Goal: Check status: Check status

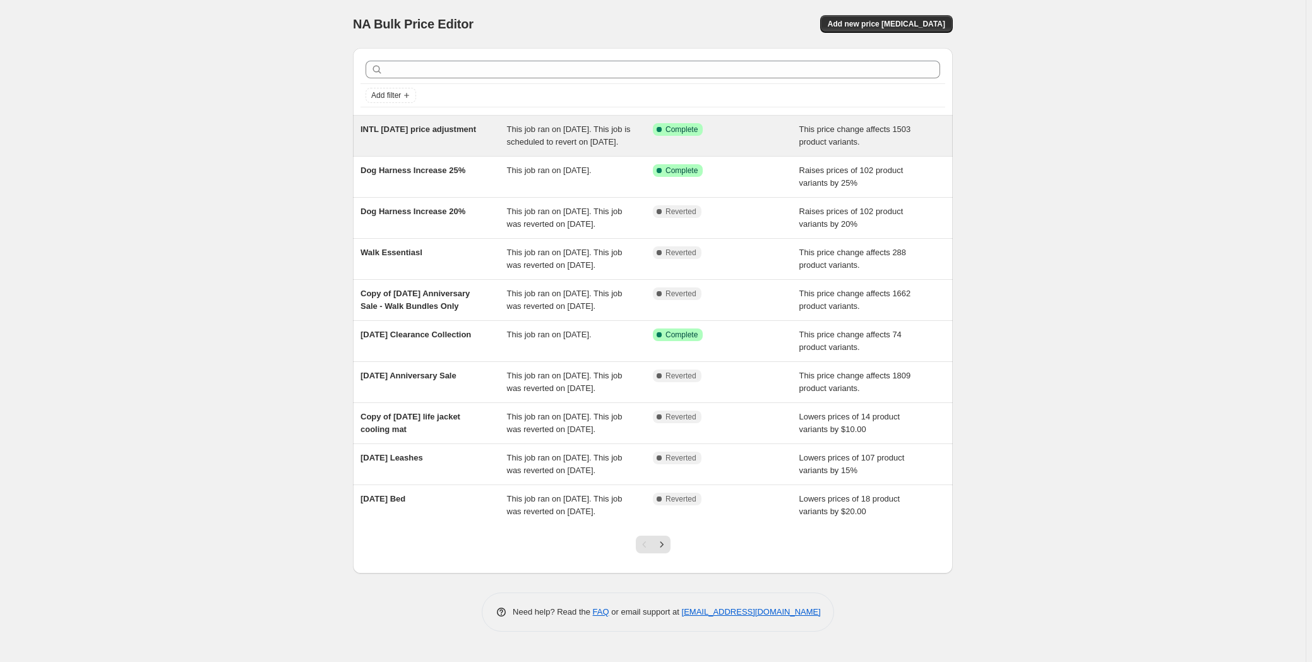
click at [448, 126] on span "INTL [DATE] price adjustment" at bounding box center [418, 128] width 116 height 9
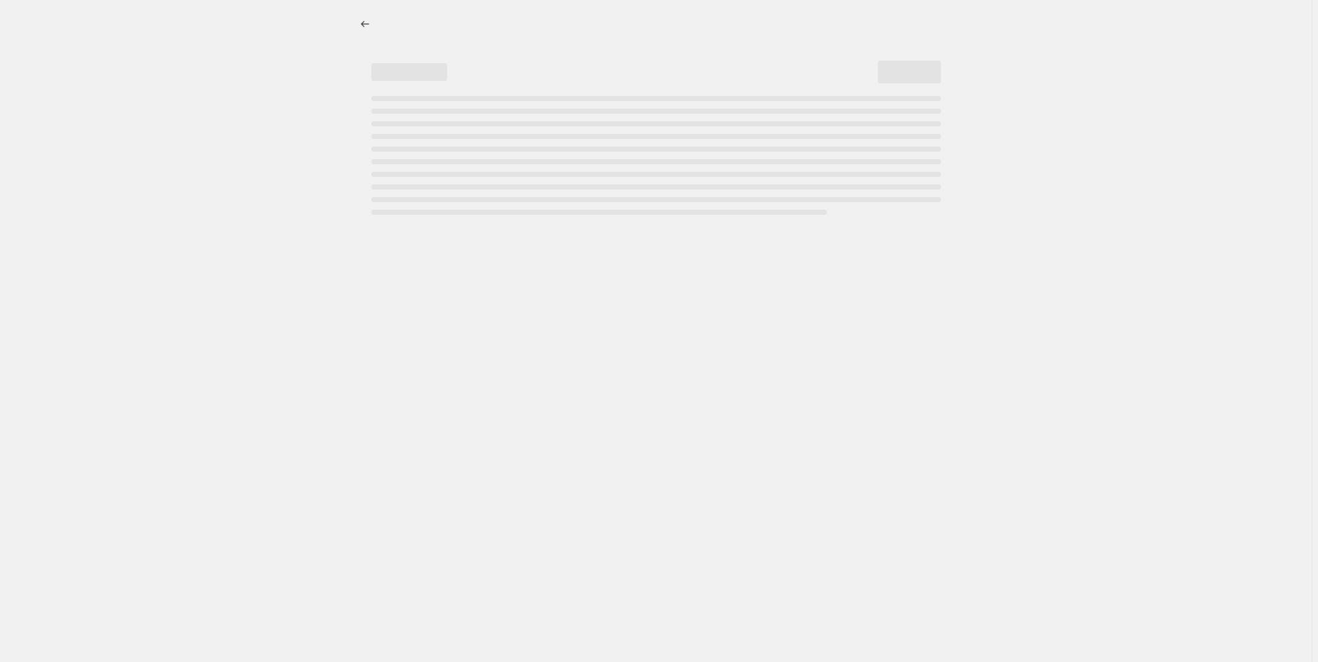
select select "ecap"
select select "remove"
select select "collection"
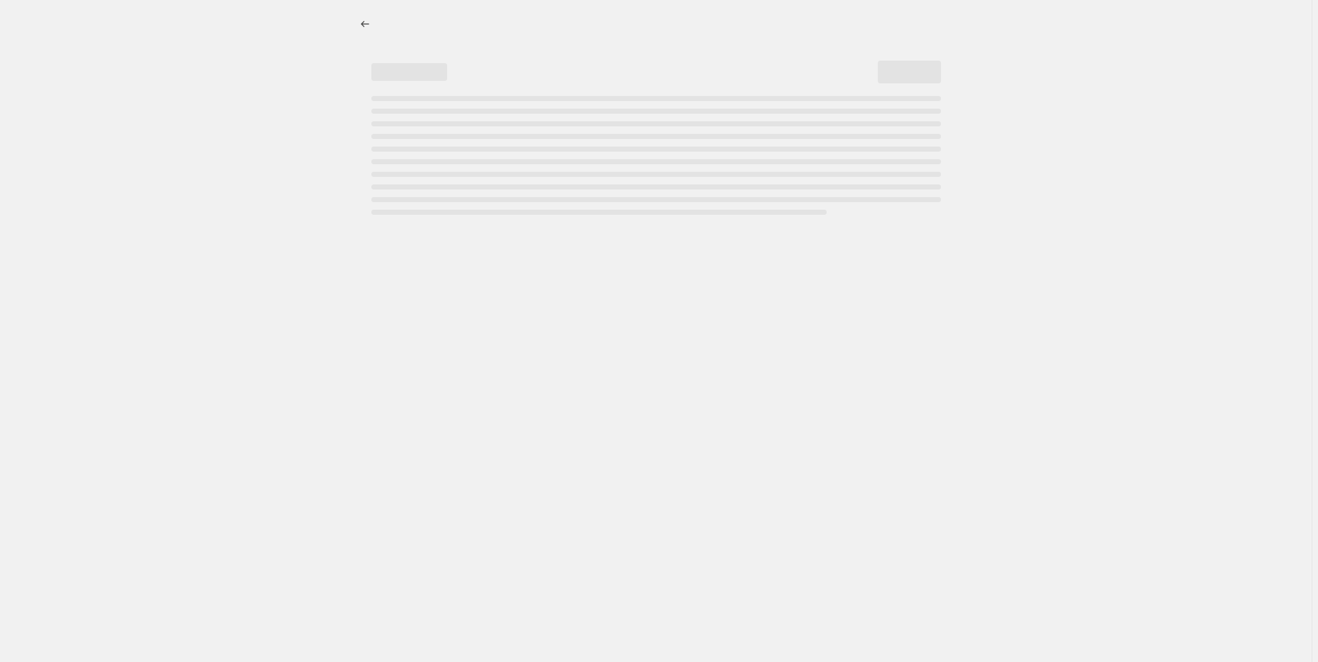
select select "collection"
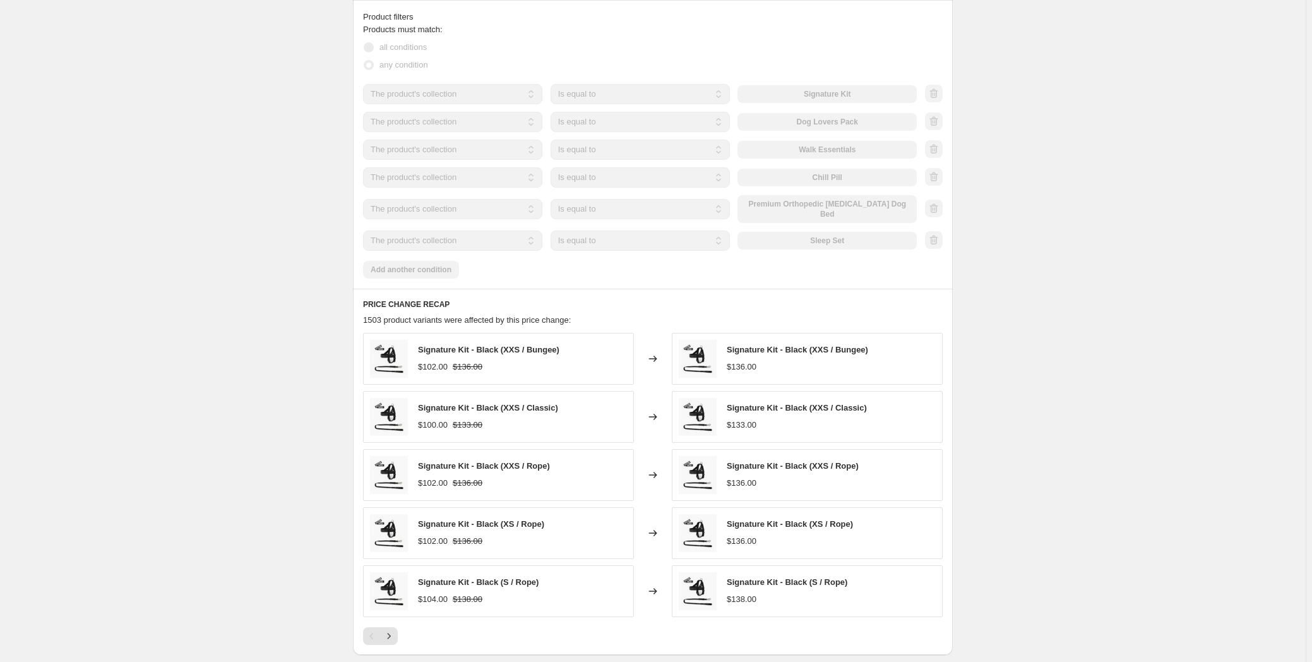
scroll to position [861, 0]
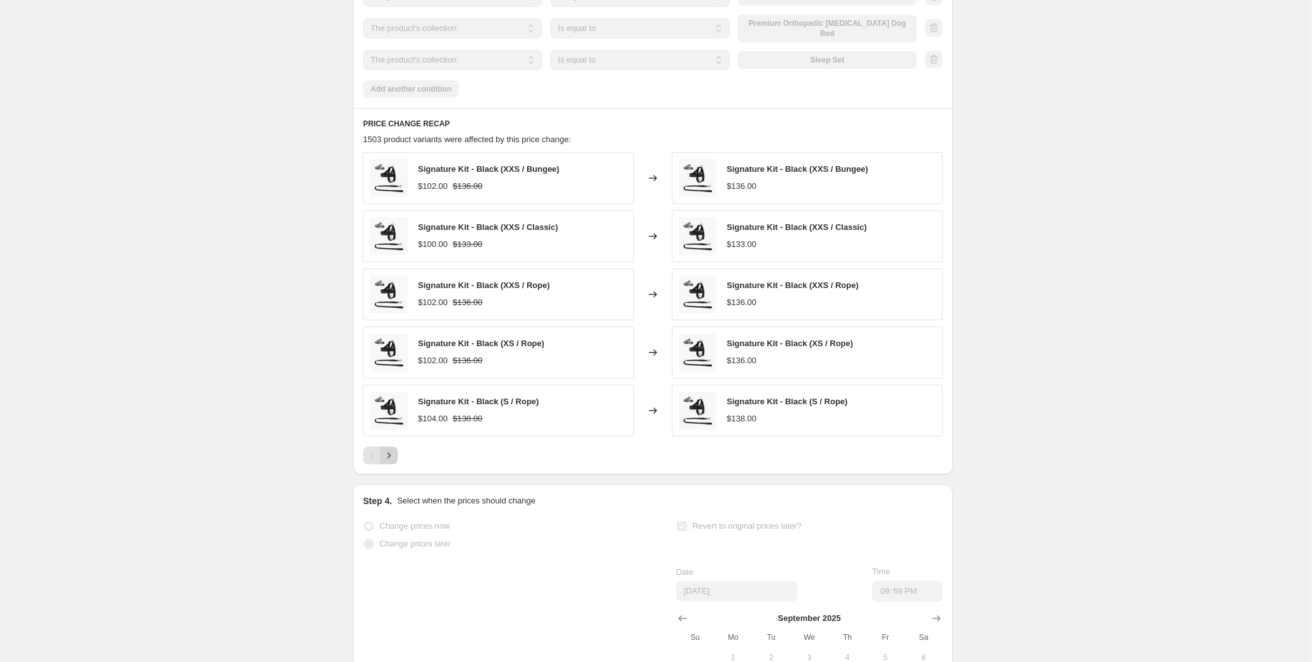
click at [395, 461] on icon "Next" at bounding box center [389, 455] width 13 height 13
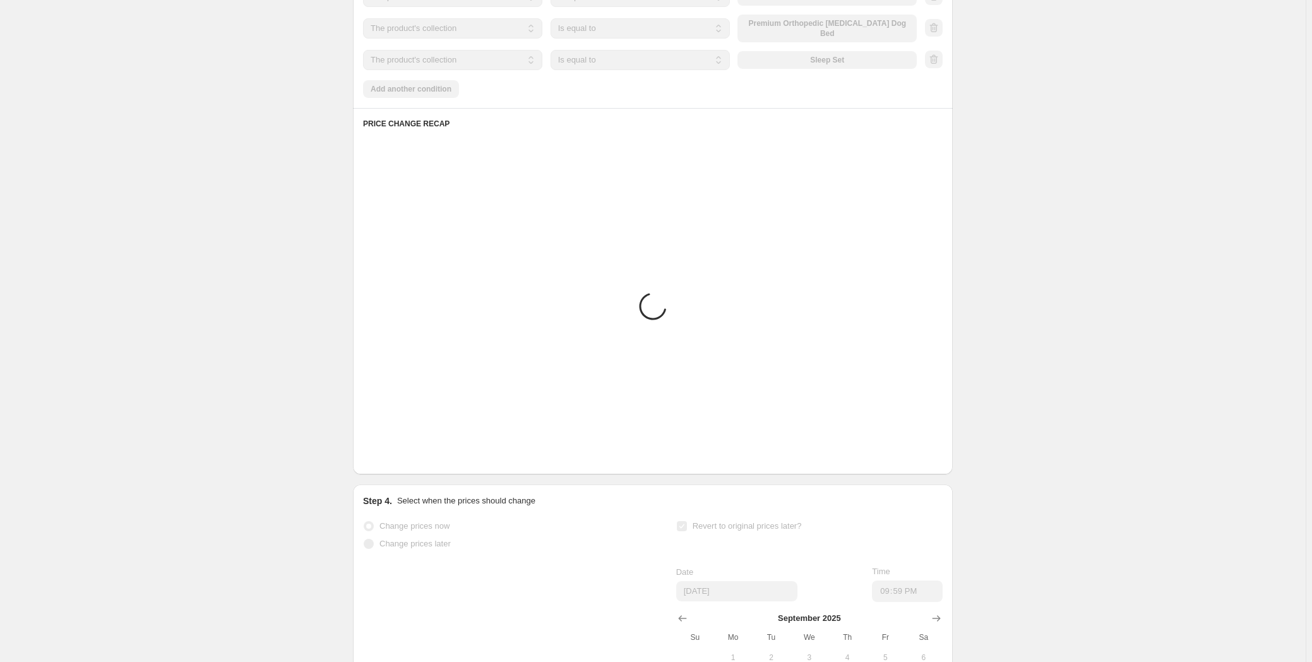
click at [395, 461] on icon "Next" at bounding box center [389, 455] width 13 height 13
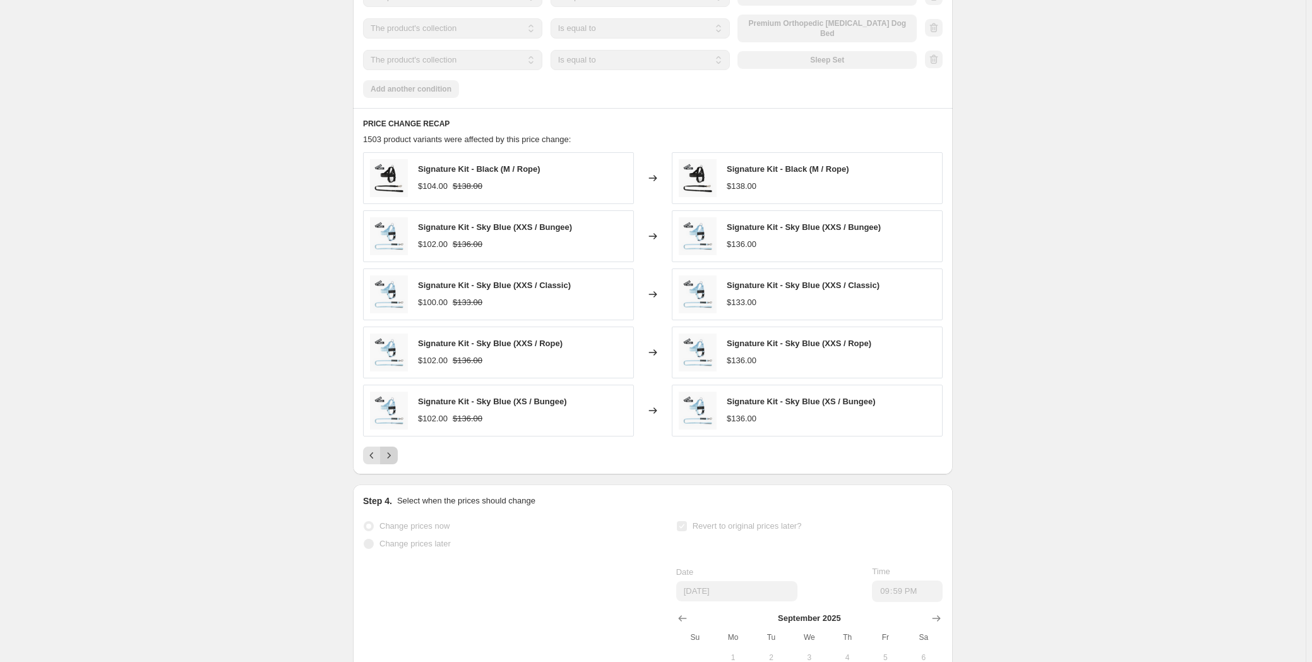
click at [395, 462] on icon "Next" at bounding box center [389, 455] width 13 height 13
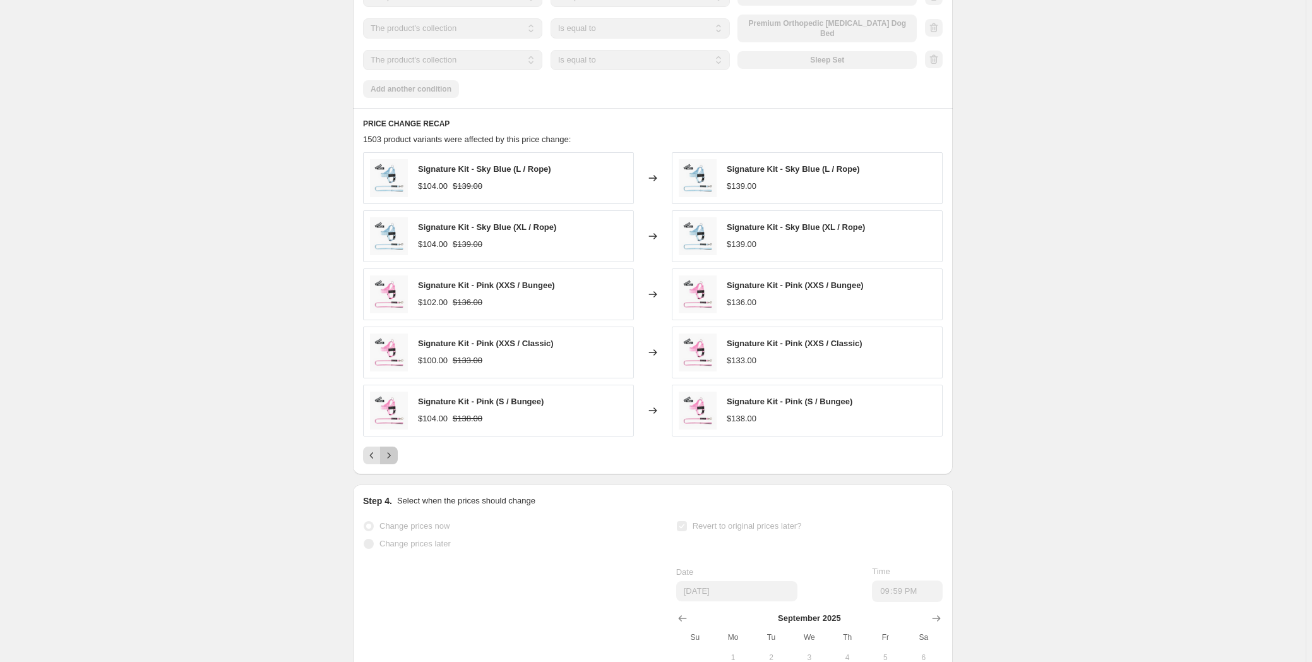
click at [395, 462] on icon "Next" at bounding box center [389, 455] width 13 height 13
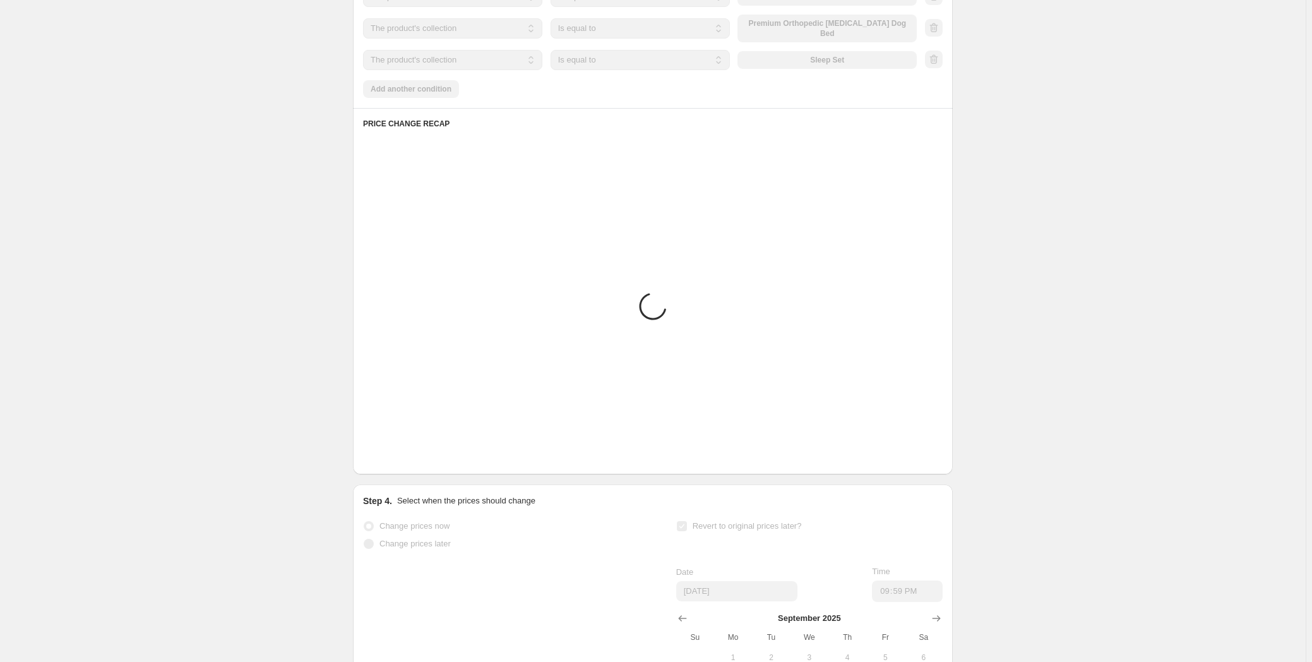
click at [395, 462] on icon "Next" at bounding box center [389, 455] width 13 height 13
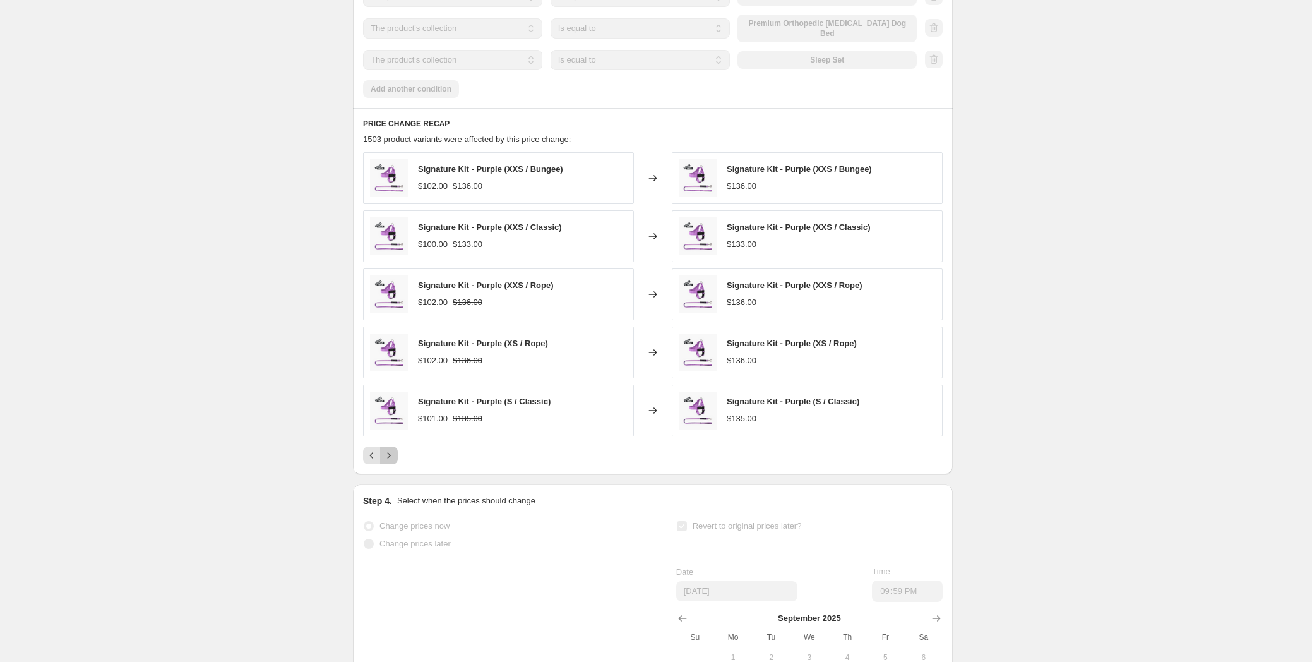
click at [395, 462] on icon "Next" at bounding box center [389, 455] width 13 height 13
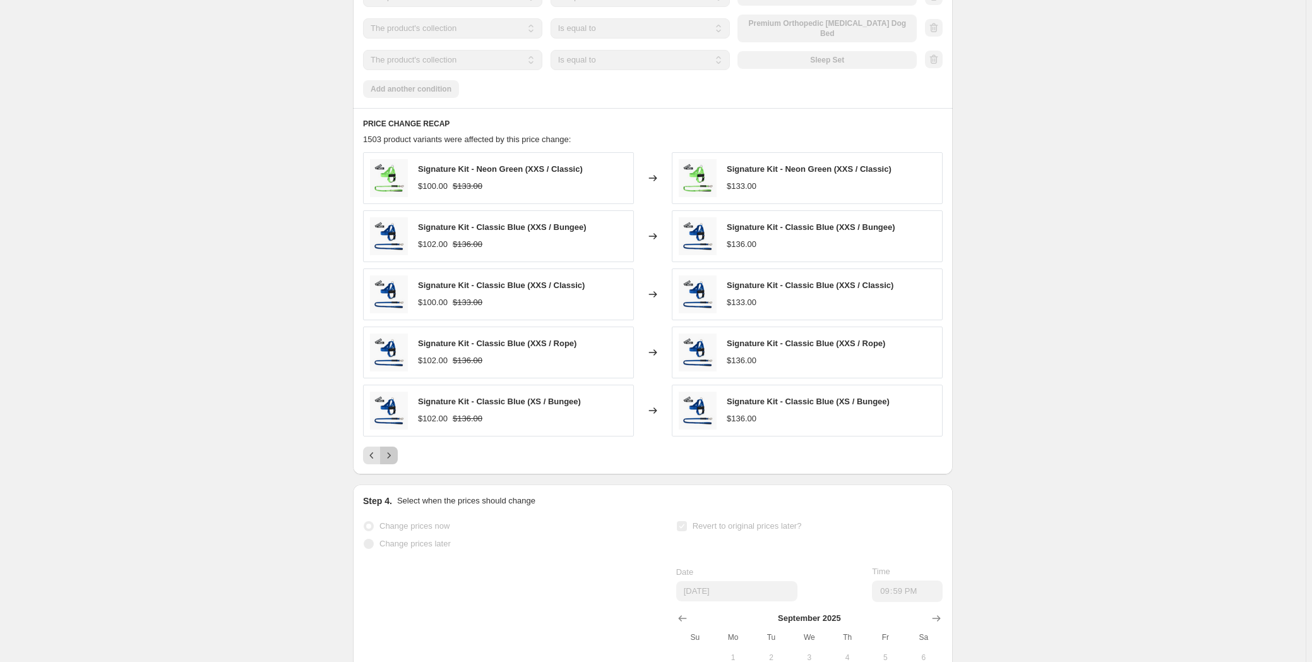
click at [395, 462] on icon "Next" at bounding box center [389, 455] width 13 height 13
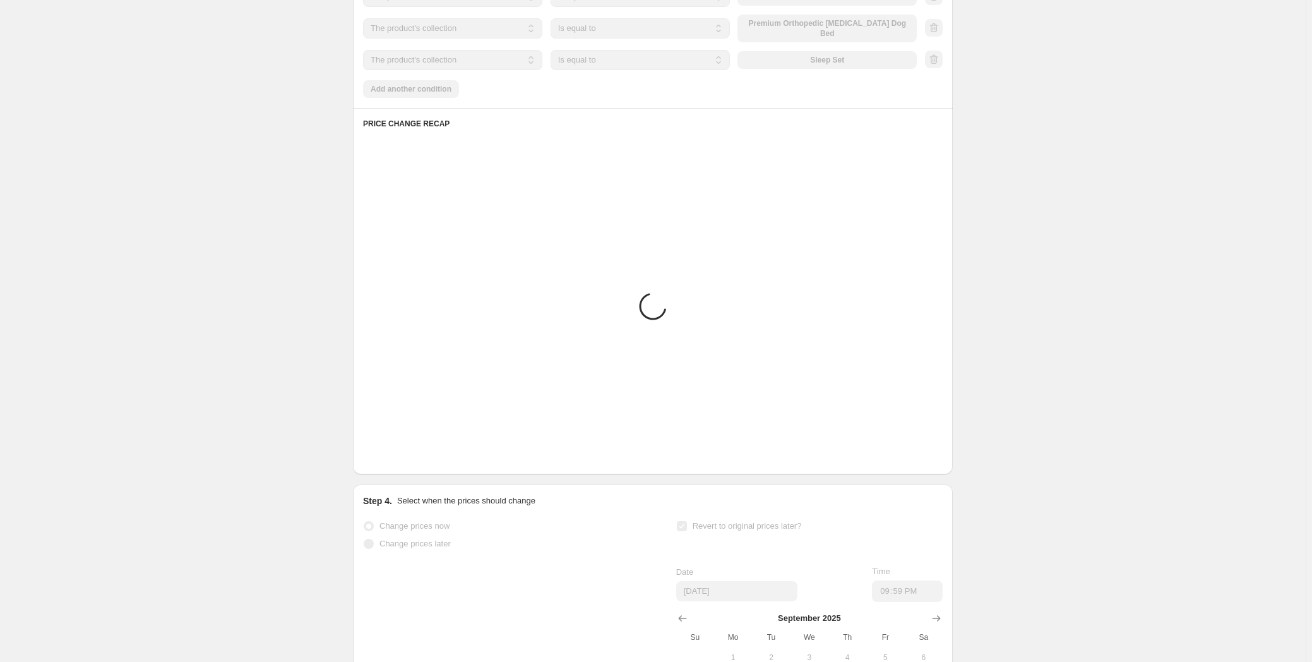
click at [395, 462] on icon "Next" at bounding box center [389, 455] width 13 height 13
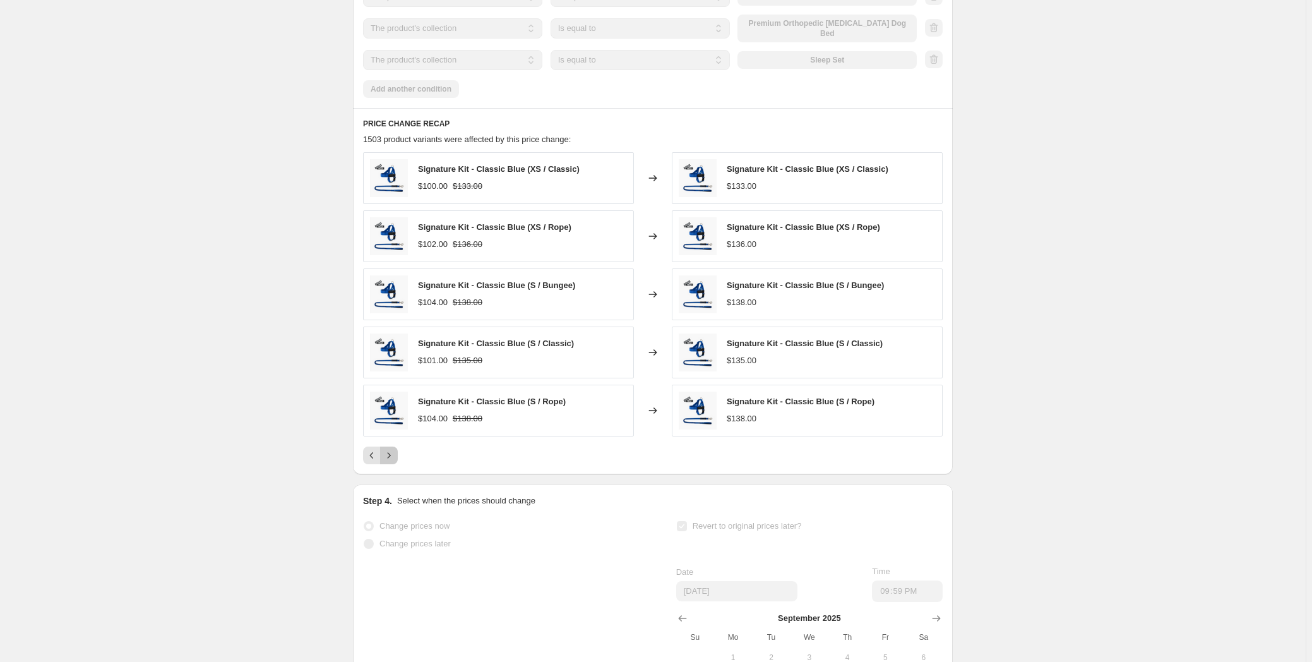
click at [395, 462] on icon "Next" at bounding box center [389, 455] width 13 height 13
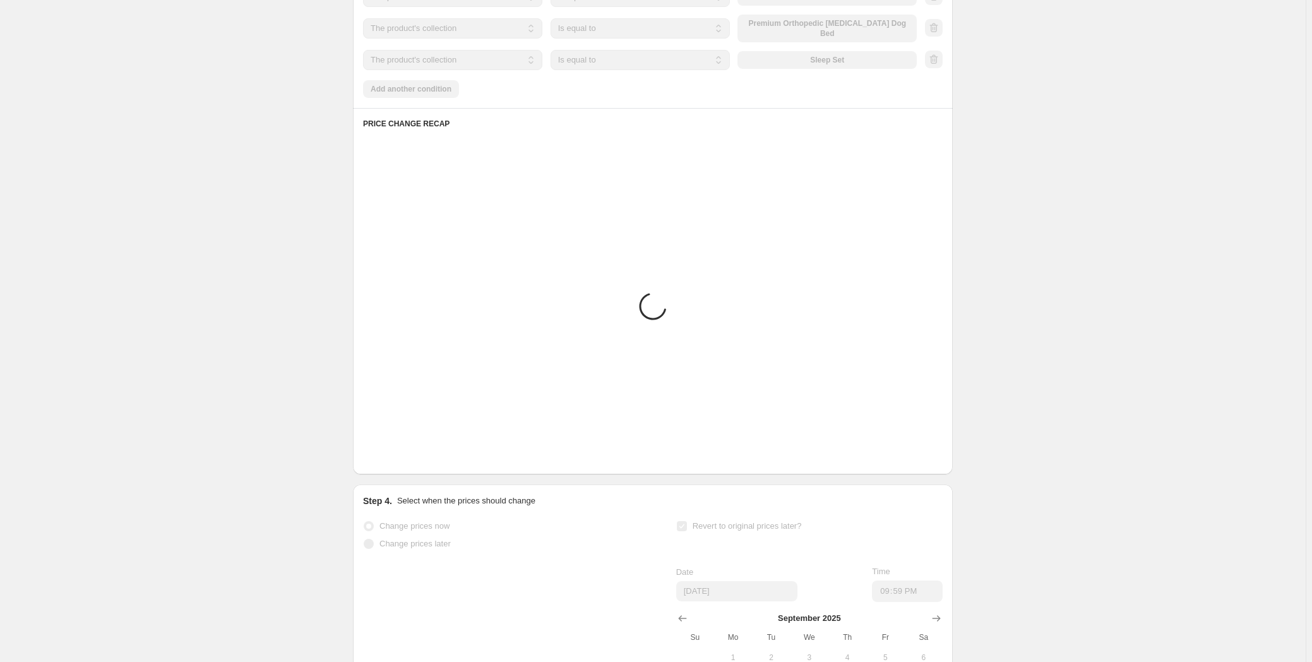
click at [395, 462] on icon "Next" at bounding box center [389, 455] width 13 height 13
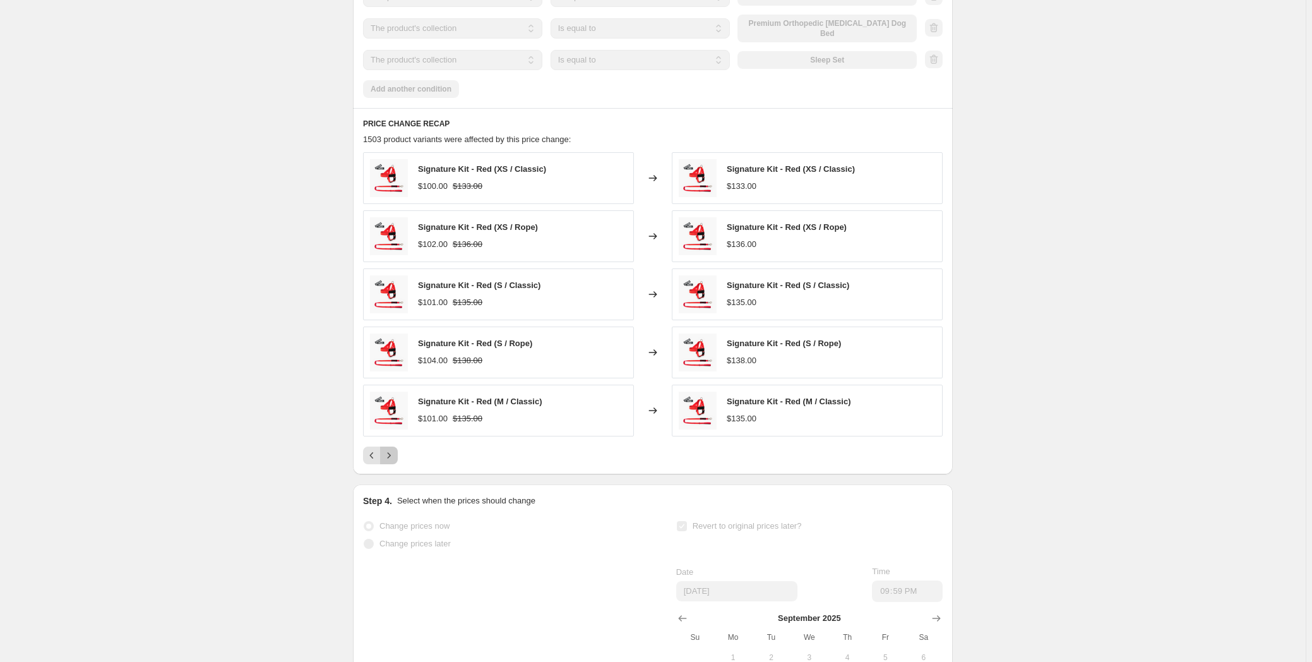
click at [395, 462] on icon "Next" at bounding box center [389, 455] width 13 height 13
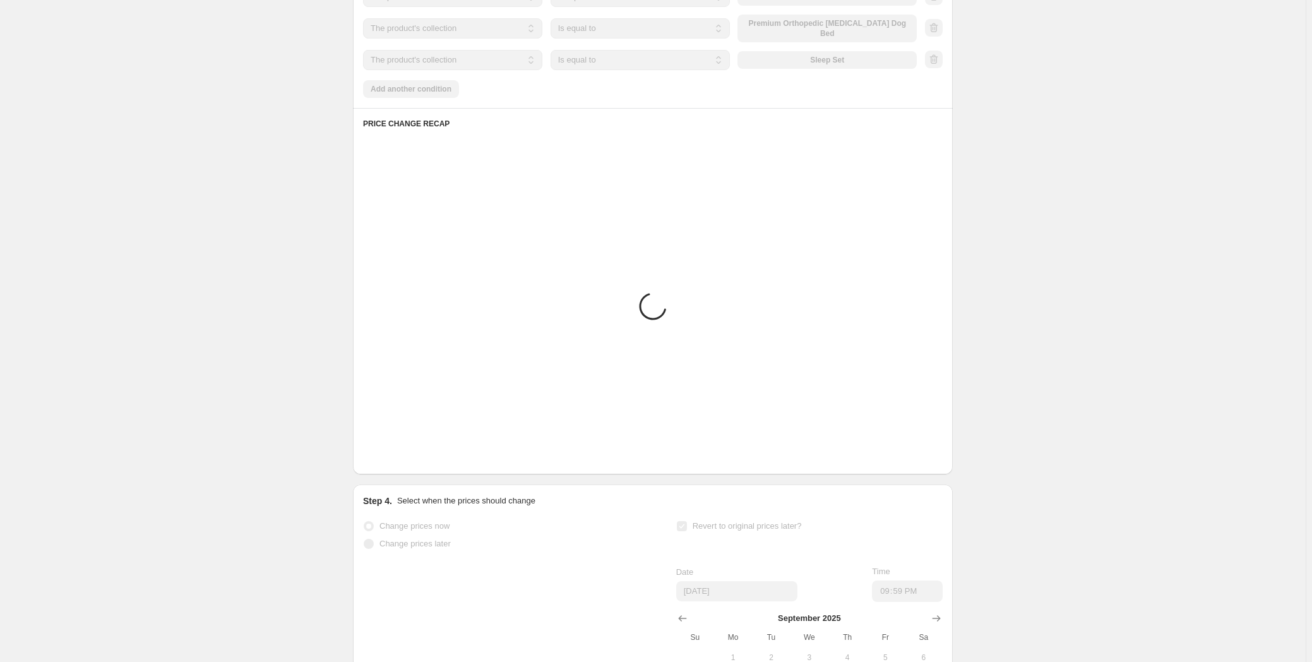
click at [395, 462] on icon "Next" at bounding box center [389, 455] width 13 height 13
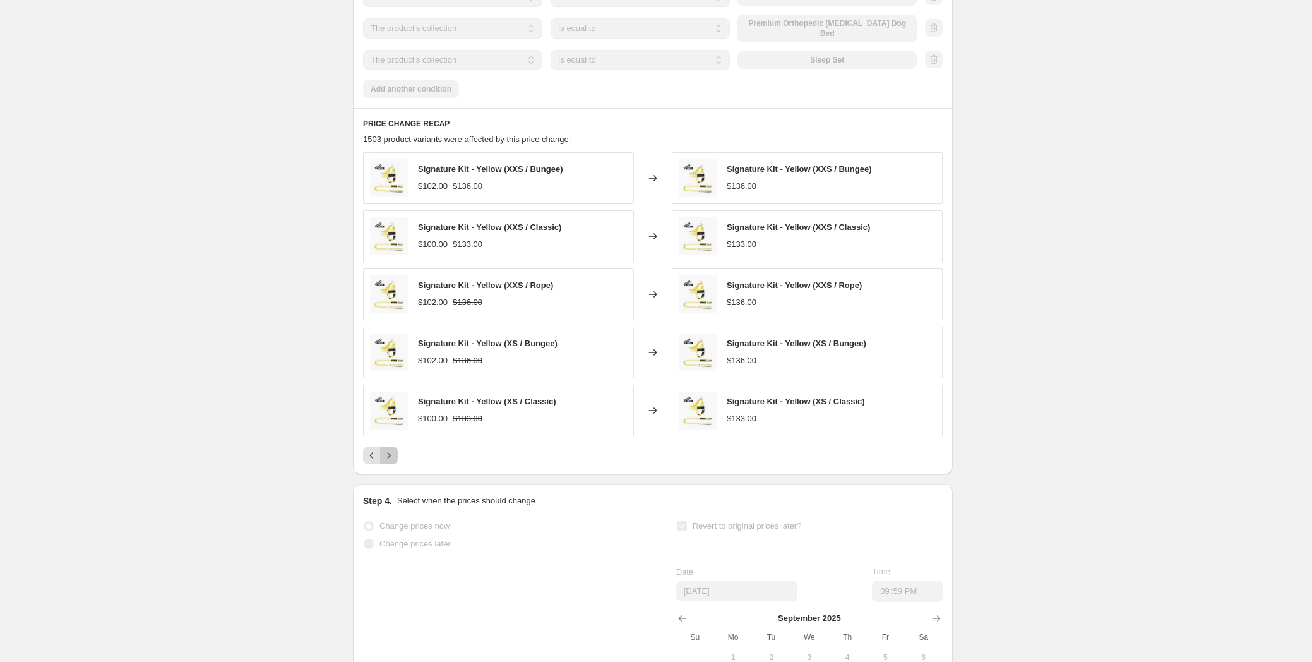
click at [395, 462] on icon "Next" at bounding box center [389, 455] width 13 height 13
click at [395, 460] on icon "Next" at bounding box center [389, 455] width 13 height 13
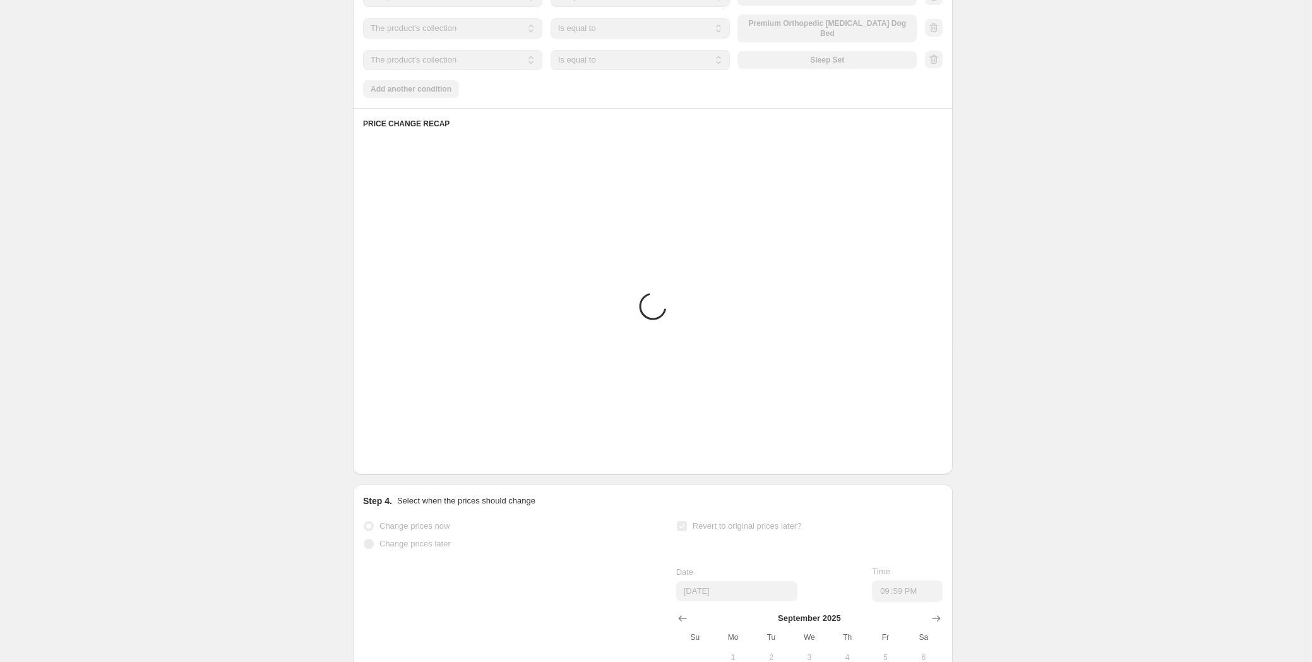
click at [395, 460] on icon "Next" at bounding box center [389, 455] width 13 height 13
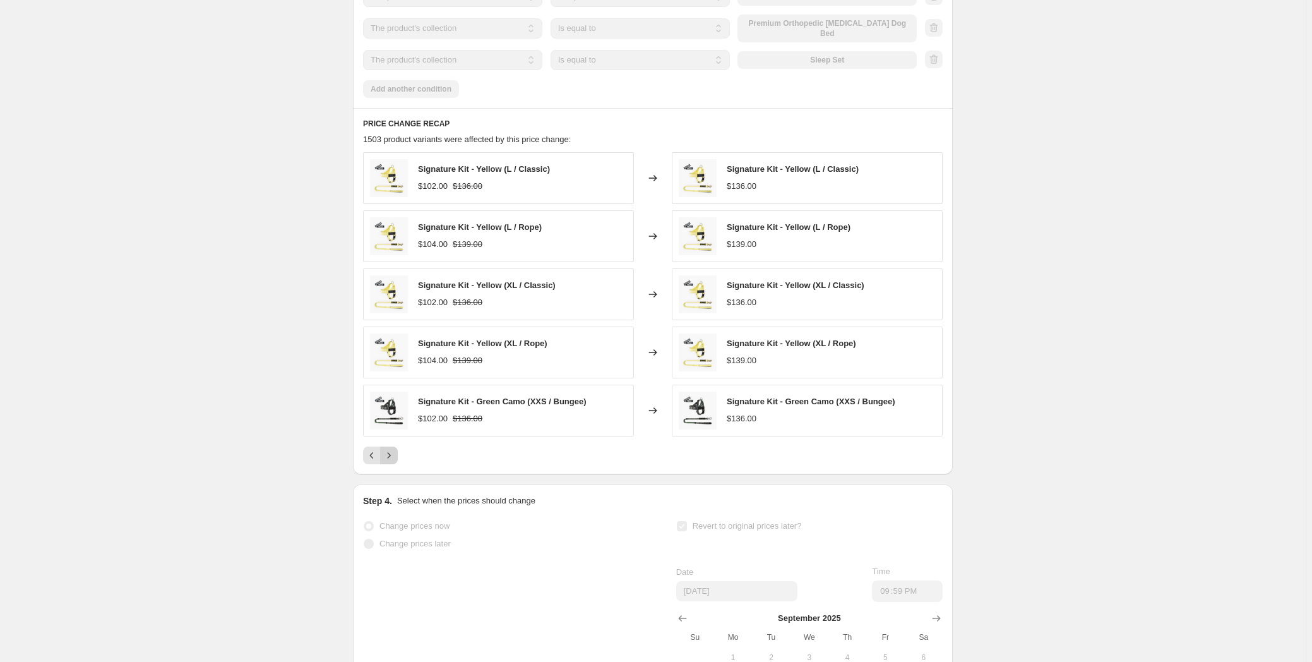
click at [395, 460] on icon "Next" at bounding box center [389, 455] width 13 height 13
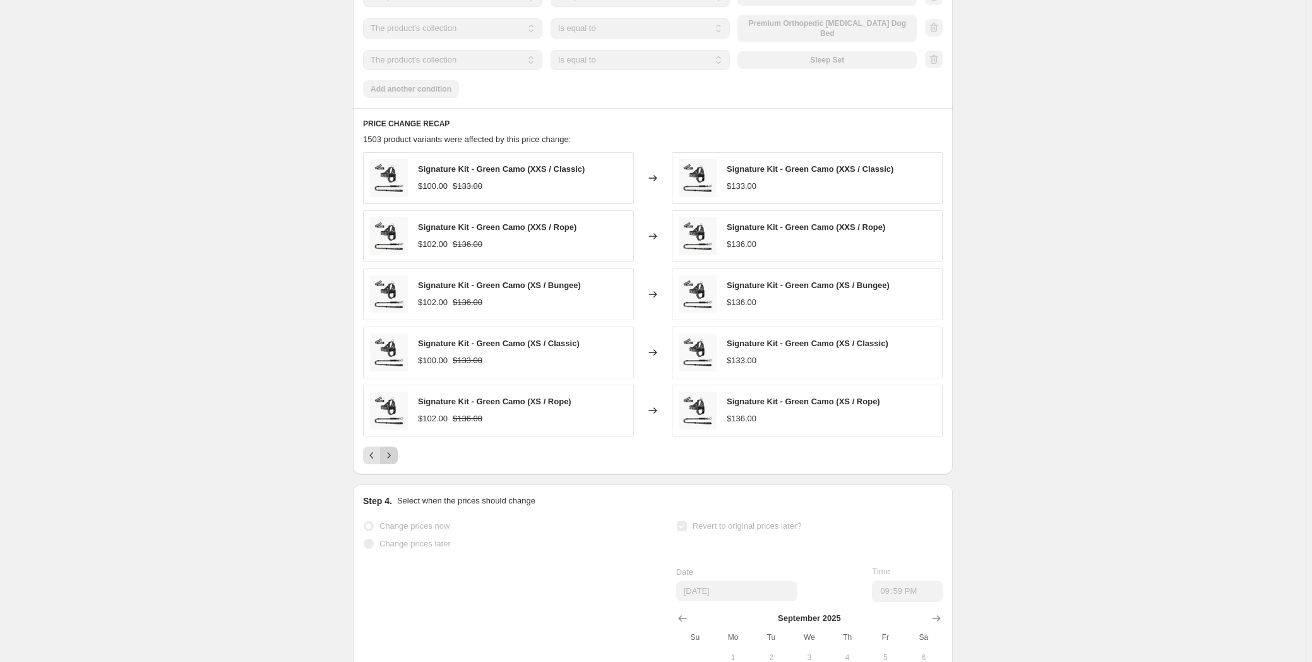
click at [395, 460] on icon "Next" at bounding box center [389, 455] width 13 height 13
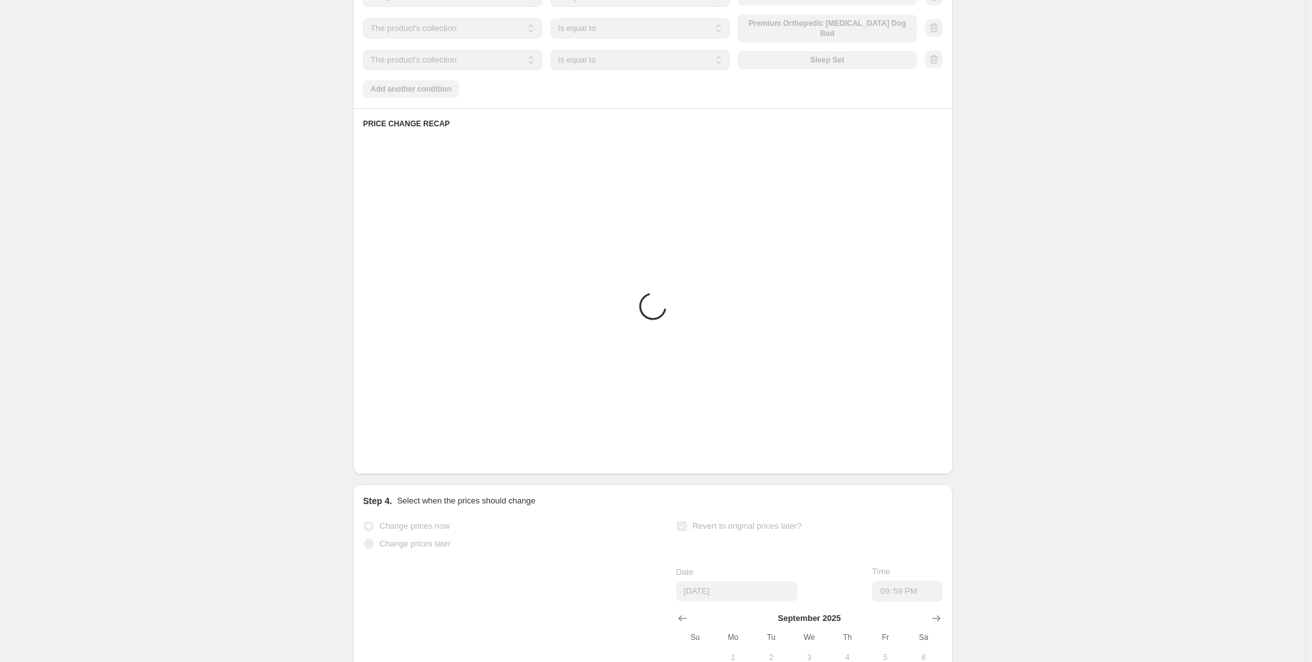
click at [395, 460] on icon "Next" at bounding box center [389, 455] width 13 height 13
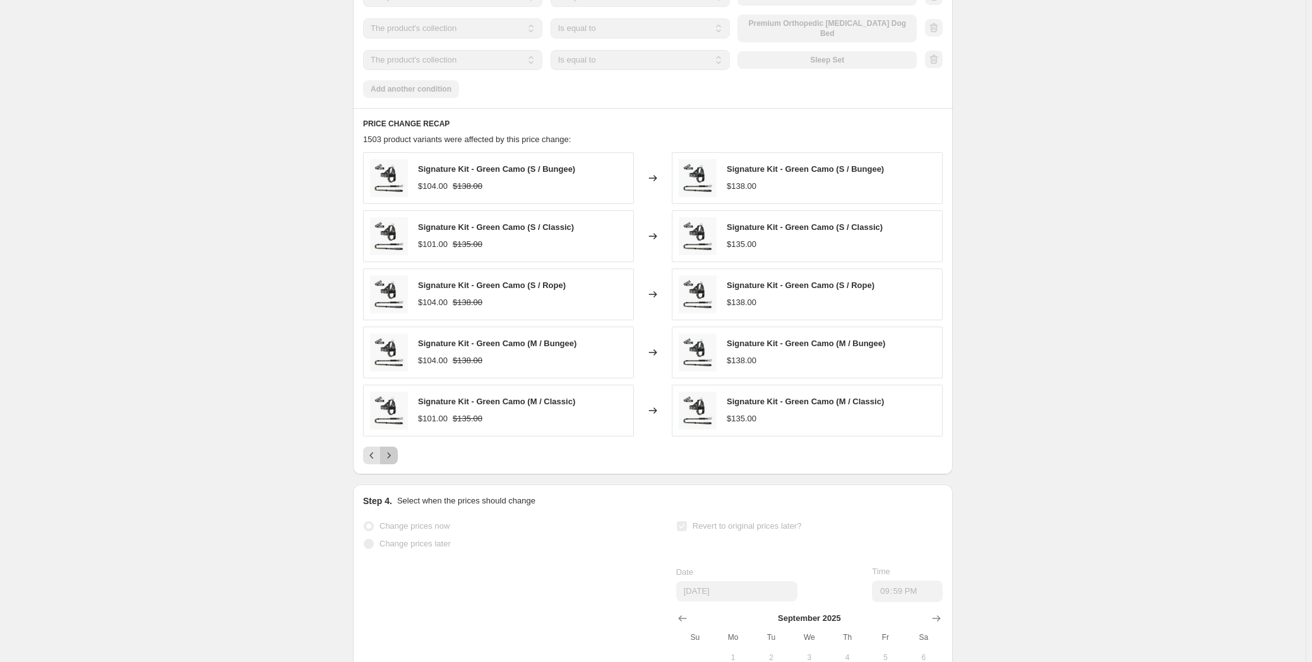
click at [395, 460] on icon "Next" at bounding box center [389, 455] width 13 height 13
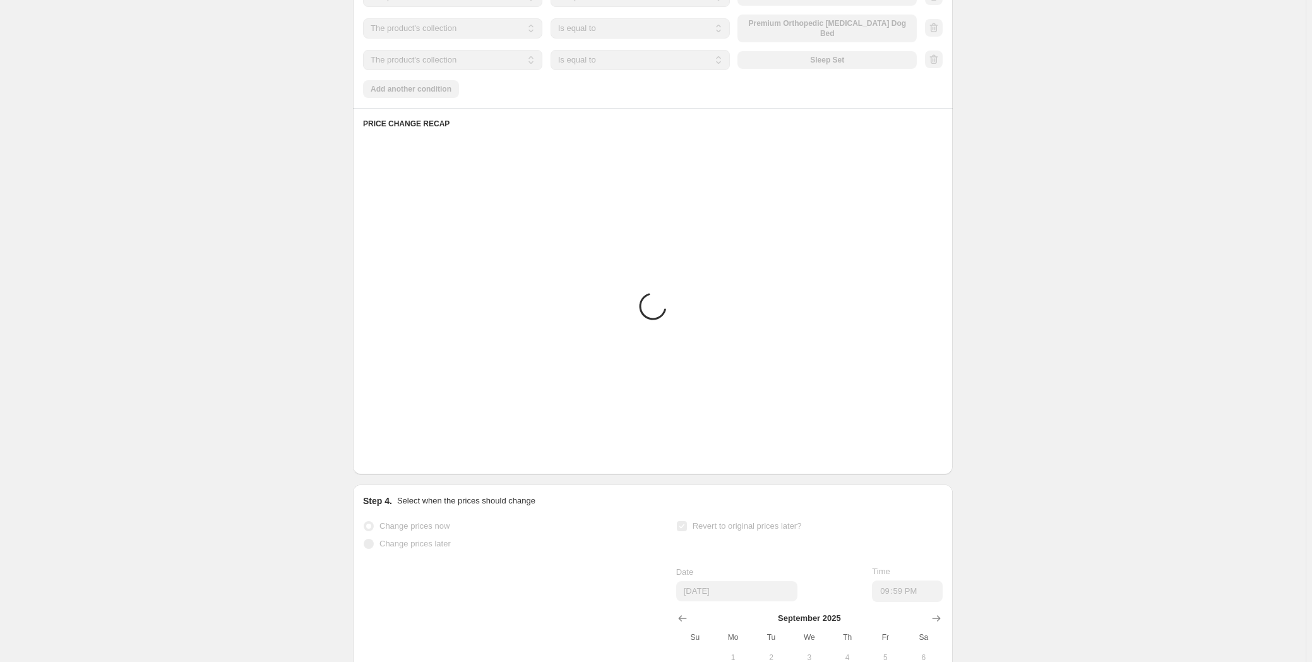
click at [395, 460] on icon "Next" at bounding box center [389, 455] width 13 height 13
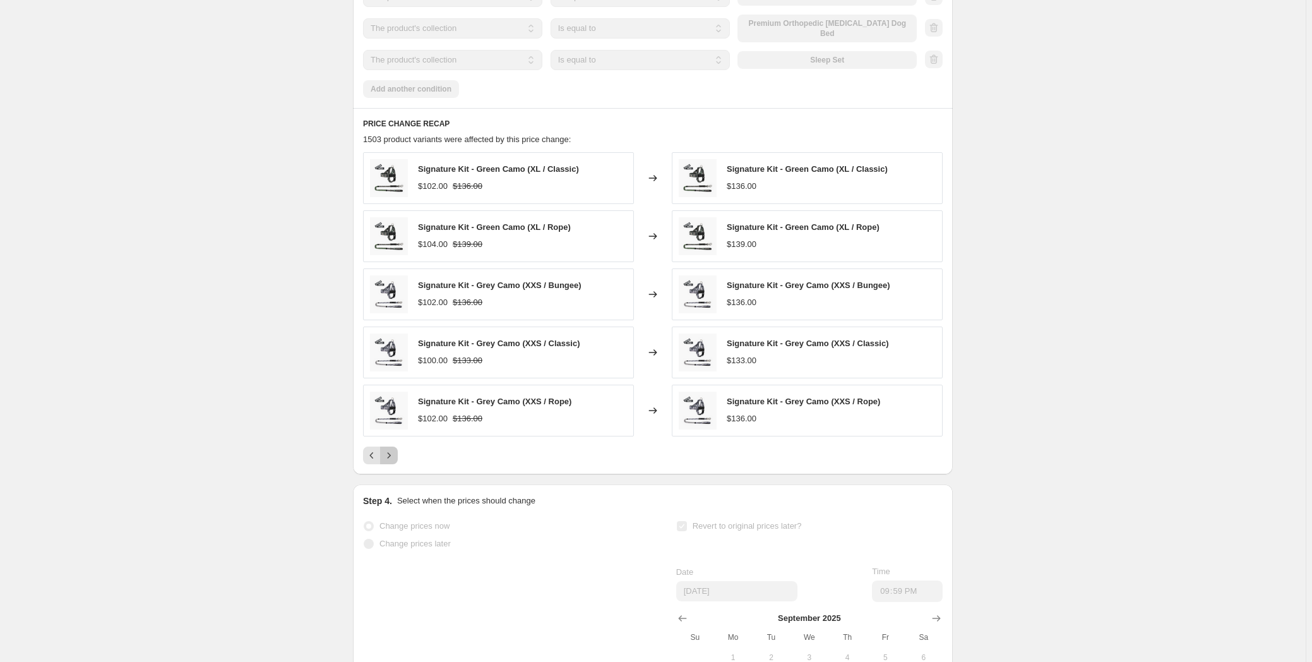
click at [395, 460] on icon "Next" at bounding box center [389, 455] width 13 height 13
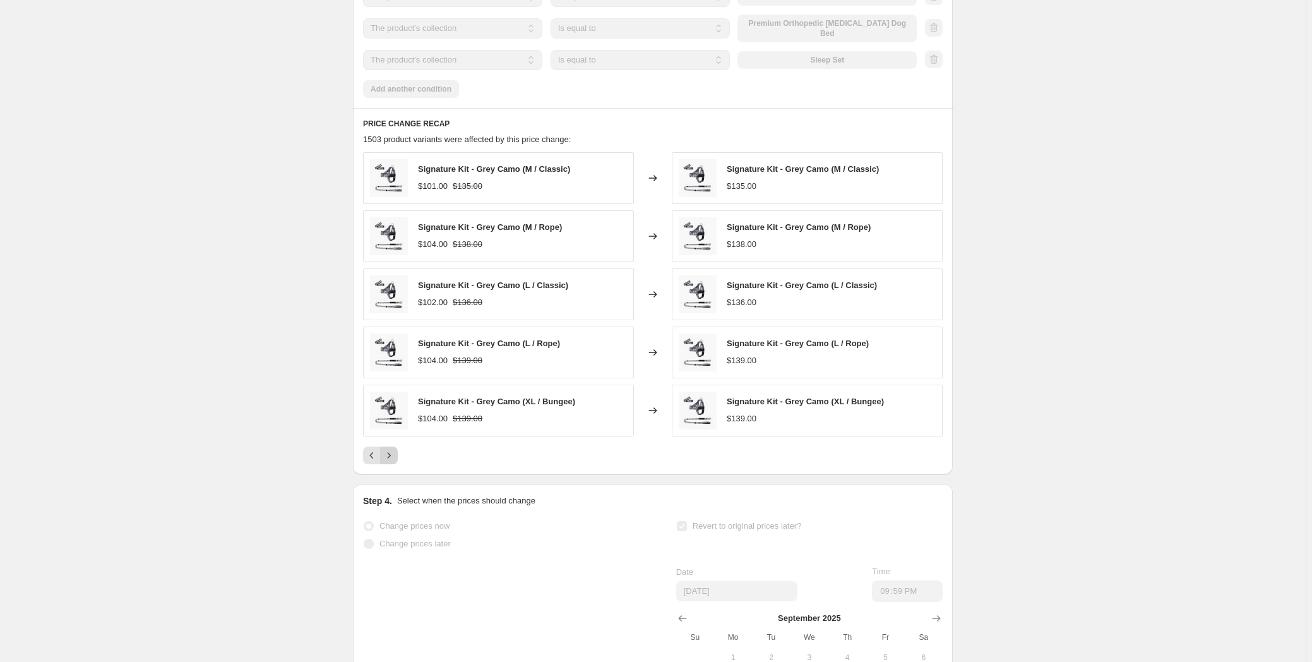
click at [395, 460] on icon "Next" at bounding box center [389, 455] width 13 height 13
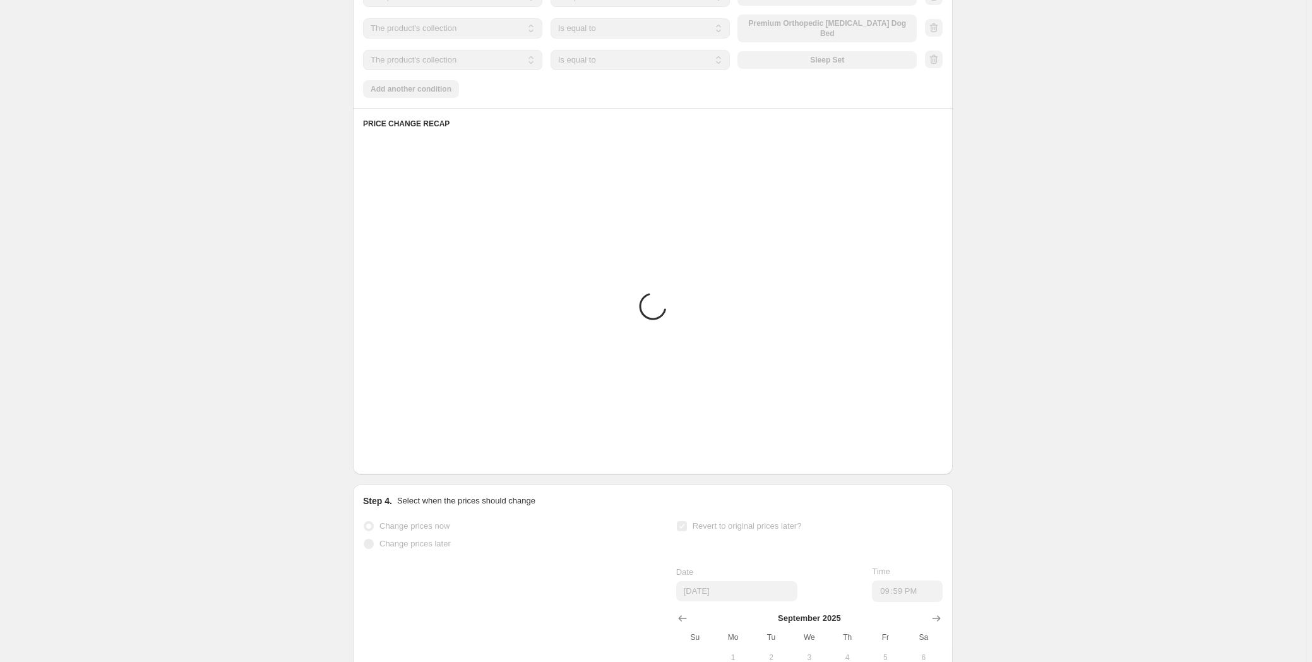
click at [395, 460] on icon "Next" at bounding box center [389, 455] width 13 height 13
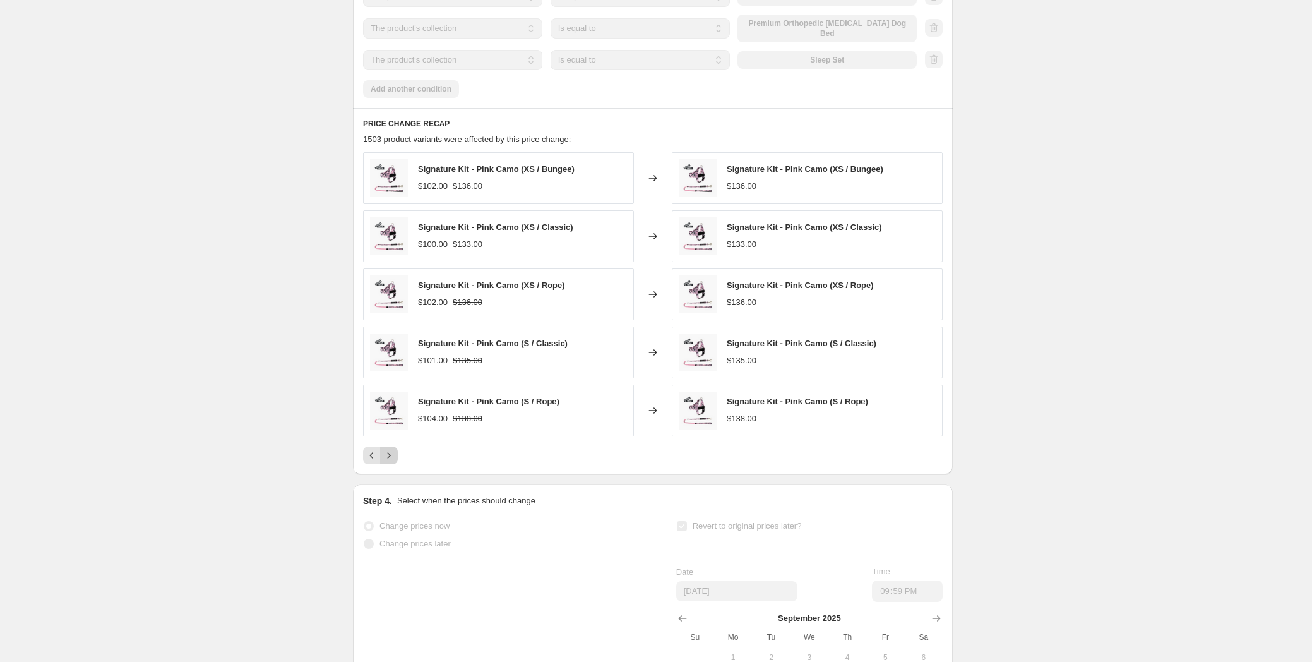
click at [395, 460] on icon "Next" at bounding box center [389, 455] width 13 height 13
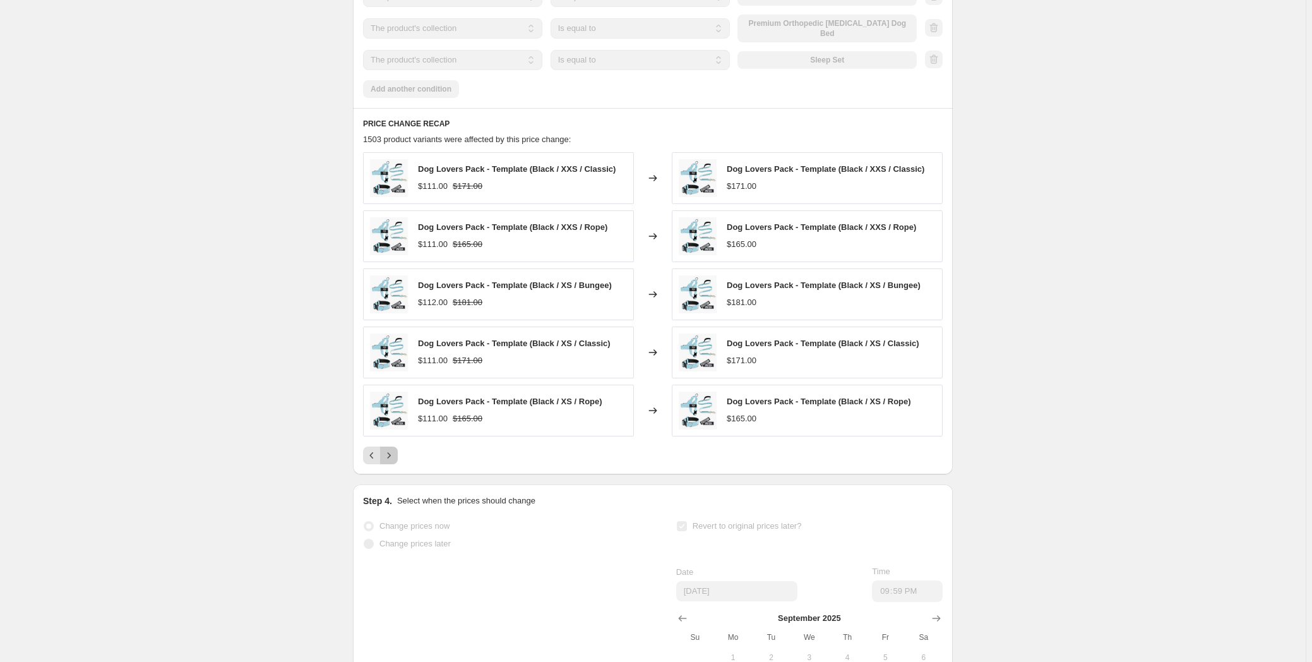
click at [395, 460] on icon "Next" at bounding box center [389, 455] width 13 height 13
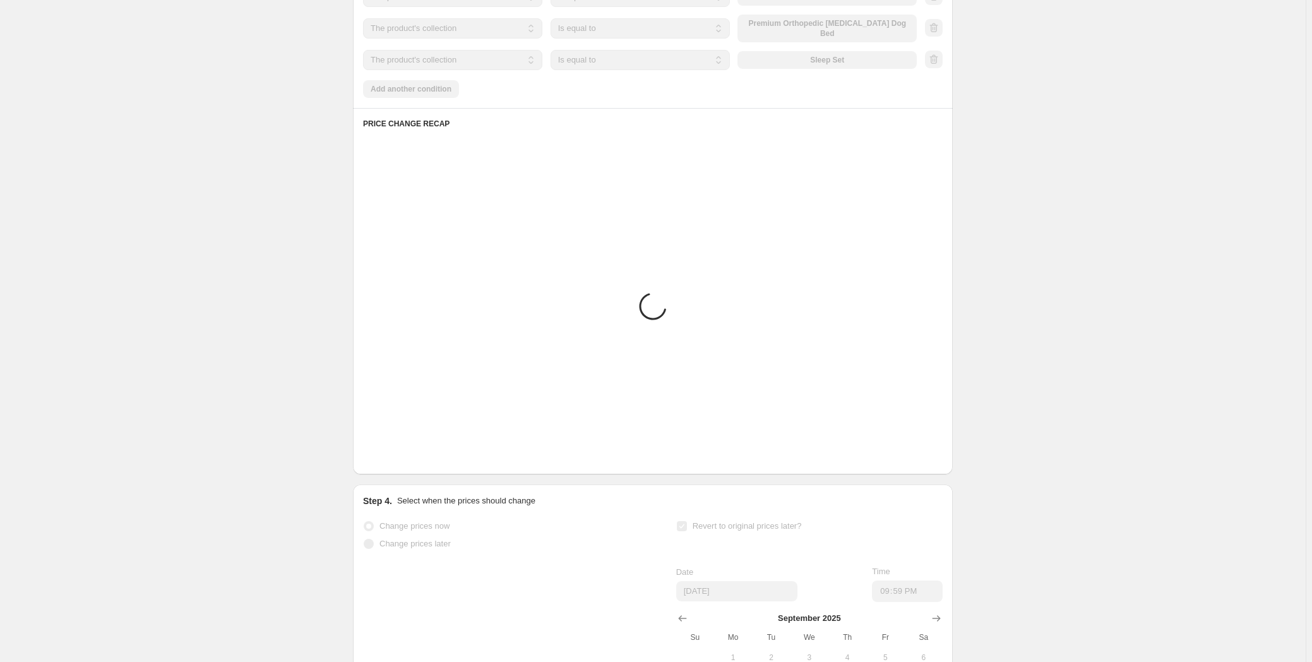
click at [391, 458] on icon "Next" at bounding box center [389, 455] width 3 height 6
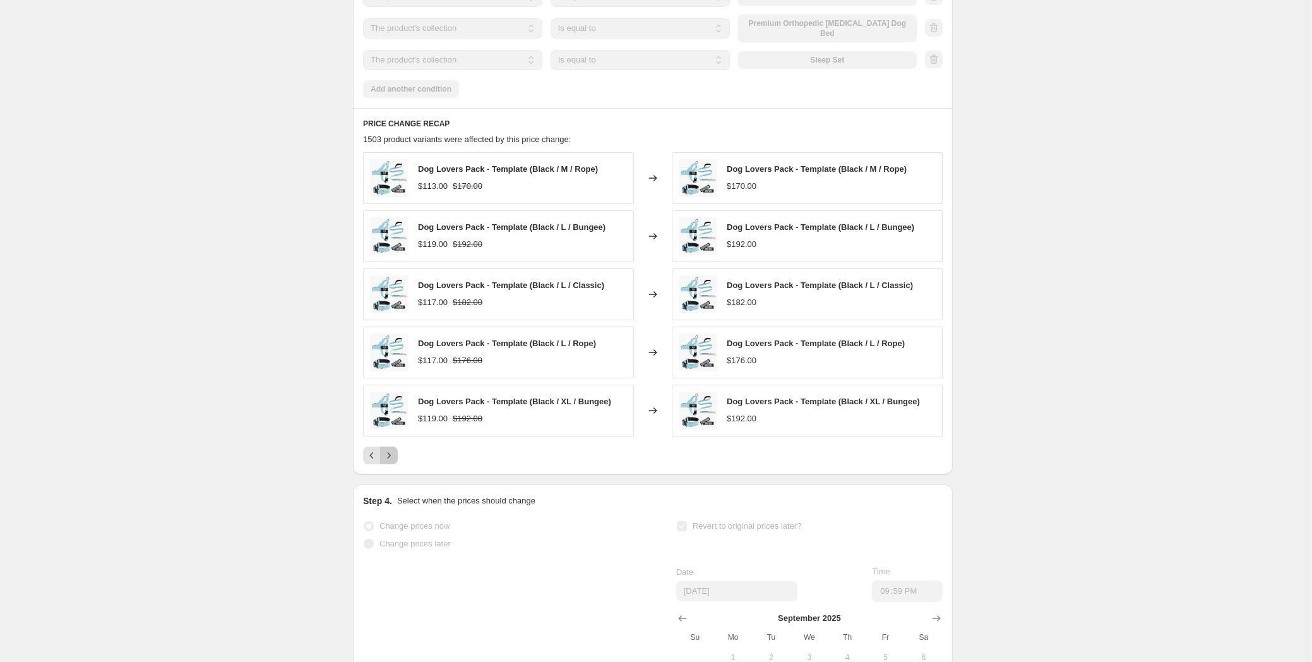
click at [391, 458] on icon "Next" at bounding box center [389, 455] width 3 height 6
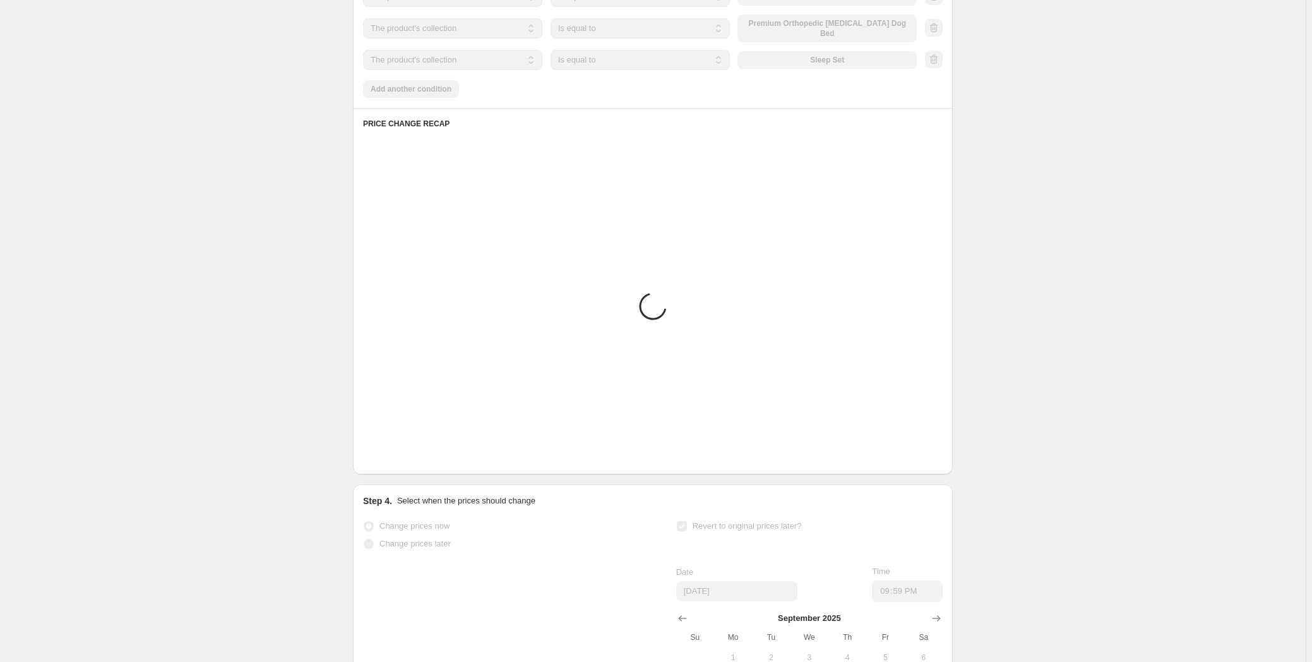
click at [391, 458] on icon "Next" at bounding box center [389, 455] width 3 height 6
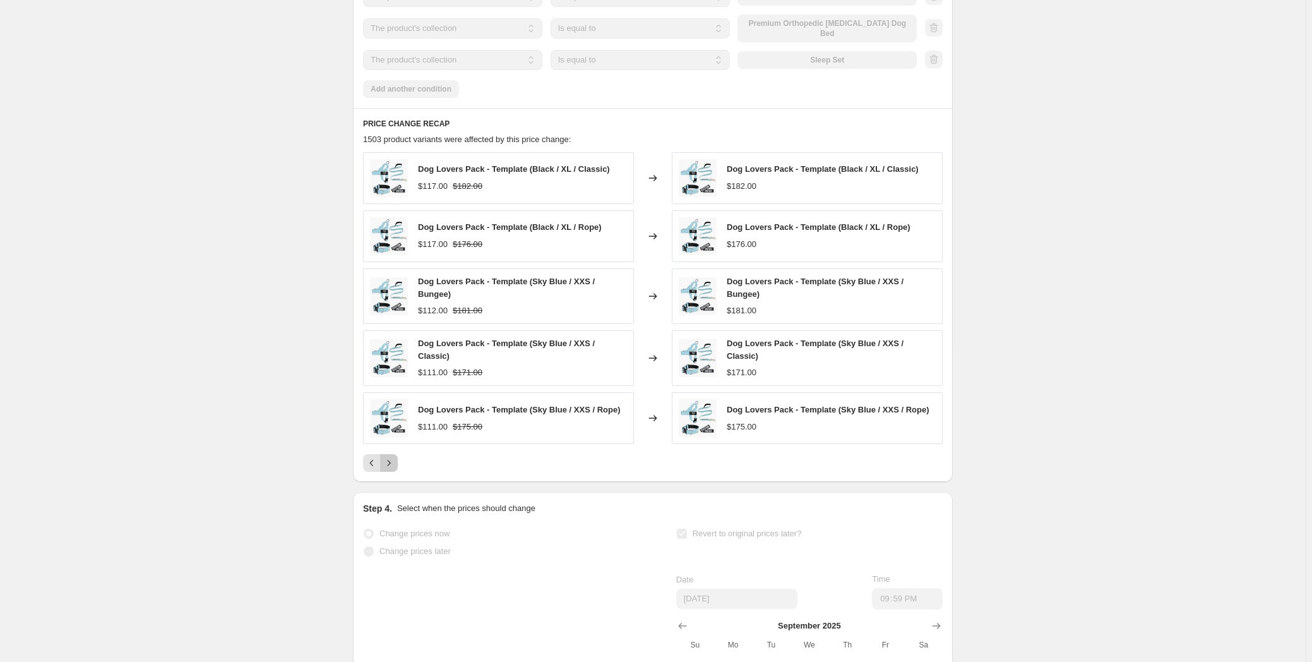
click at [391, 460] on icon "Next" at bounding box center [389, 463] width 3 height 6
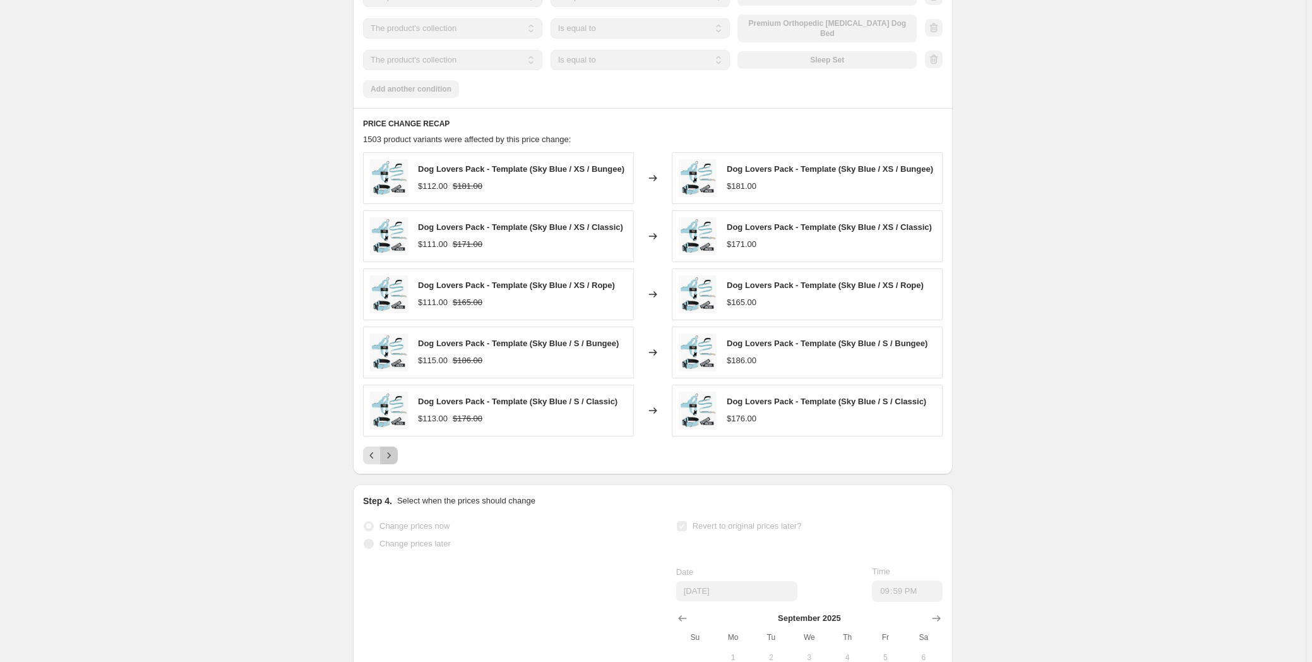
click at [391, 458] on icon "Next" at bounding box center [389, 455] width 3 height 6
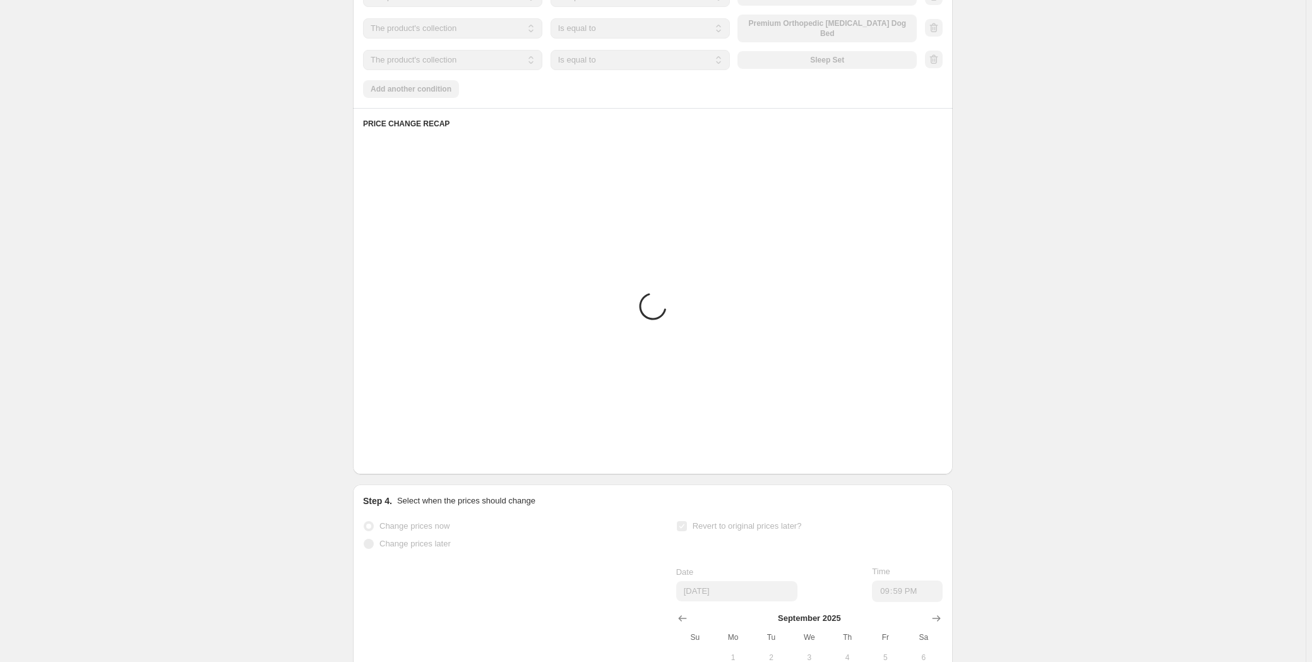
click at [391, 458] on icon "Next" at bounding box center [389, 455] width 3 height 6
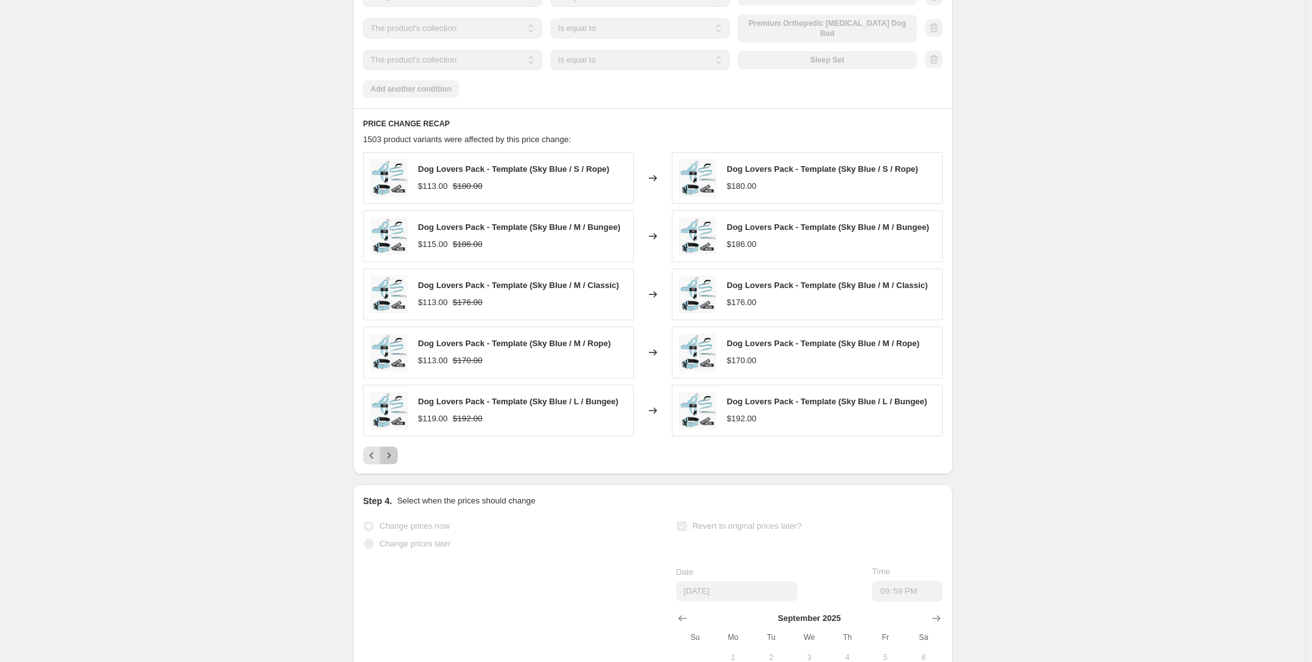
click at [391, 458] on icon "Next" at bounding box center [389, 455] width 3 height 6
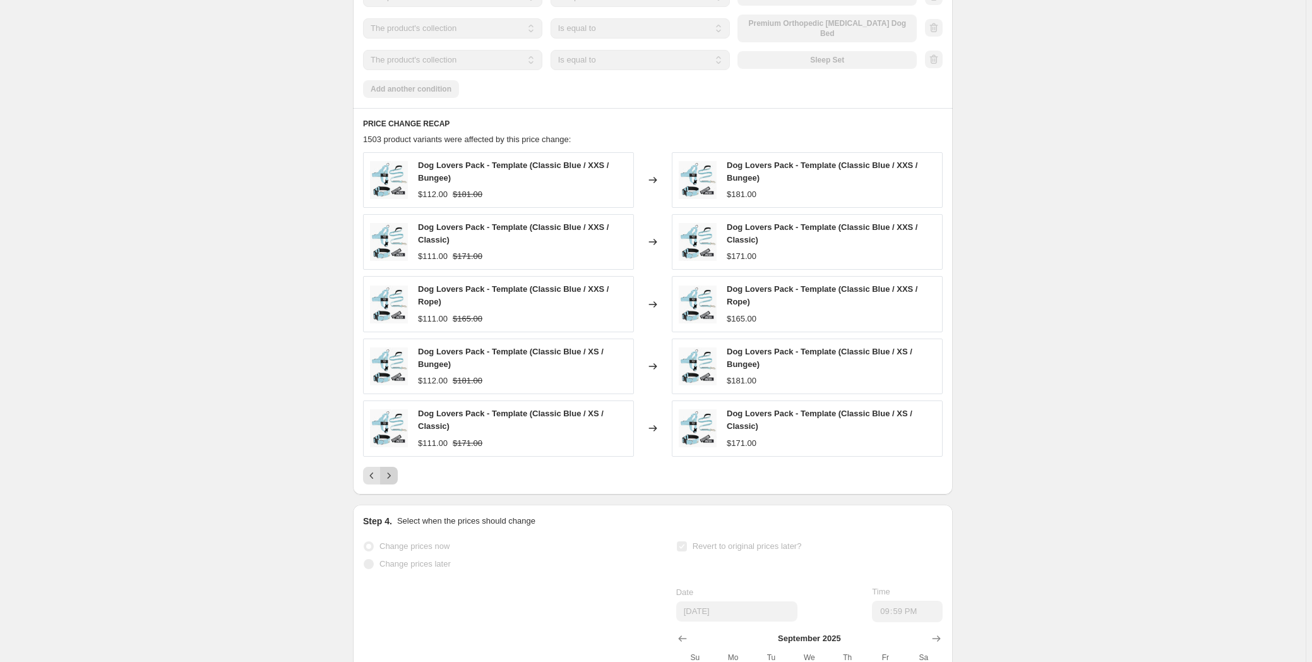
click at [393, 456] on div "Dog Lovers Pack - Template (Classic Blue / XS / Classic) $111.00 $171.00" at bounding box center [498, 428] width 271 height 56
click at [392, 456] on div "Dog Lovers Pack - Template (Classic Blue / XS / Classic) $111.00 $171.00" at bounding box center [498, 428] width 271 height 56
click at [390, 478] on icon "Next" at bounding box center [389, 475] width 13 height 13
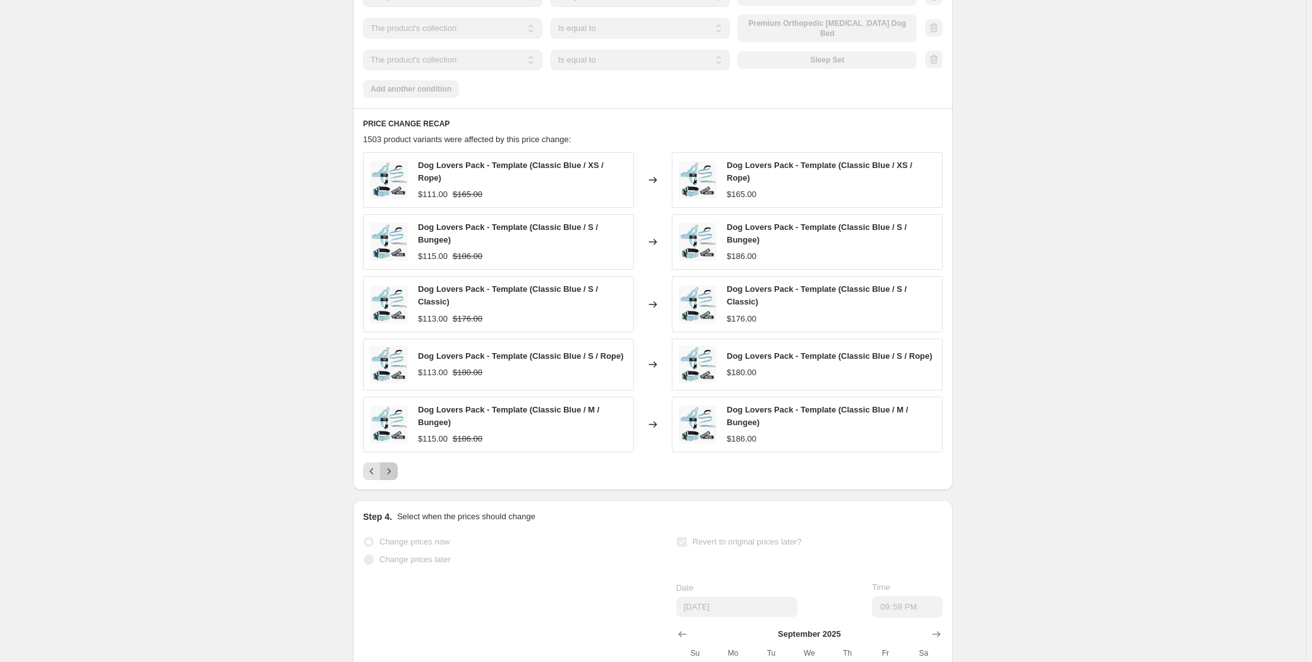
click at [391, 468] on icon "Next" at bounding box center [389, 471] width 13 height 13
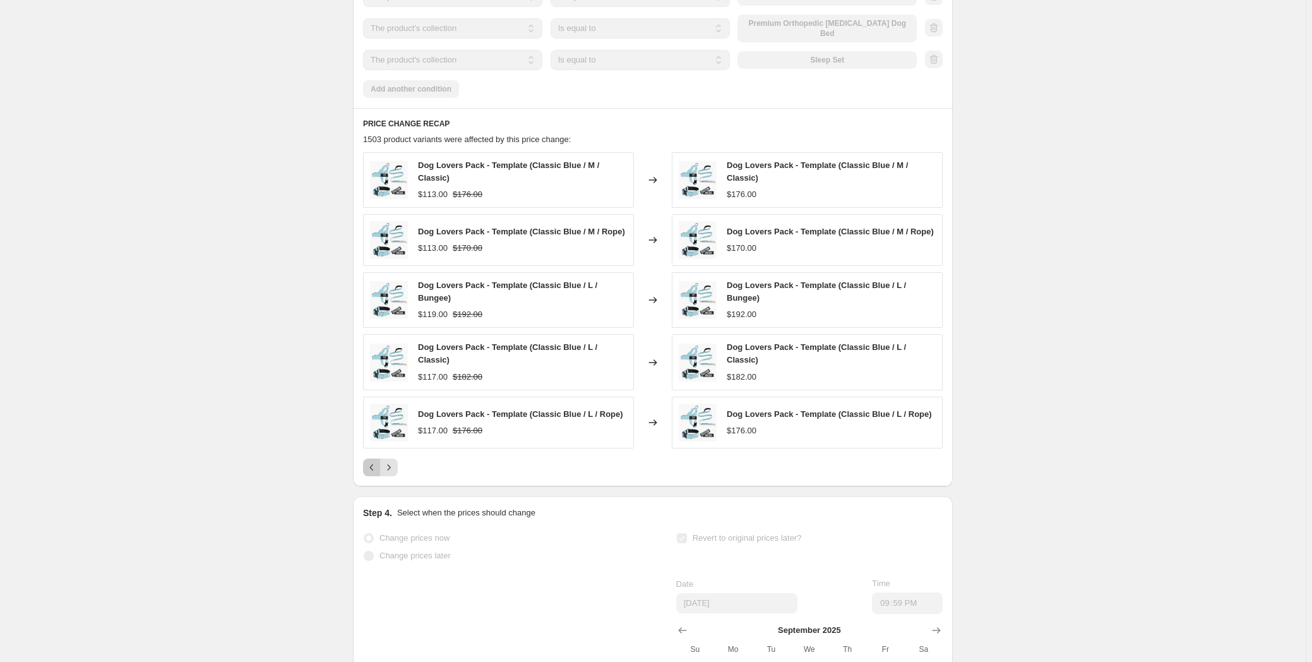
click at [367, 470] on button "Previous" at bounding box center [372, 467] width 18 height 18
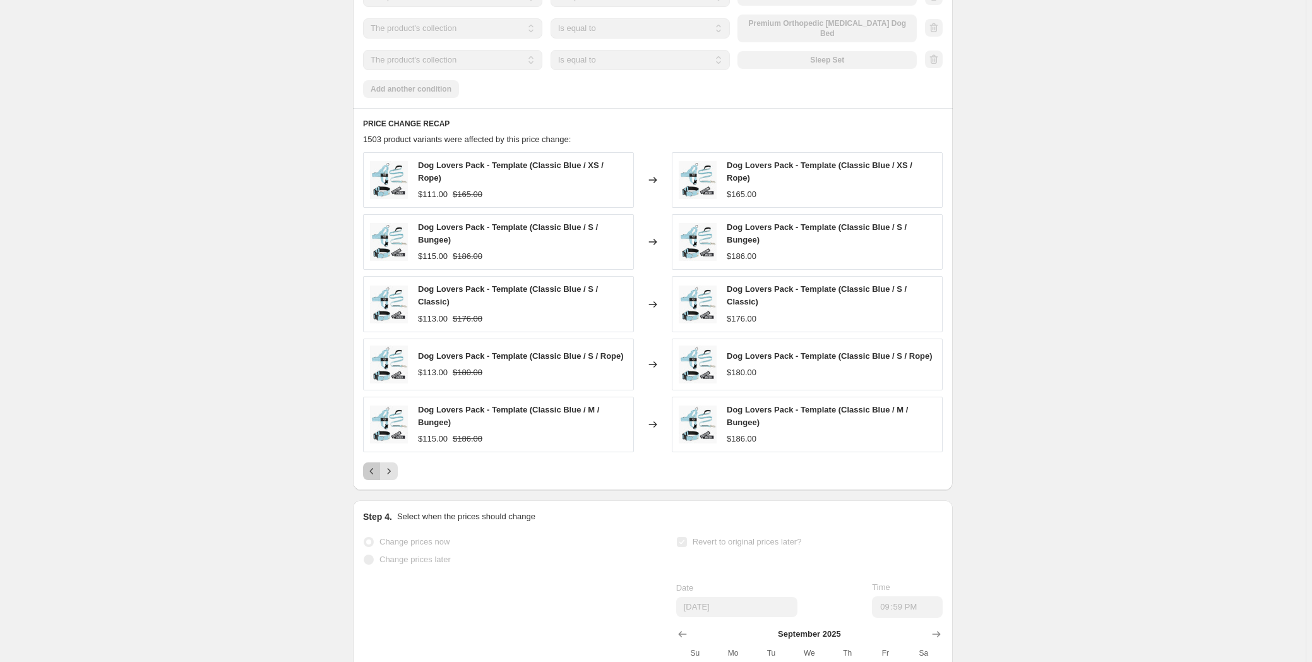
click at [372, 465] on icon "Previous" at bounding box center [372, 471] width 13 height 13
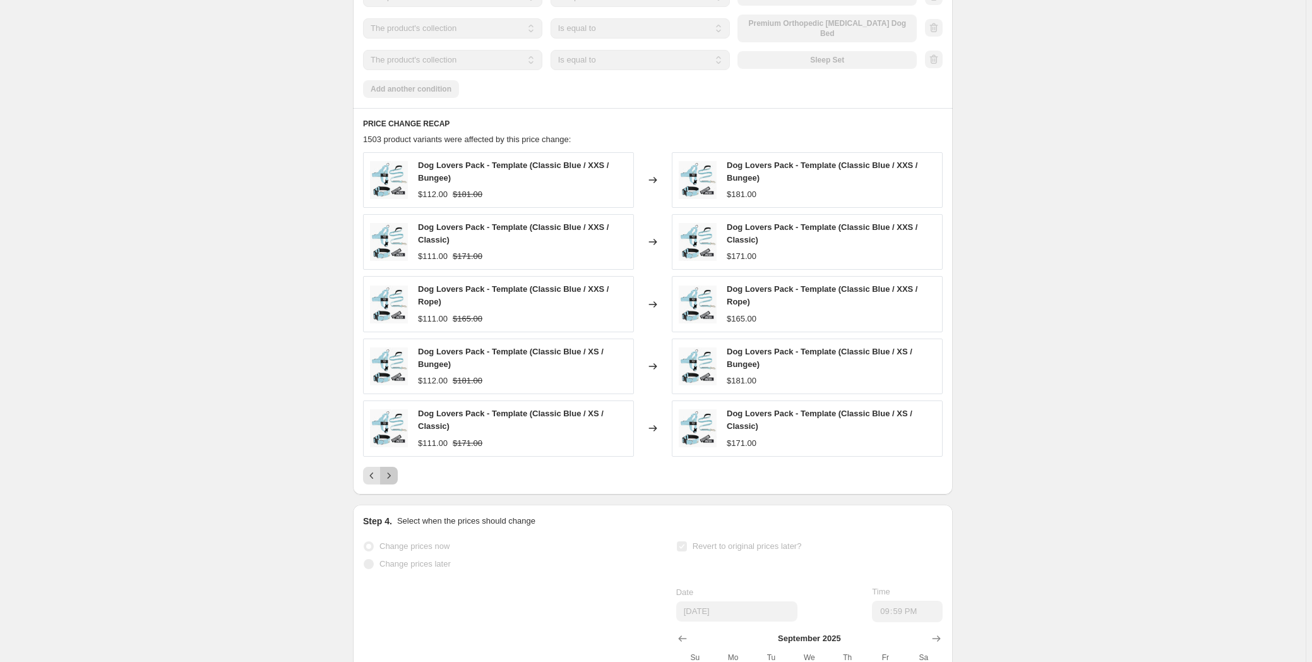
click at [386, 482] on icon "Next" at bounding box center [389, 475] width 13 height 13
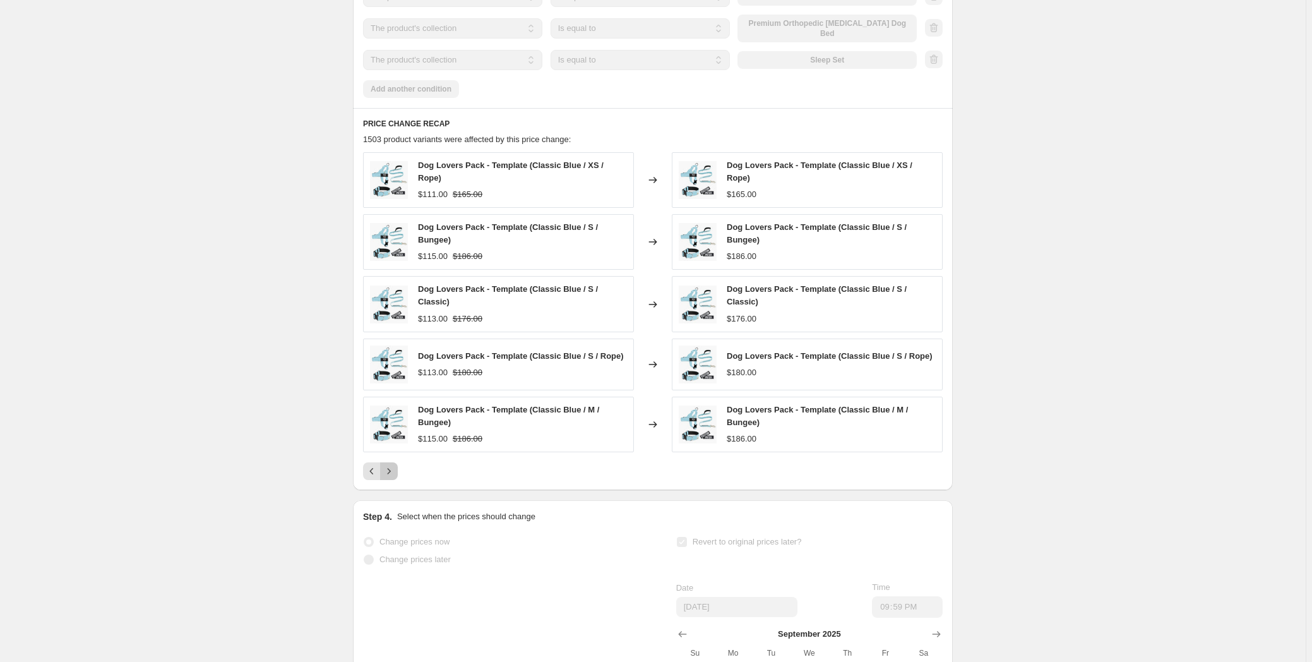
click at [395, 468] on icon "Next" at bounding box center [389, 471] width 13 height 13
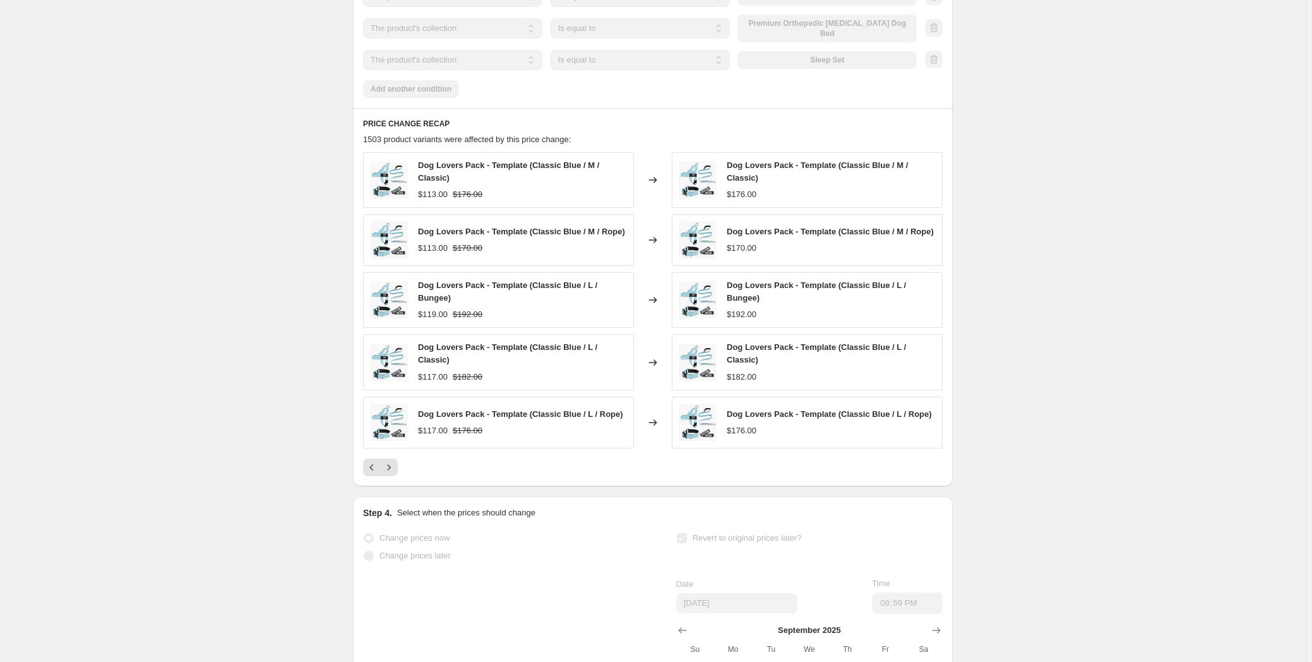
click at [395, 479] on div "PRICE CHANGE RECAP 1503 product variants were affected by this price change: Do…" at bounding box center [653, 297] width 600 height 378
click at [395, 472] on icon "Next" at bounding box center [389, 467] width 13 height 13
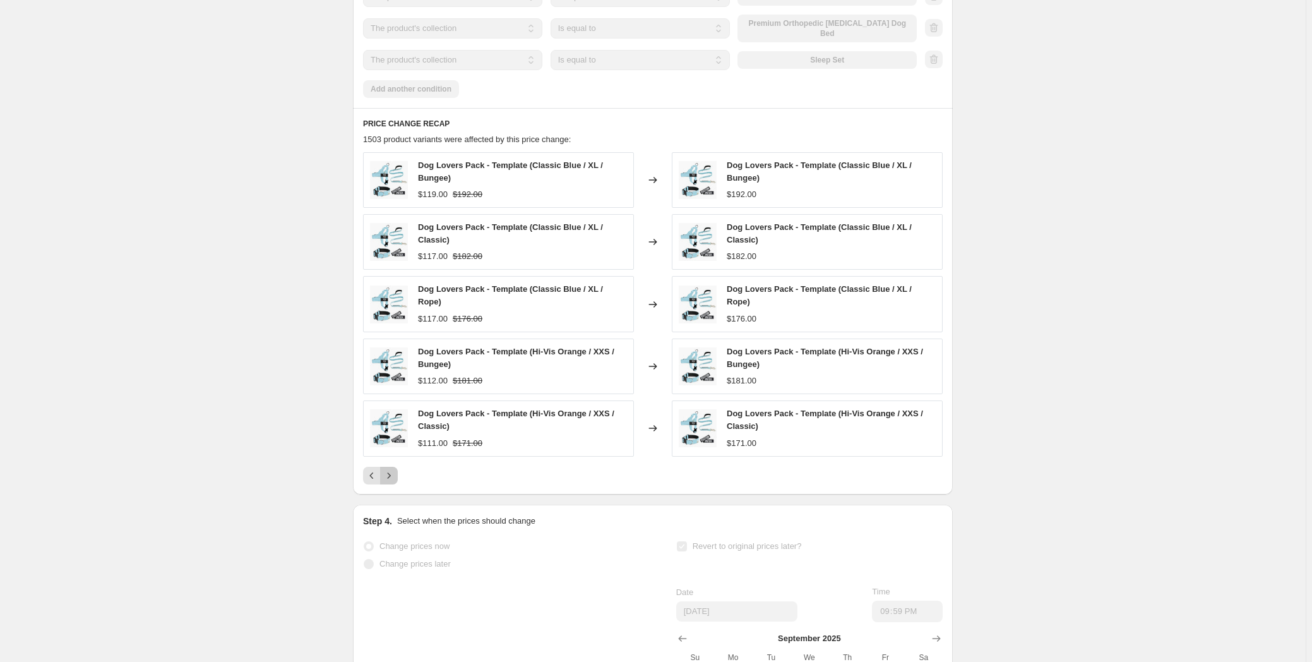
click at [393, 480] on icon "Next" at bounding box center [389, 475] width 13 height 13
click at [391, 473] on icon "Next" at bounding box center [389, 475] width 13 height 13
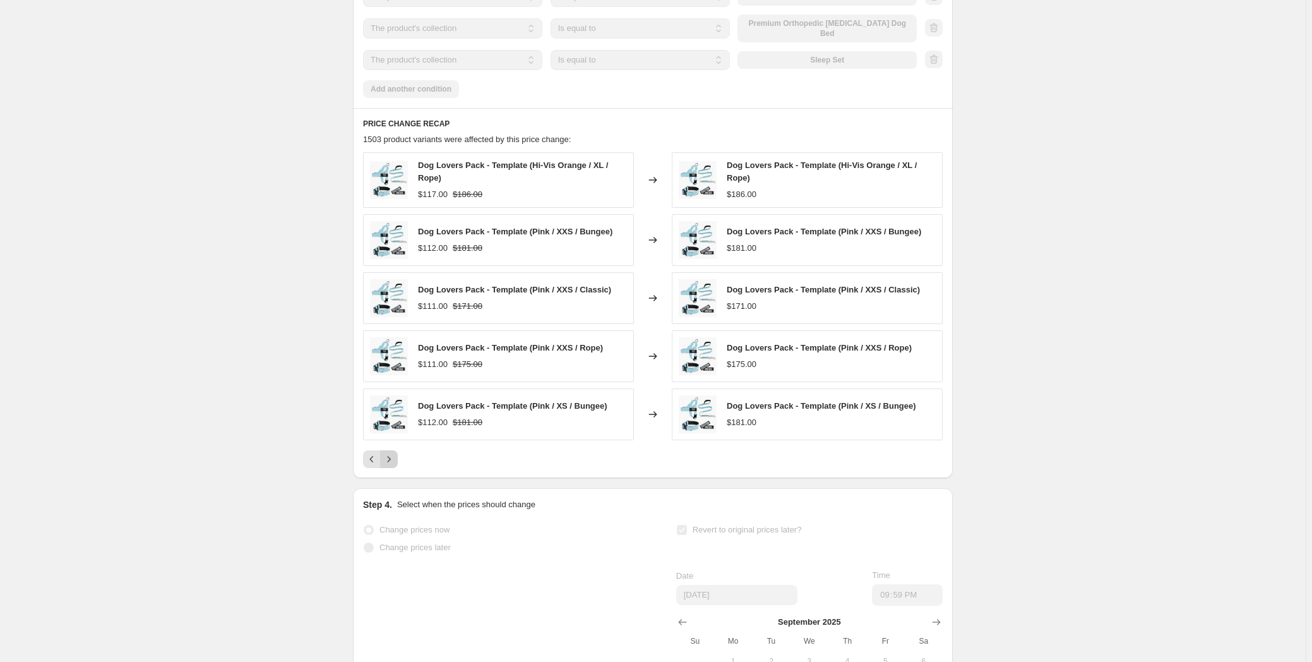
click at [391, 473] on div "PRICE CHANGE RECAP 1503 product variants were affected by this price change: Do…" at bounding box center [653, 293] width 600 height 370
click at [391, 468] on button "Next" at bounding box center [389, 459] width 18 height 18
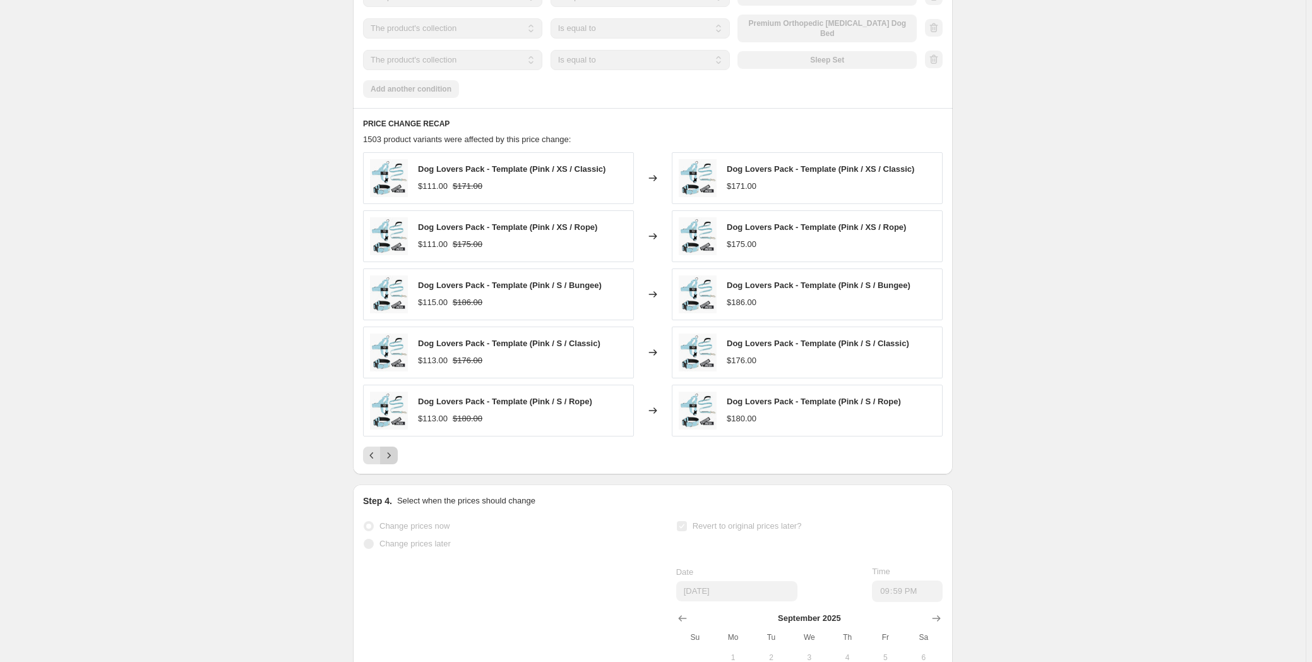
click at [391, 470] on div "PRICE CHANGE RECAP 1503 product variants were affected by this price change: Do…" at bounding box center [653, 291] width 600 height 366
click at [394, 464] on button "Next" at bounding box center [389, 455] width 18 height 18
click at [393, 462] on icon "Next" at bounding box center [389, 455] width 13 height 13
click at [391, 460] on icon "Next" at bounding box center [389, 455] width 13 height 13
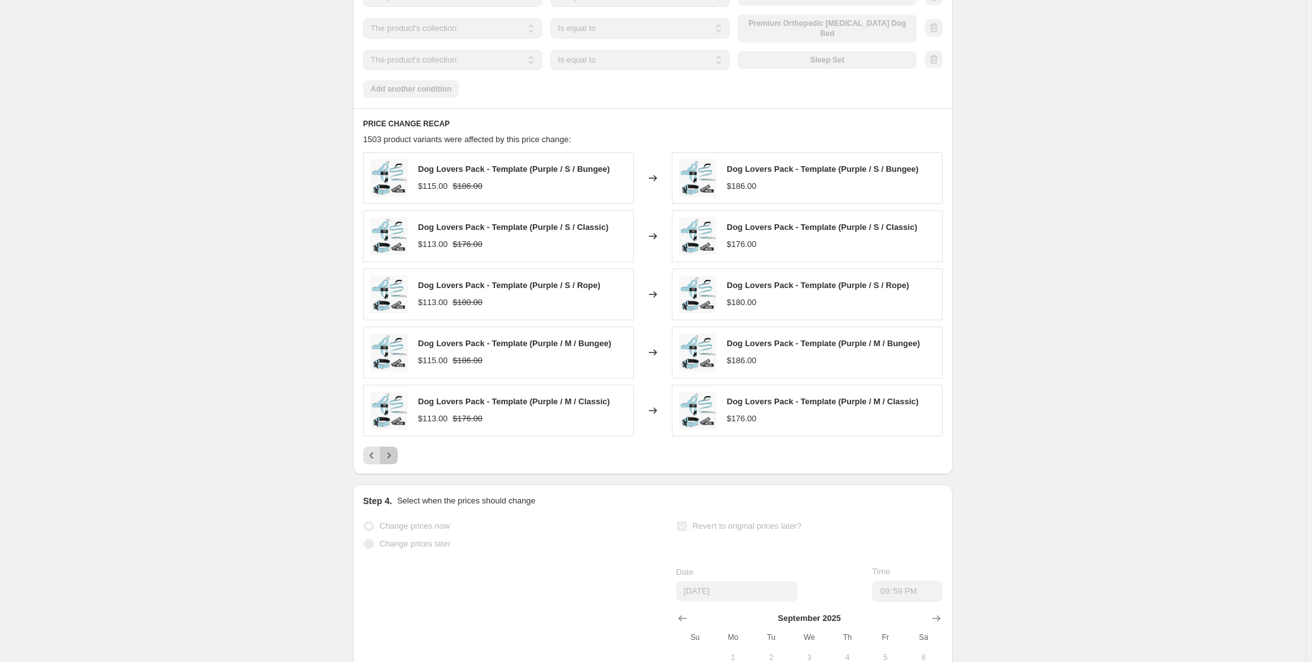
click at [391, 460] on icon "Next" at bounding box center [389, 455] width 13 height 13
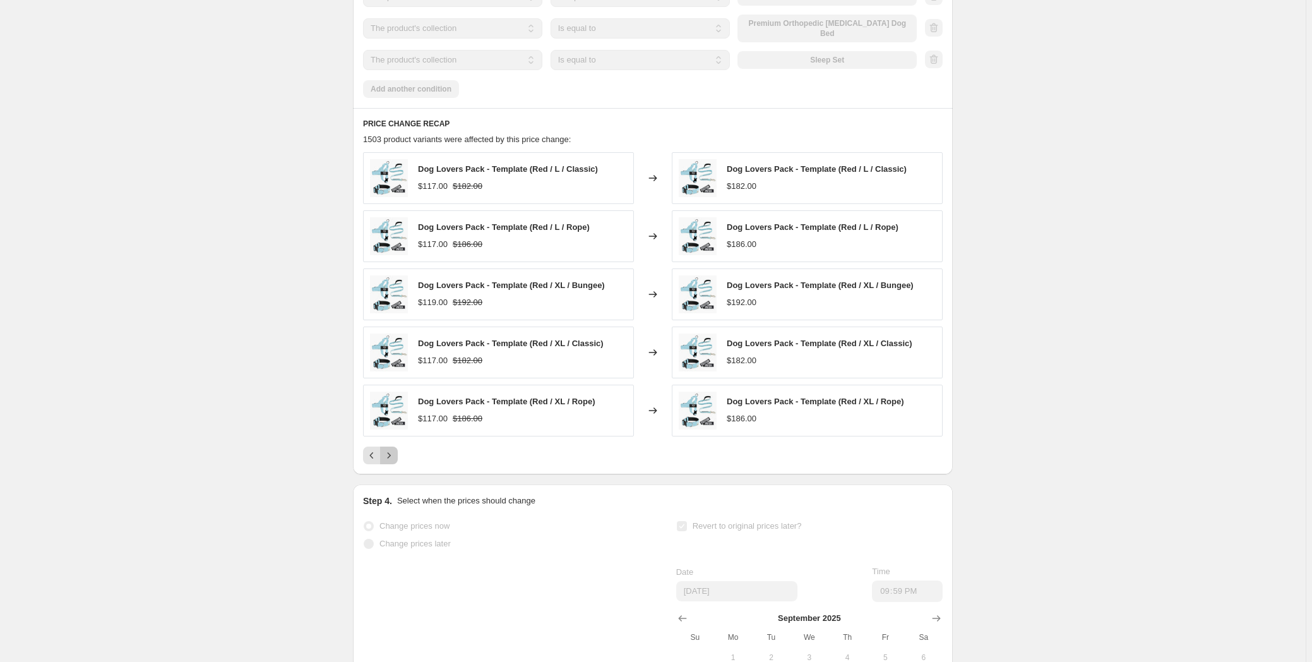
click at [391, 460] on icon "Next" at bounding box center [389, 455] width 13 height 13
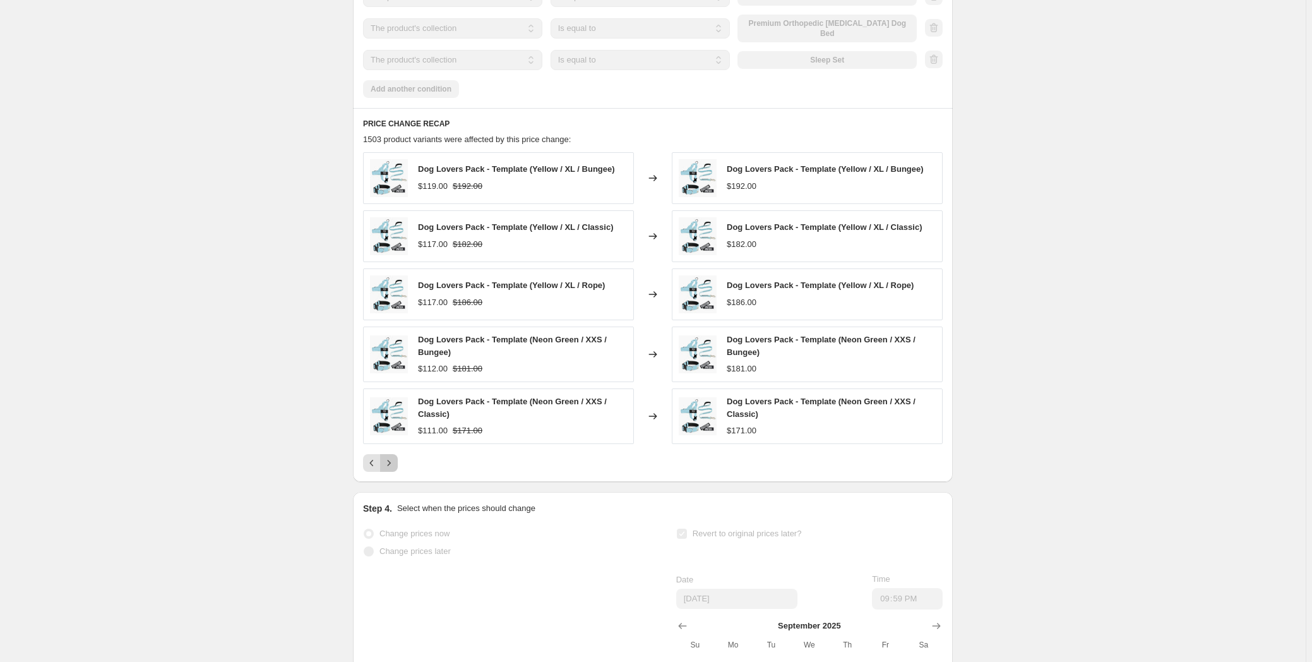
click at [391, 460] on button "Next" at bounding box center [389, 463] width 18 height 18
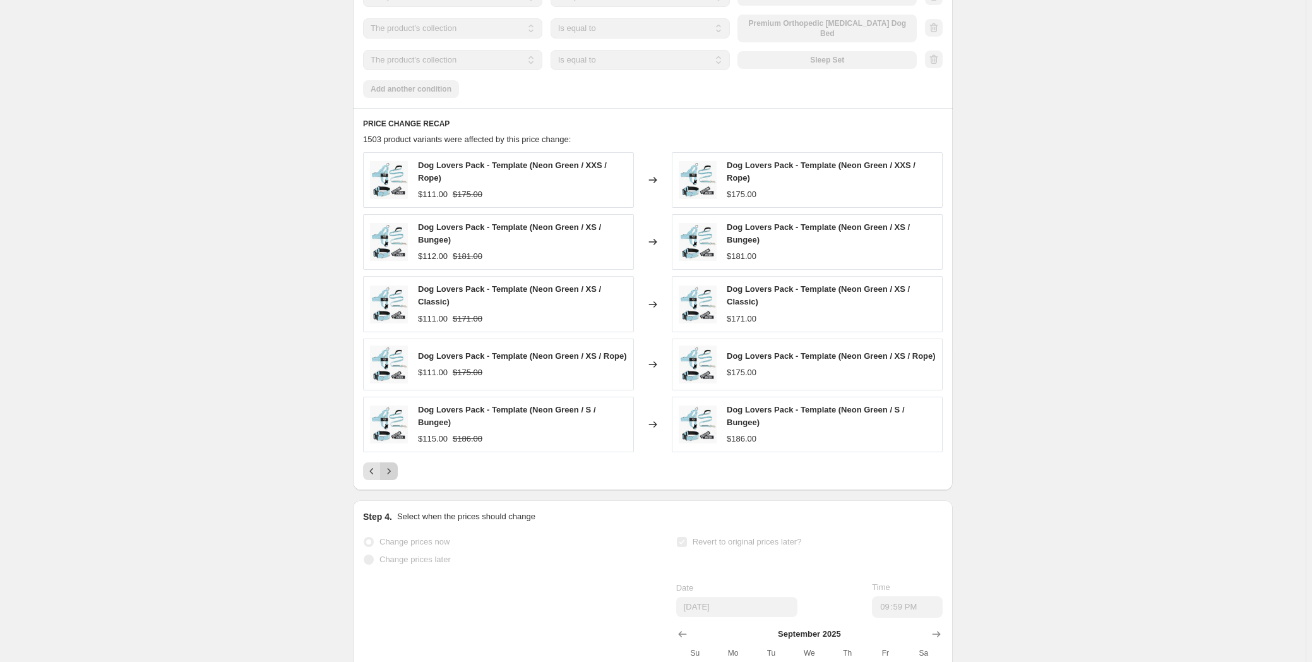
click at [391, 460] on div "Dog Lovers Pack - Template (Neon Green / XXS / Rope) $111.00 $175.00 Changed to…" at bounding box center [653, 316] width 580 height 328
click at [395, 468] on button "Next" at bounding box center [389, 471] width 18 height 18
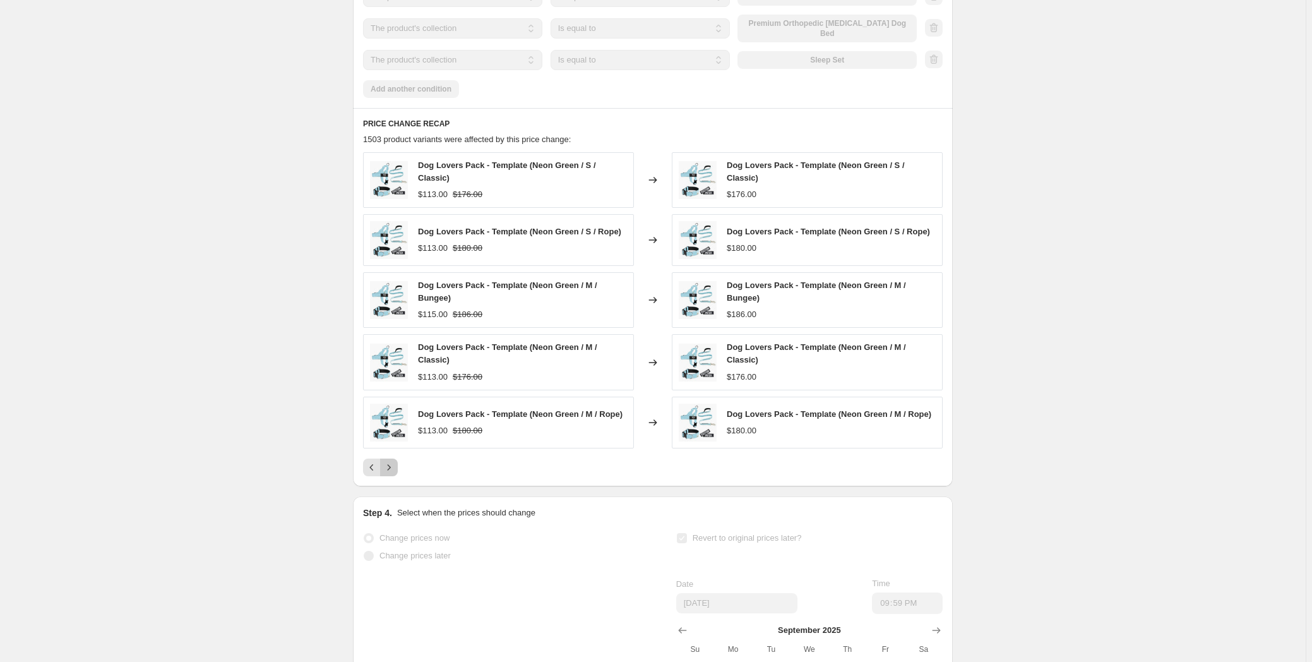
click at [395, 466] on icon "Next" at bounding box center [389, 467] width 13 height 13
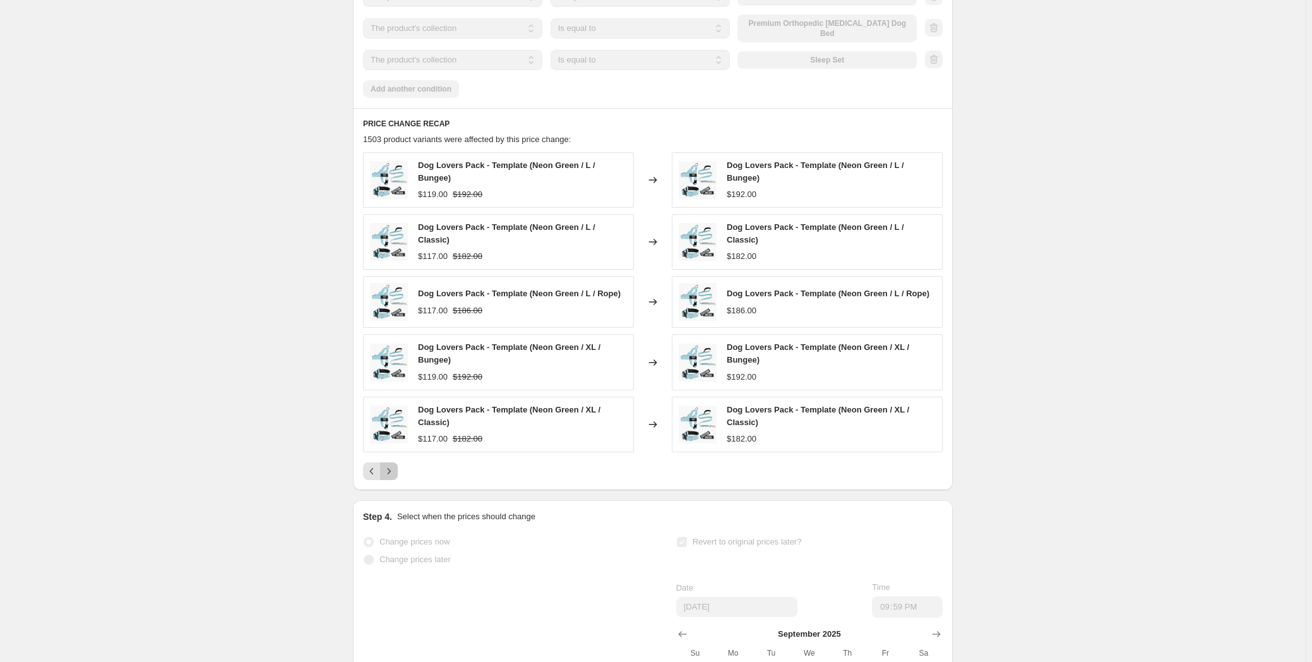
click at [395, 466] on icon "Next" at bounding box center [389, 471] width 13 height 13
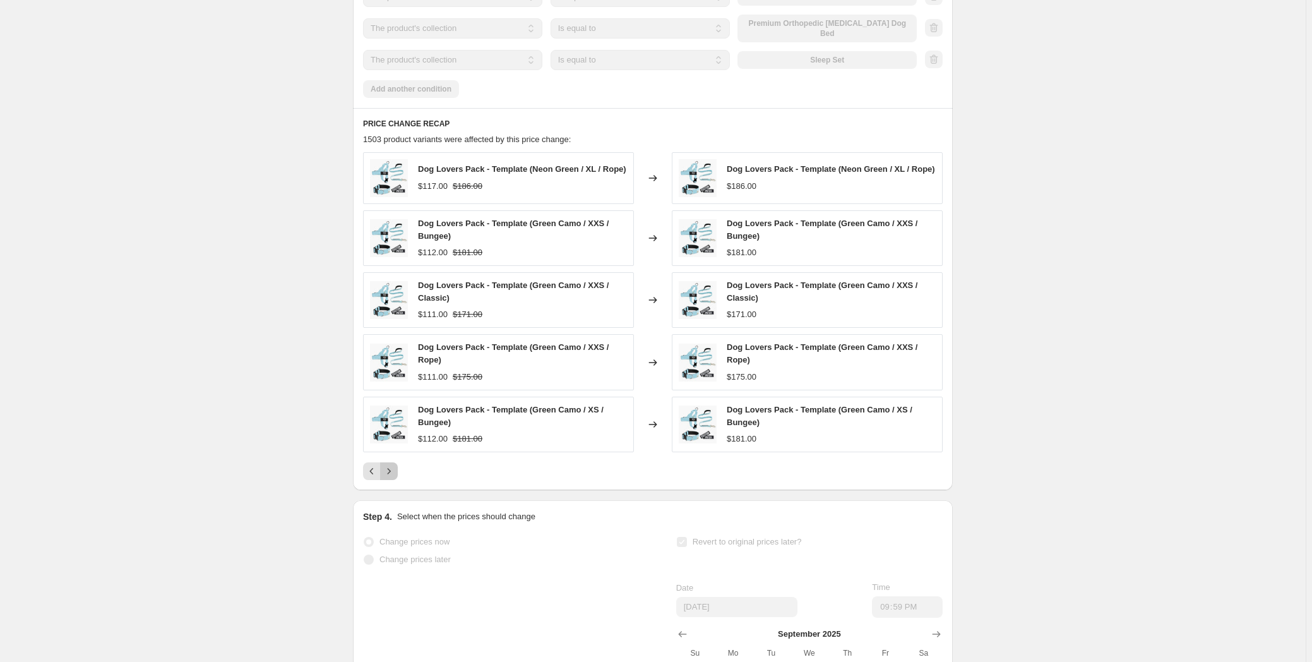
click at [395, 466] on button "Next" at bounding box center [389, 471] width 18 height 18
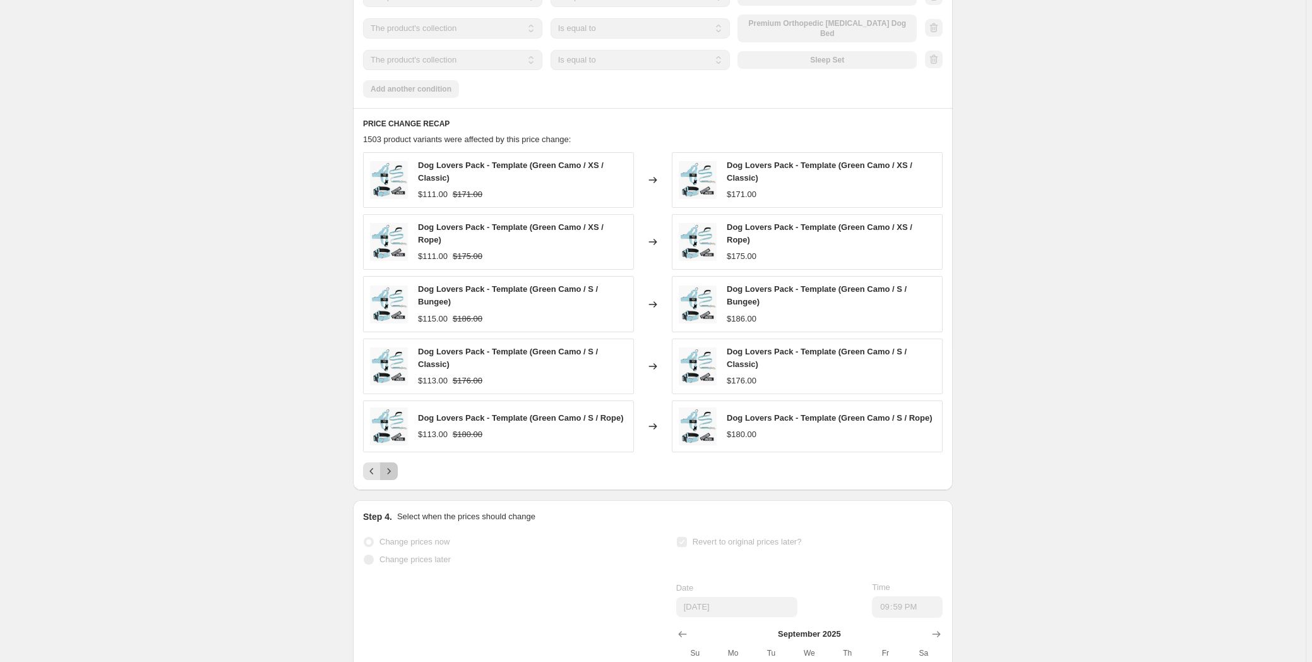
click at [394, 472] on icon "Next" at bounding box center [389, 471] width 13 height 13
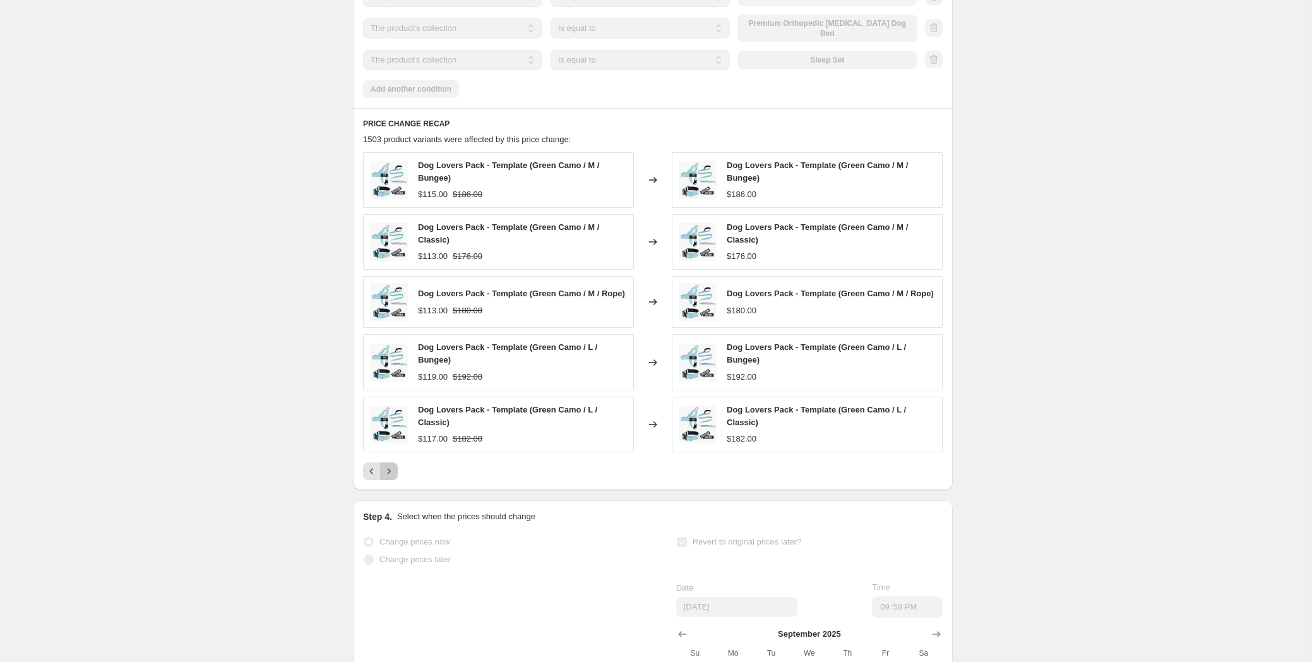
click at [394, 469] on icon "Next" at bounding box center [389, 471] width 13 height 13
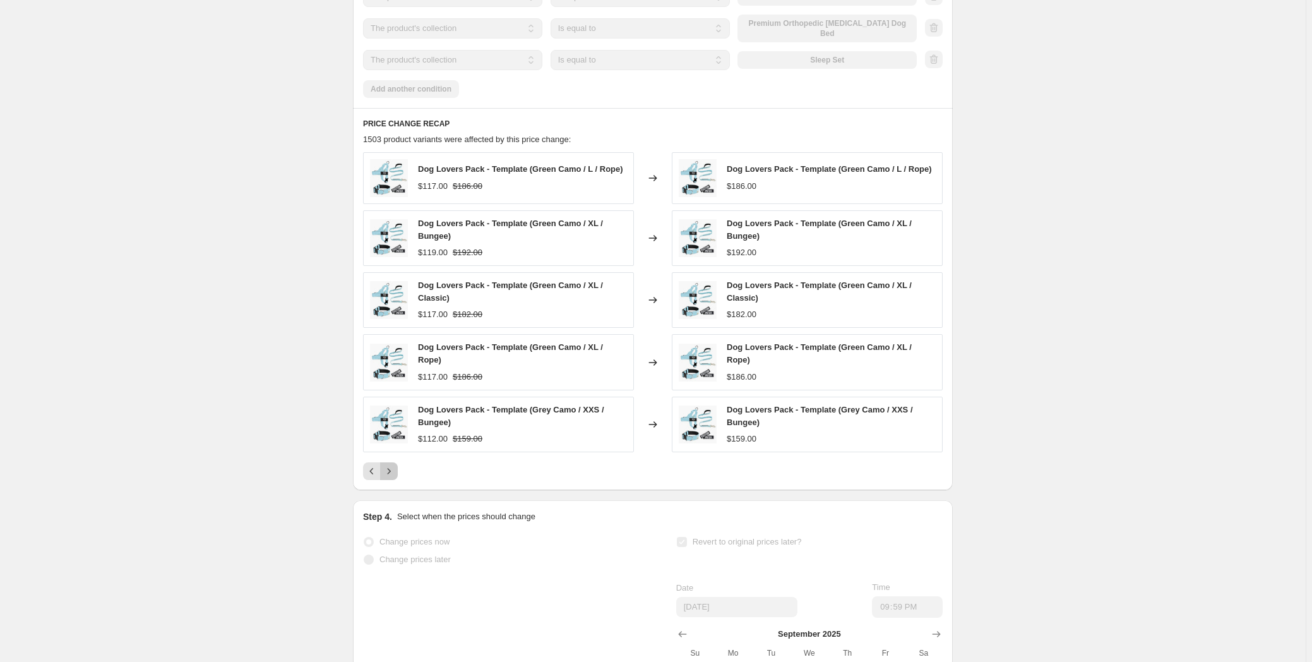
click at [394, 469] on icon "Next" at bounding box center [389, 471] width 13 height 13
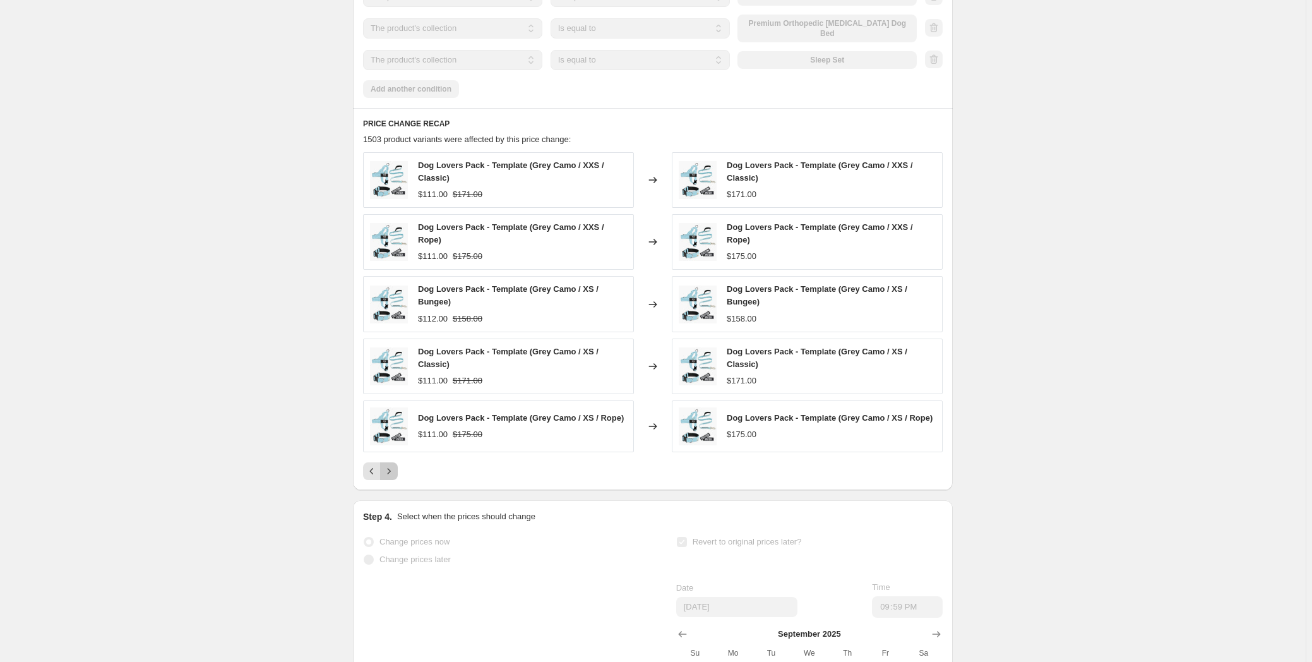
click at [394, 469] on icon "Next" at bounding box center [389, 471] width 13 height 13
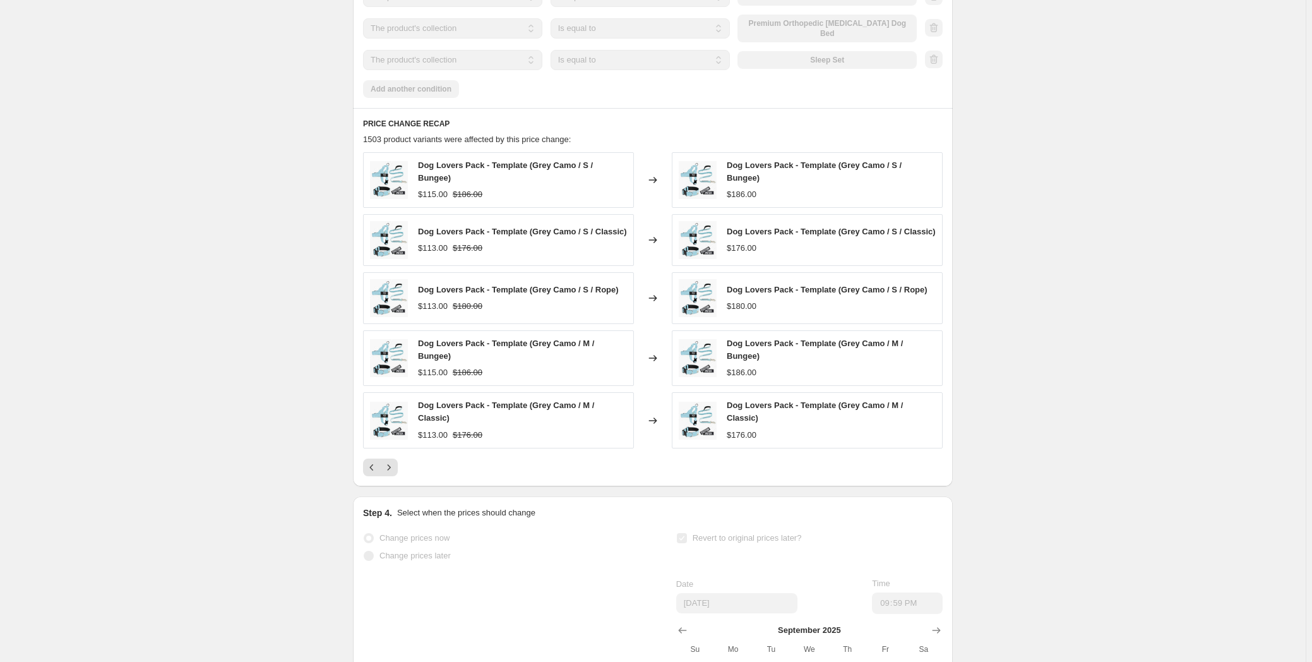
click at [394, 469] on icon "Next" at bounding box center [389, 467] width 13 height 13
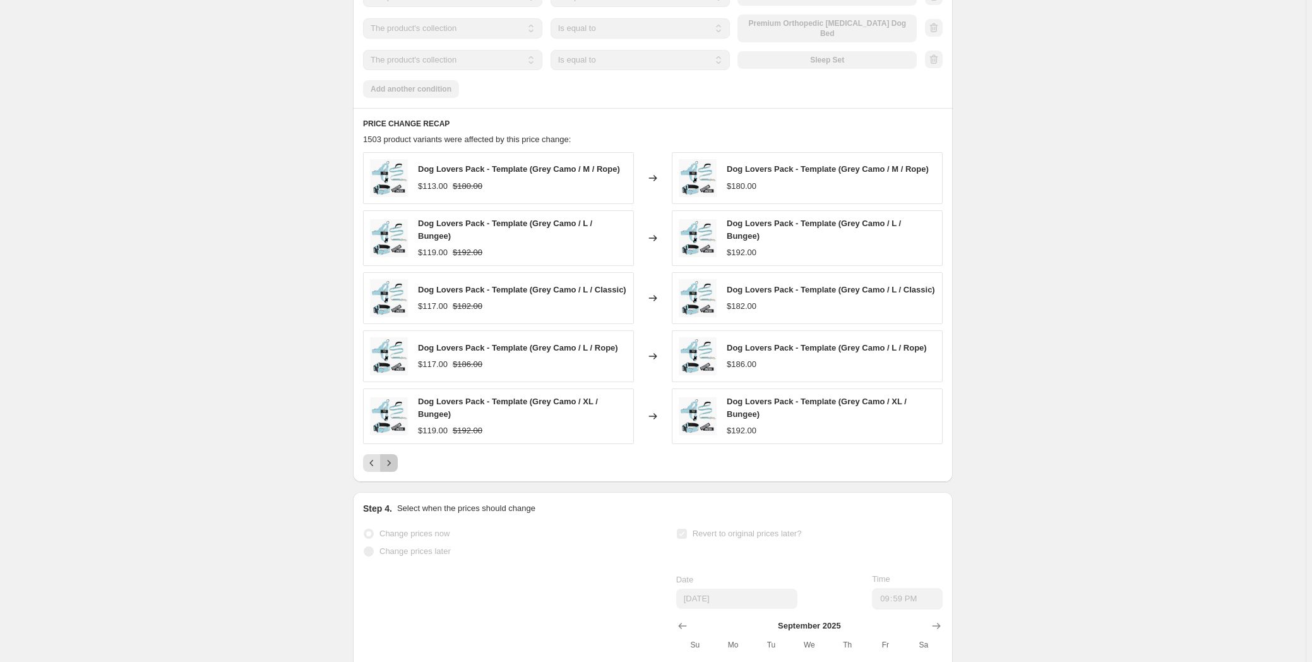
click at [394, 469] on icon "Next" at bounding box center [389, 462] width 13 height 13
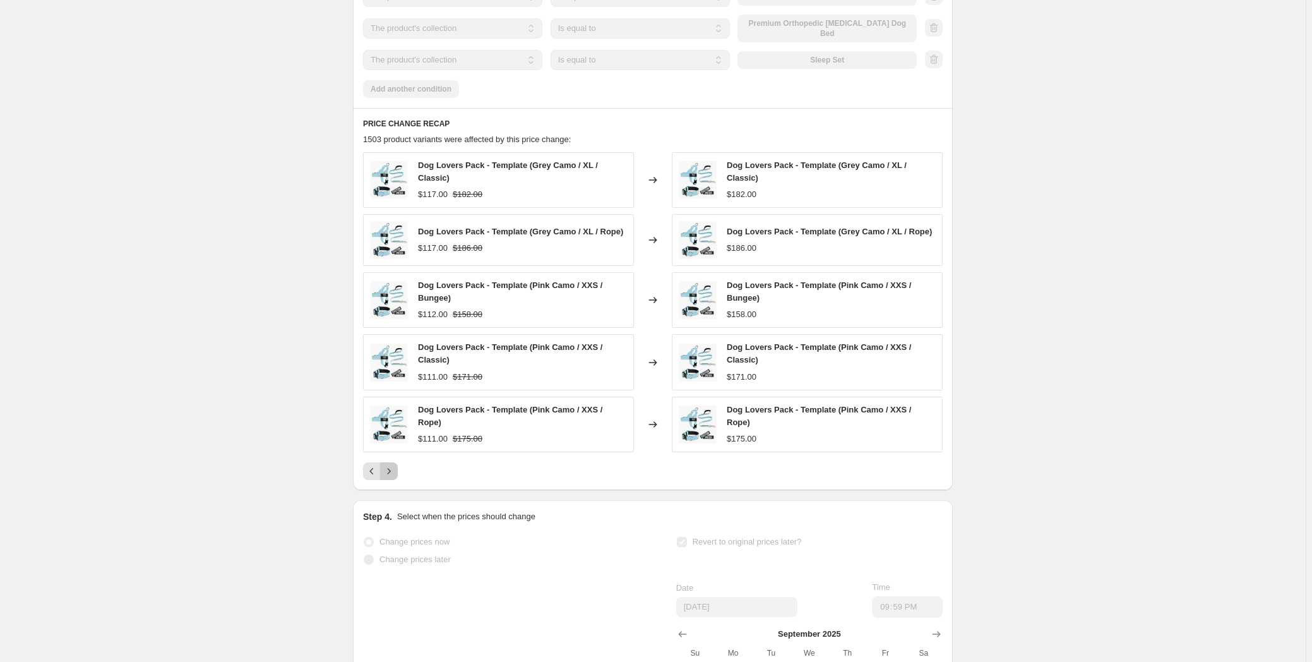
click at [394, 469] on icon "Next" at bounding box center [389, 471] width 13 height 13
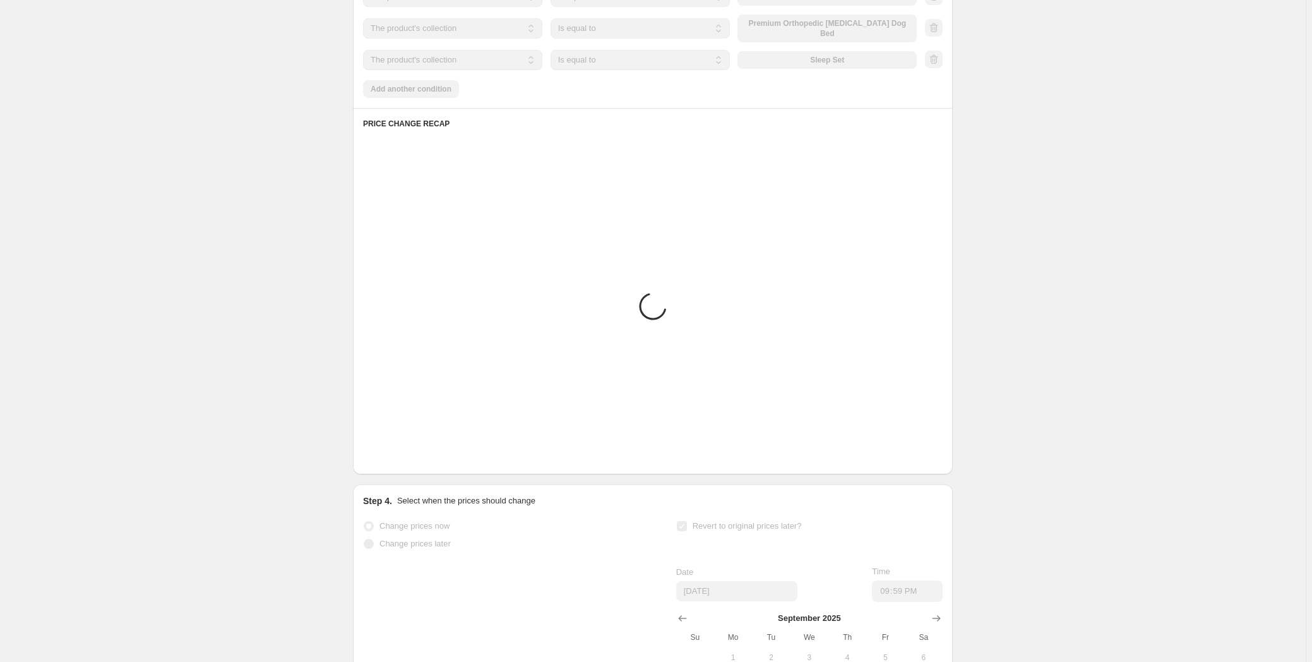
click at [394, 469] on div "PRICE CHANGE RECAP Placeholder Loading product variants... Loading... Placehold…" at bounding box center [653, 291] width 600 height 366
click at [394, 462] on icon "Next" at bounding box center [389, 455] width 13 height 13
click at [394, 469] on div "PRICE CHANGE RECAP Placeholder Loading product variants... Loading... Placehold…" at bounding box center [653, 291] width 600 height 366
click at [396, 464] on button "Next" at bounding box center [389, 455] width 18 height 18
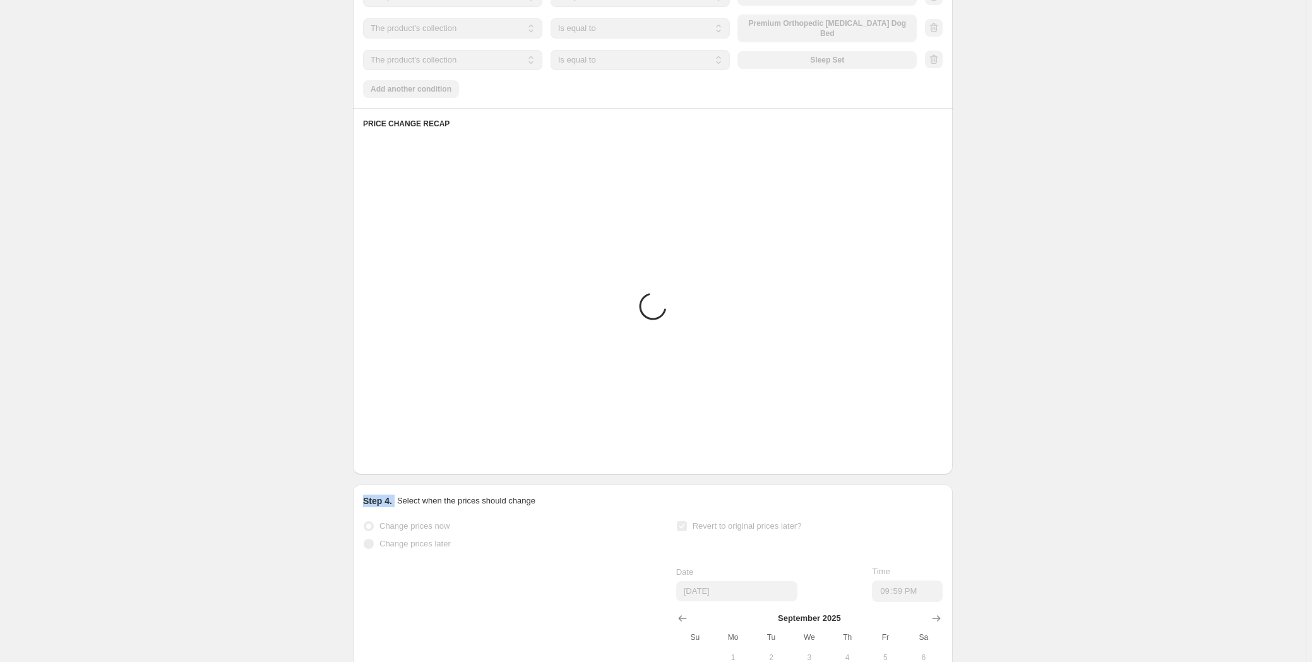
click at [396, 464] on button "Next" at bounding box center [389, 455] width 18 height 18
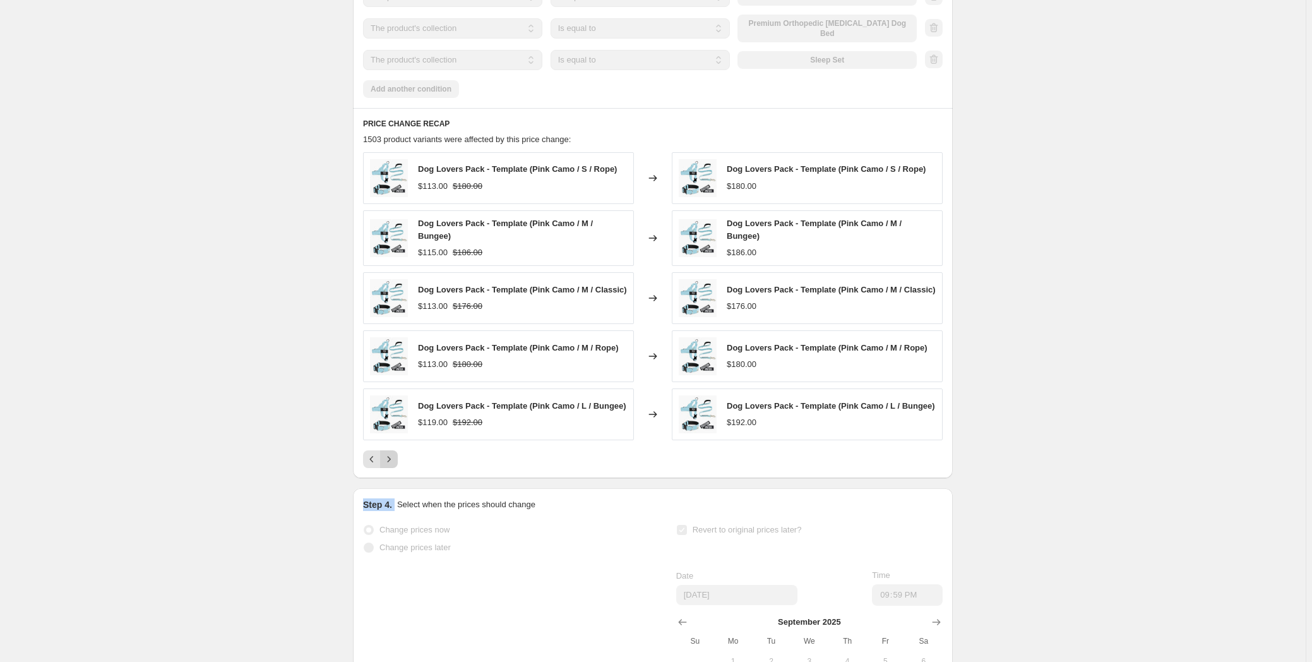
click at [395, 465] on icon "Next" at bounding box center [389, 459] width 13 height 13
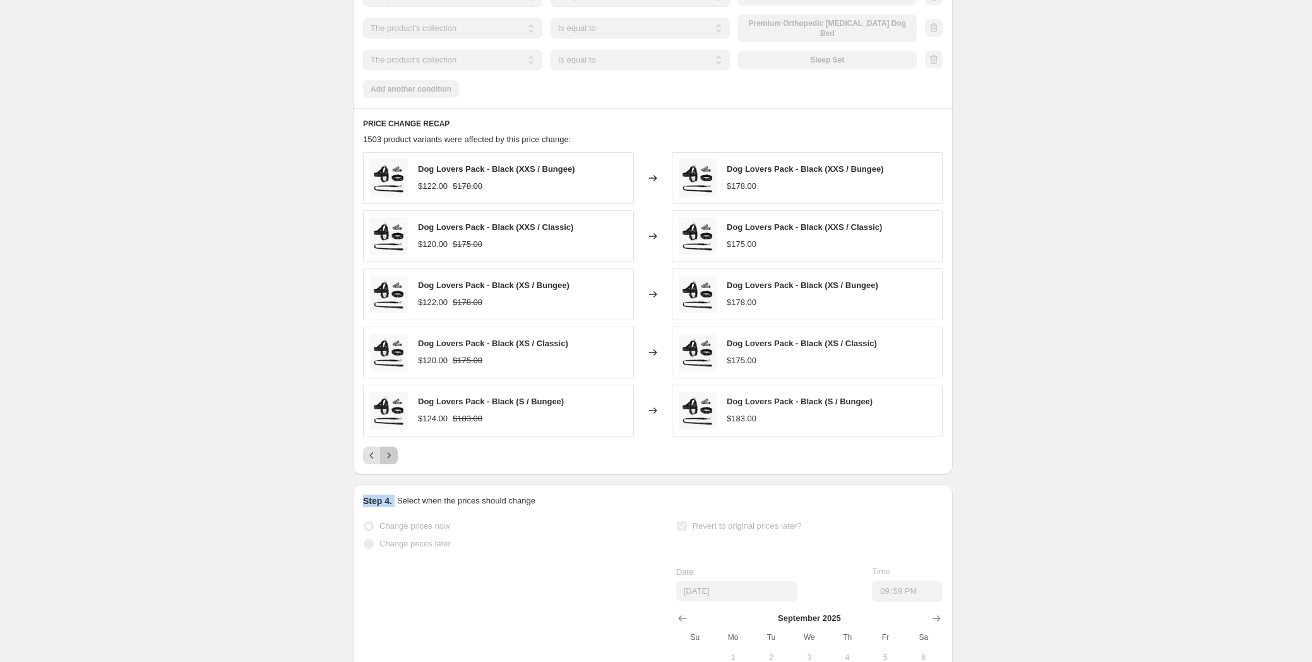
click at [396, 464] on button "Next" at bounding box center [389, 455] width 18 height 18
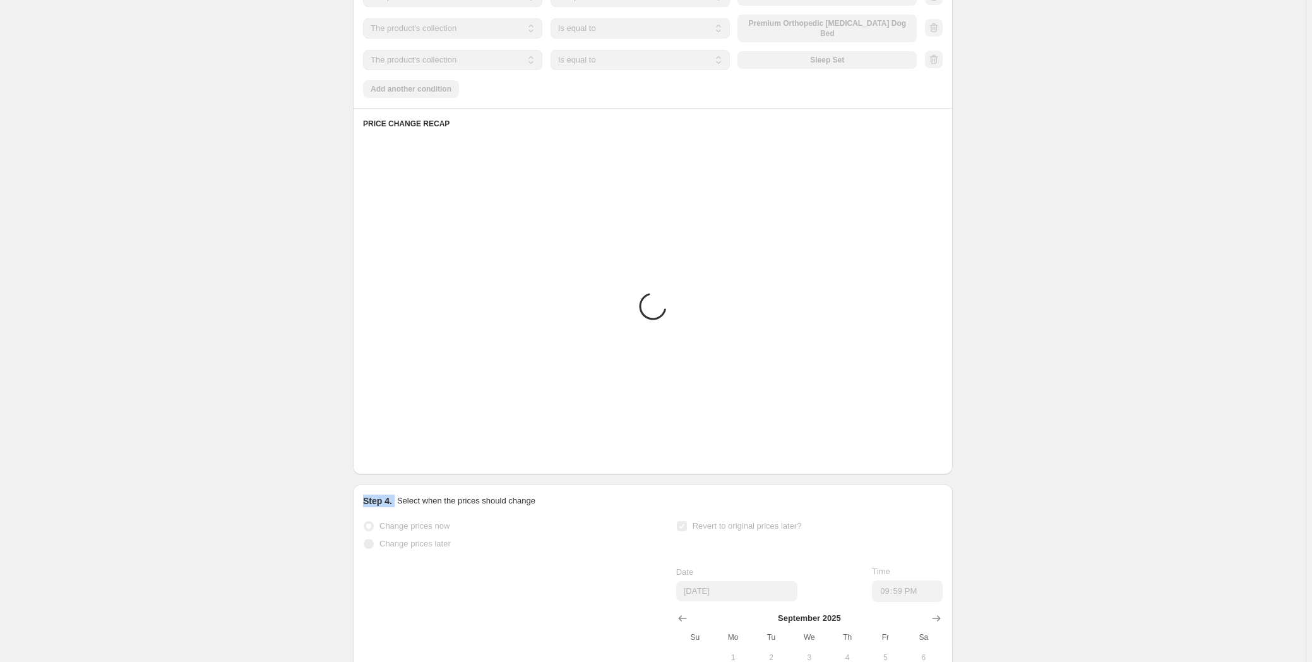
click at [396, 464] on button "Next" at bounding box center [389, 455] width 18 height 18
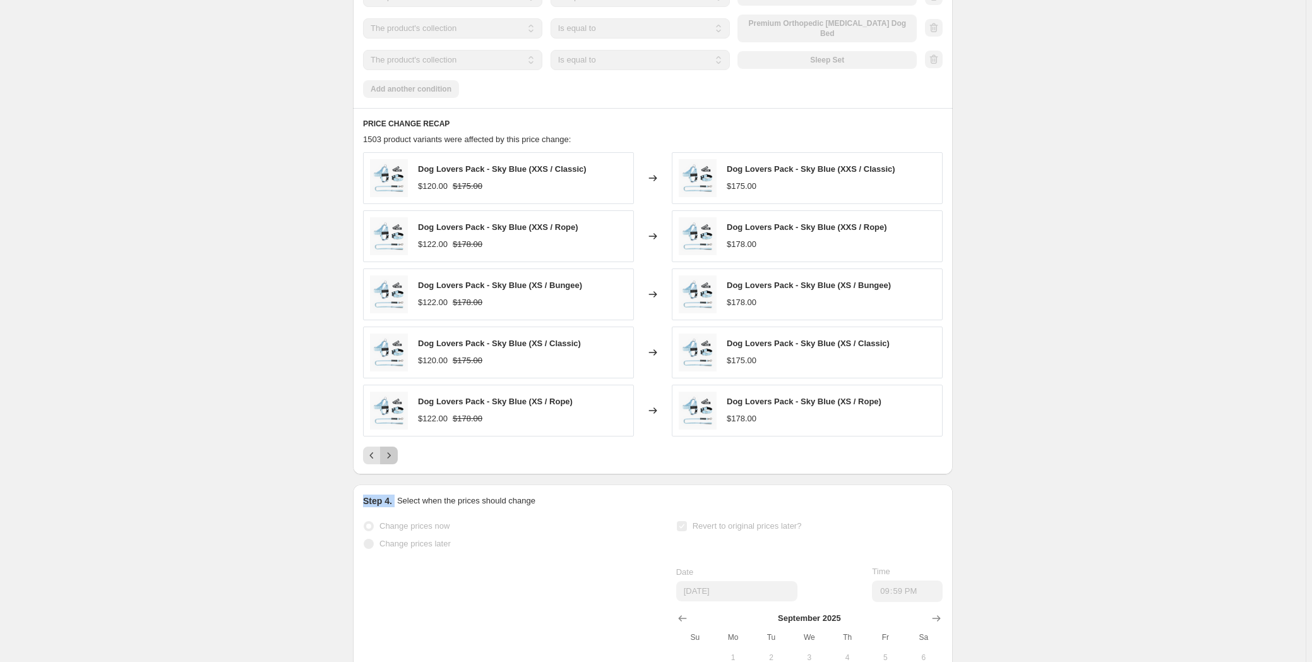
click at [396, 464] on button "Next" at bounding box center [389, 455] width 18 height 18
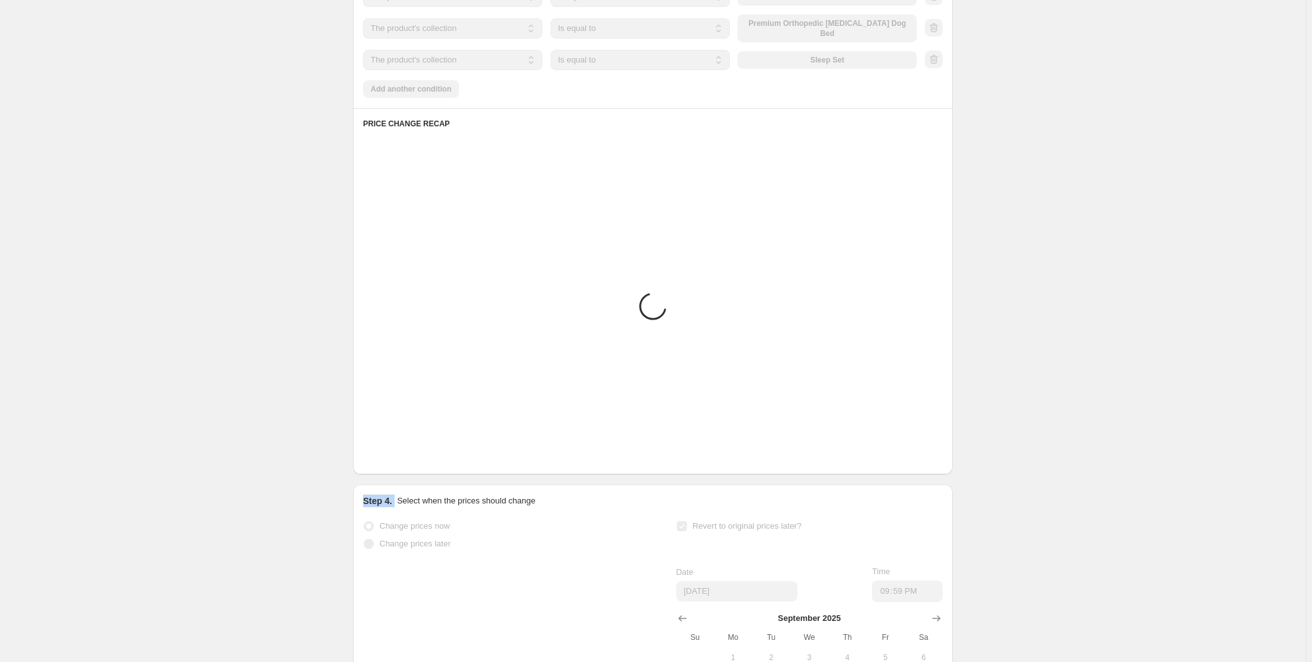
click at [396, 464] on button "Next" at bounding box center [389, 455] width 18 height 18
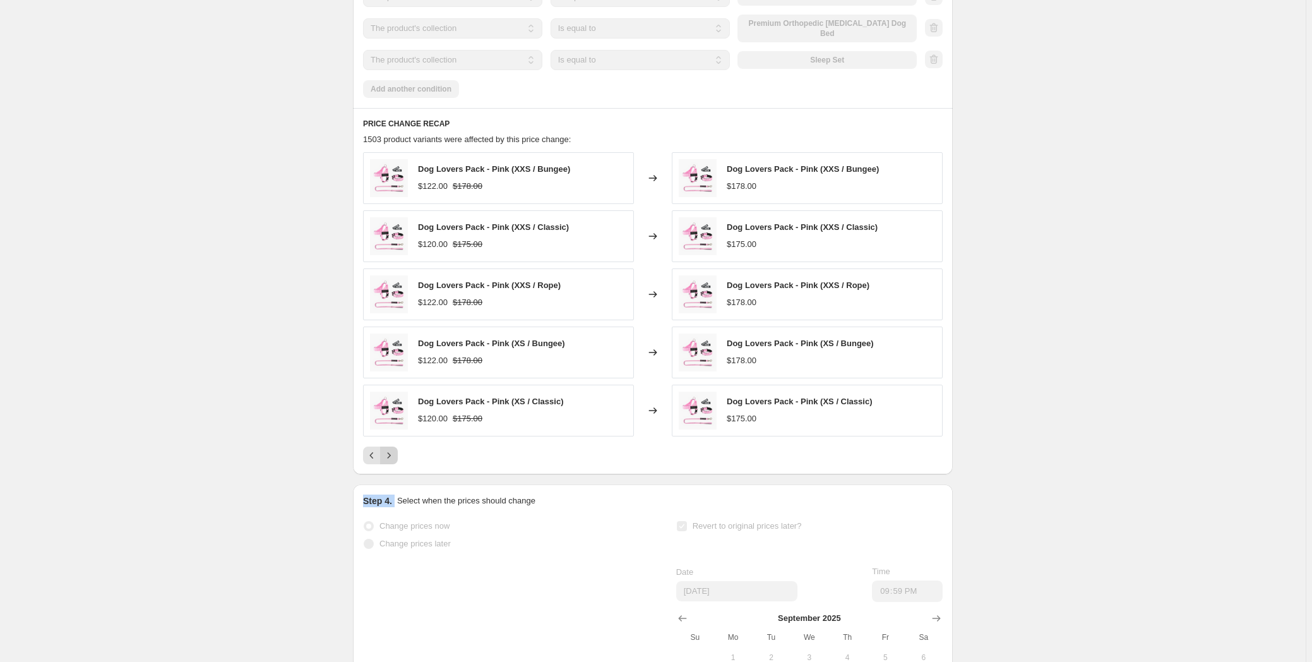
click at [396, 464] on button "Next" at bounding box center [389, 455] width 18 height 18
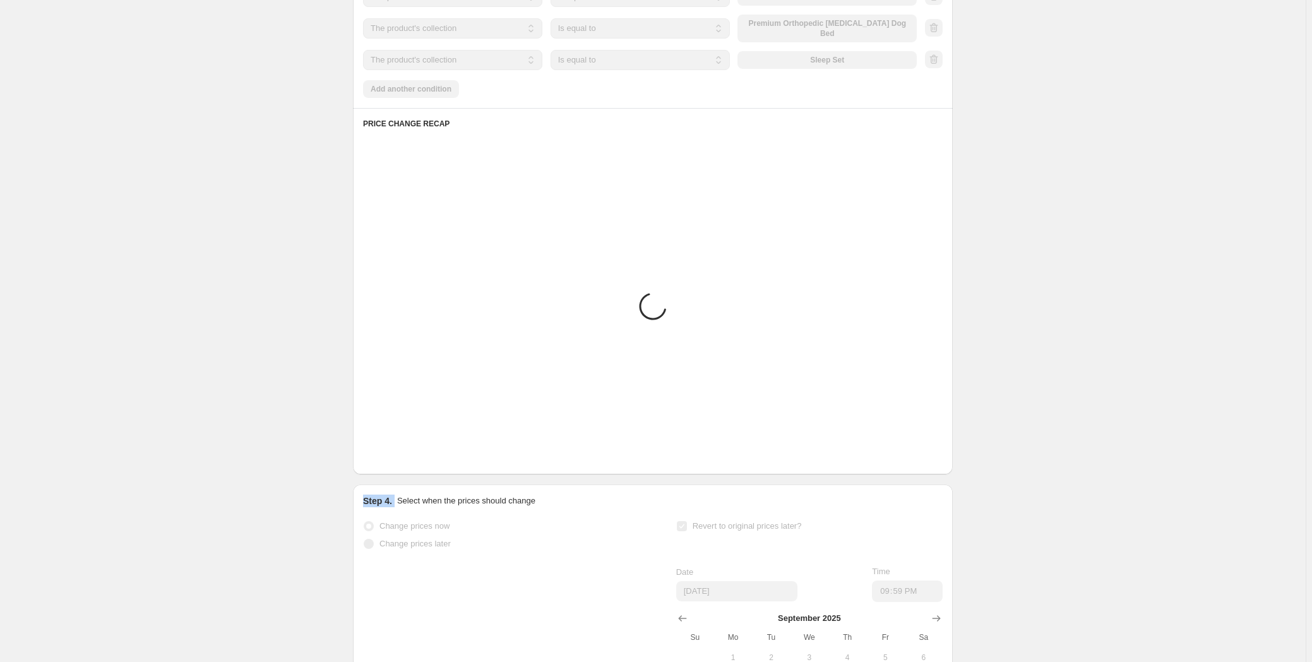
click at [396, 464] on button "Next" at bounding box center [389, 455] width 18 height 18
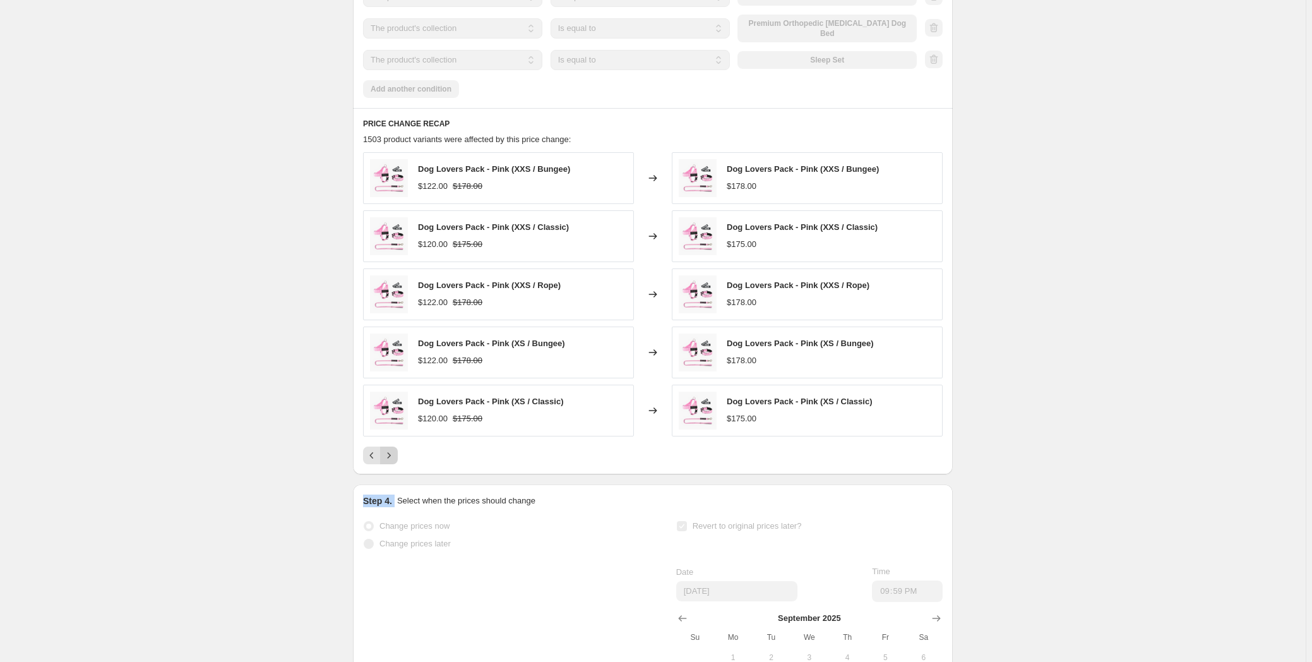
click at [396, 464] on button "Next" at bounding box center [389, 455] width 18 height 18
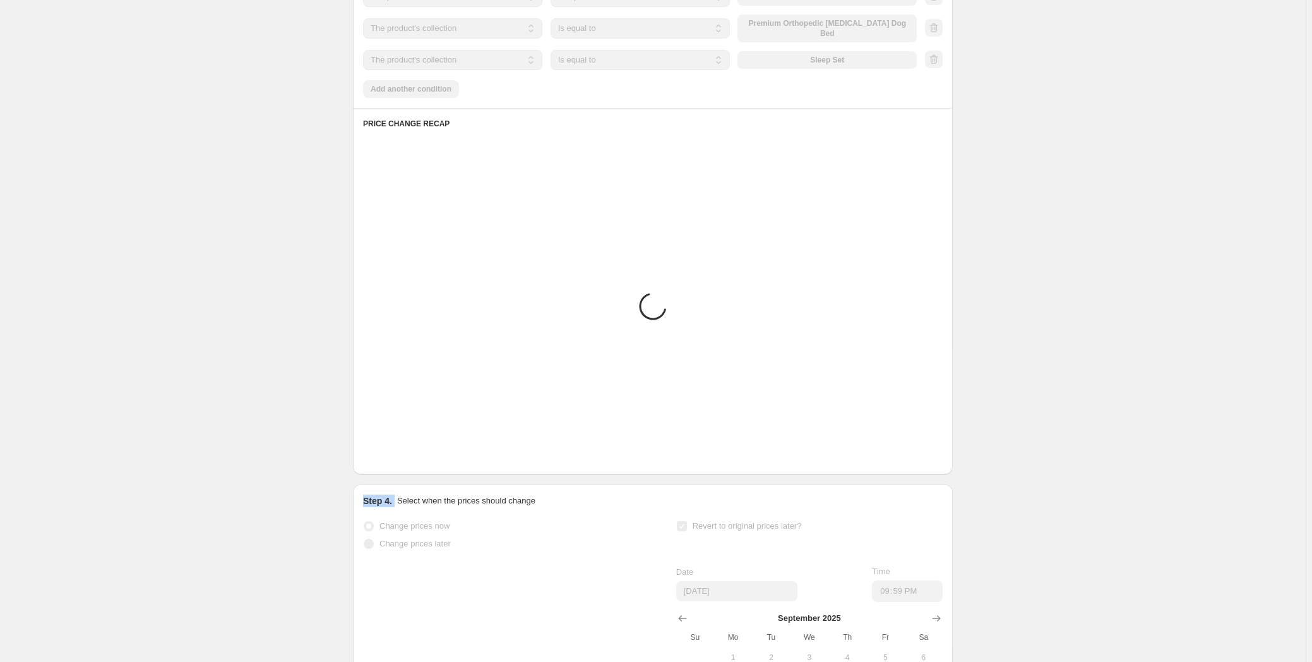
click at [396, 464] on button "Next" at bounding box center [389, 455] width 18 height 18
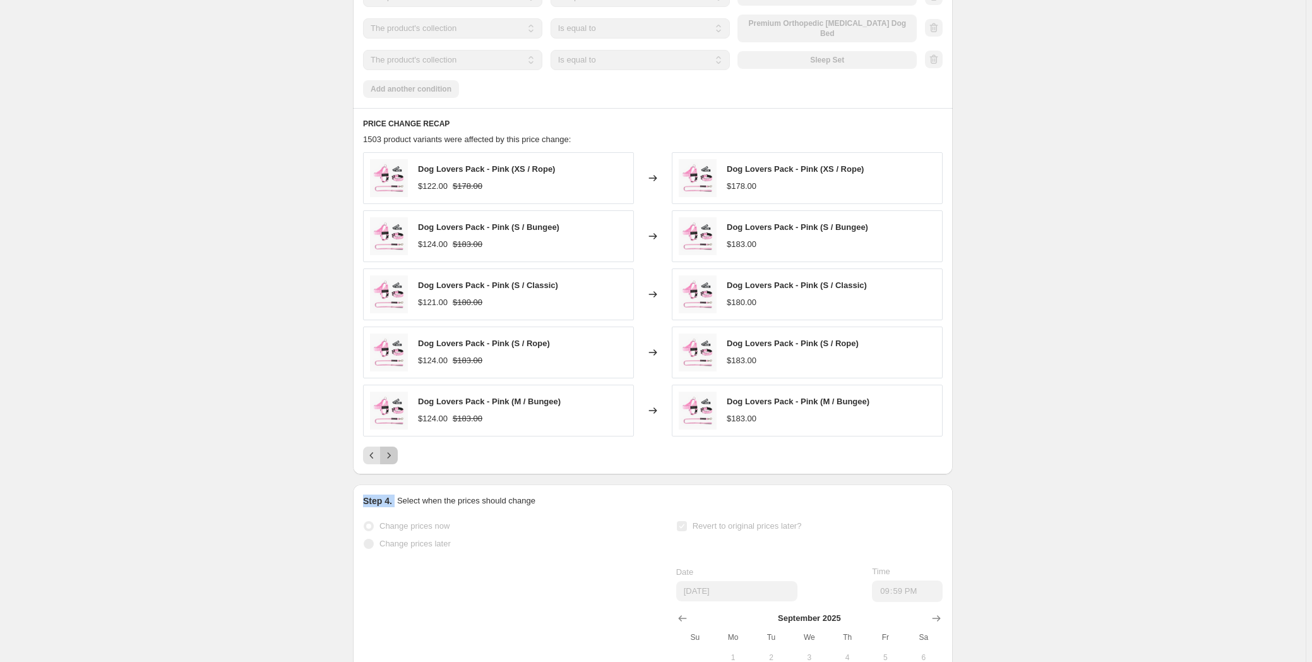
click at [396, 464] on button "Next" at bounding box center [389, 455] width 18 height 18
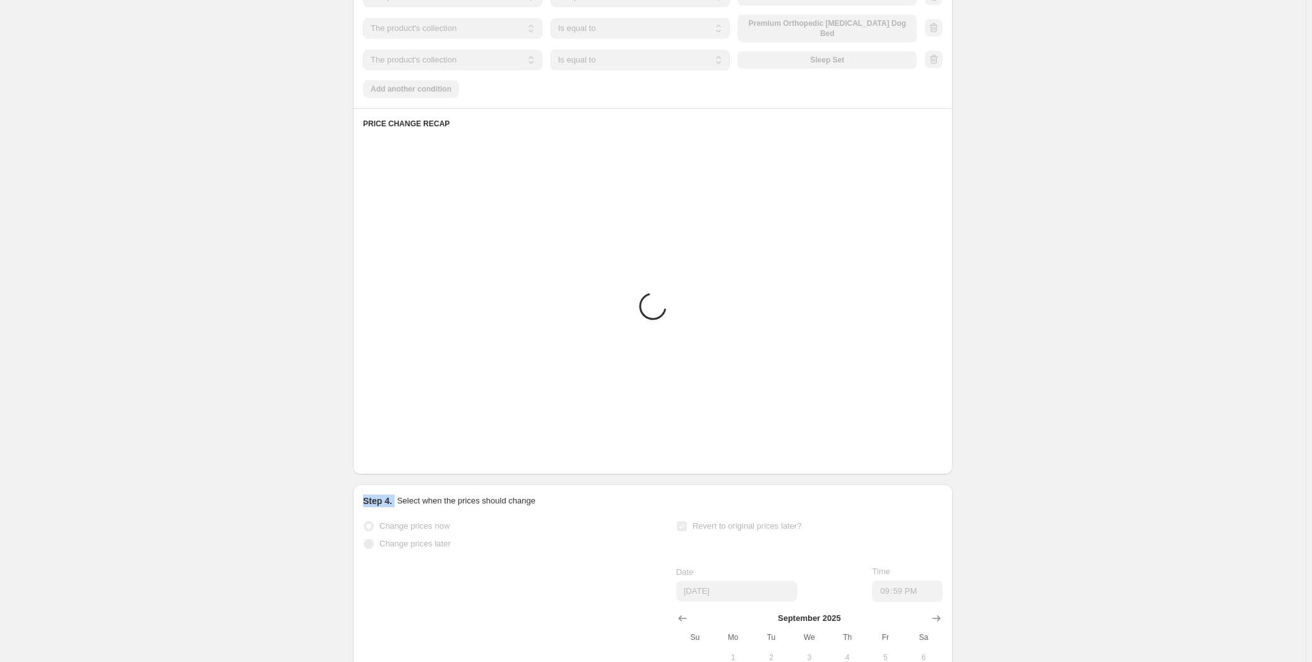
click at [396, 464] on button "Next" at bounding box center [389, 455] width 18 height 18
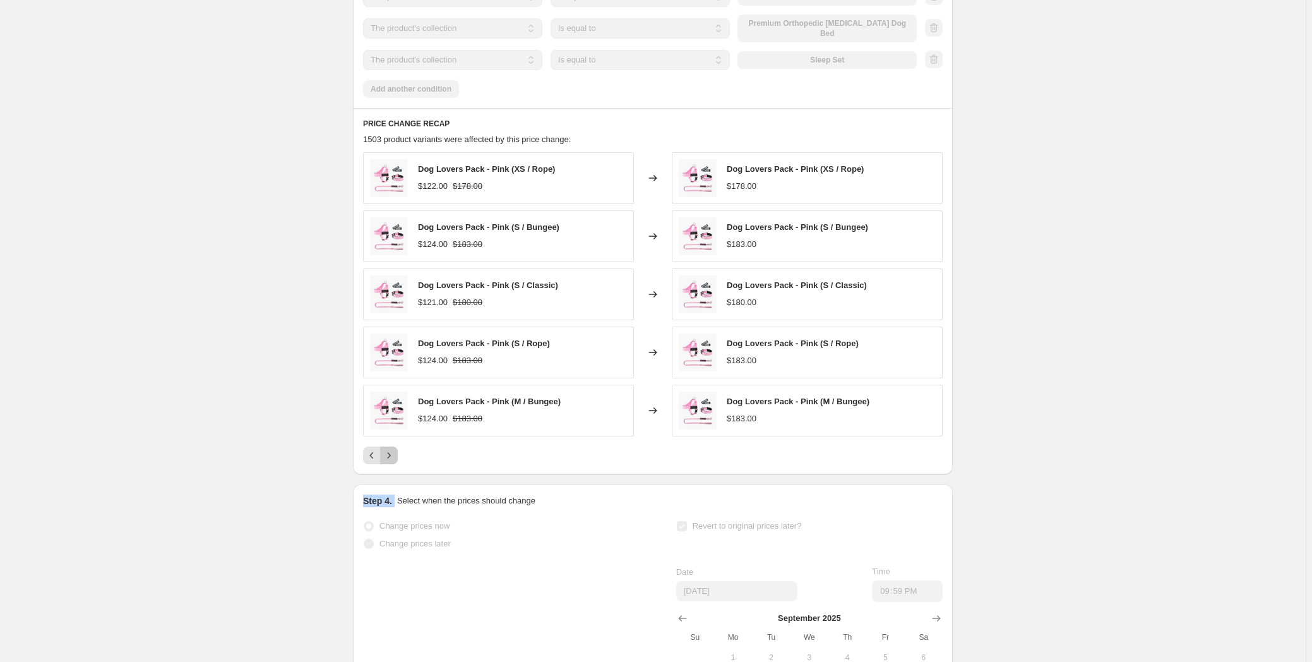
click at [396, 464] on button "Next" at bounding box center [389, 455] width 18 height 18
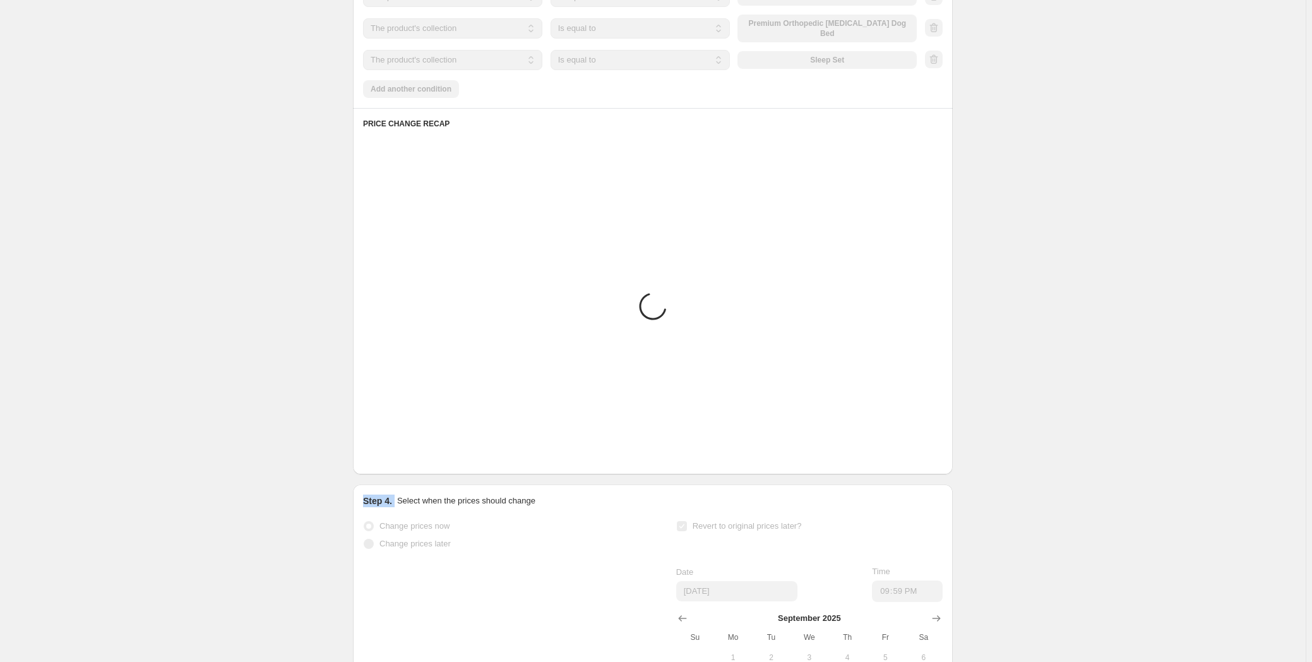
click at [396, 464] on button "Next" at bounding box center [389, 455] width 18 height 18
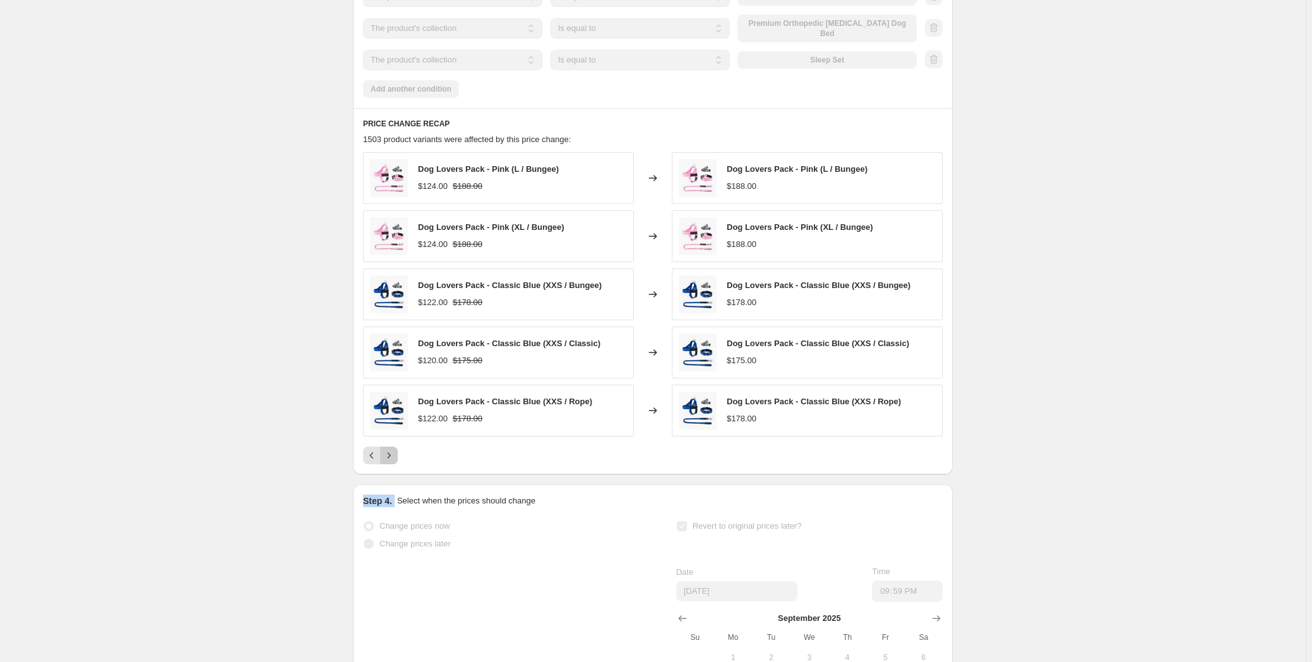
click at [396, 464] on button "Next" at bounding box center [389, 455] width 18 height 18
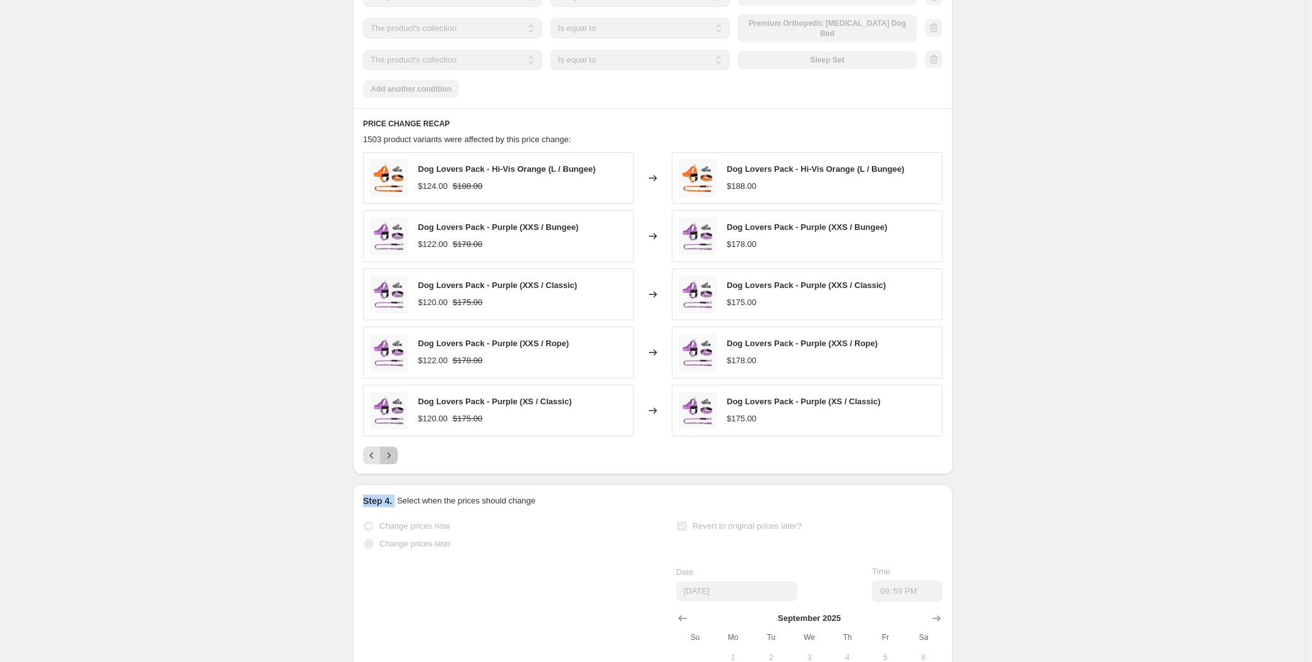
click at [396, 464] on button "Next" at bounding box center [389, 455] width 18 height 18
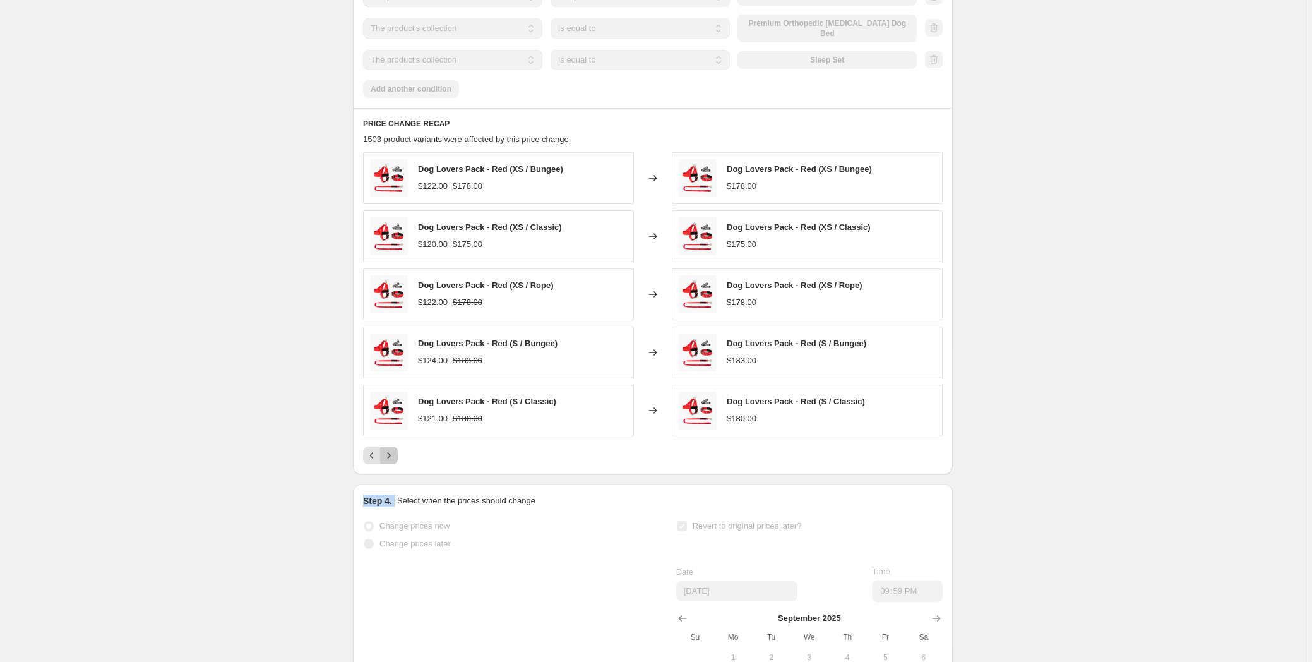
click at [396, 464] on button "Next" at bounding box center [389, 455] width 18 height 18
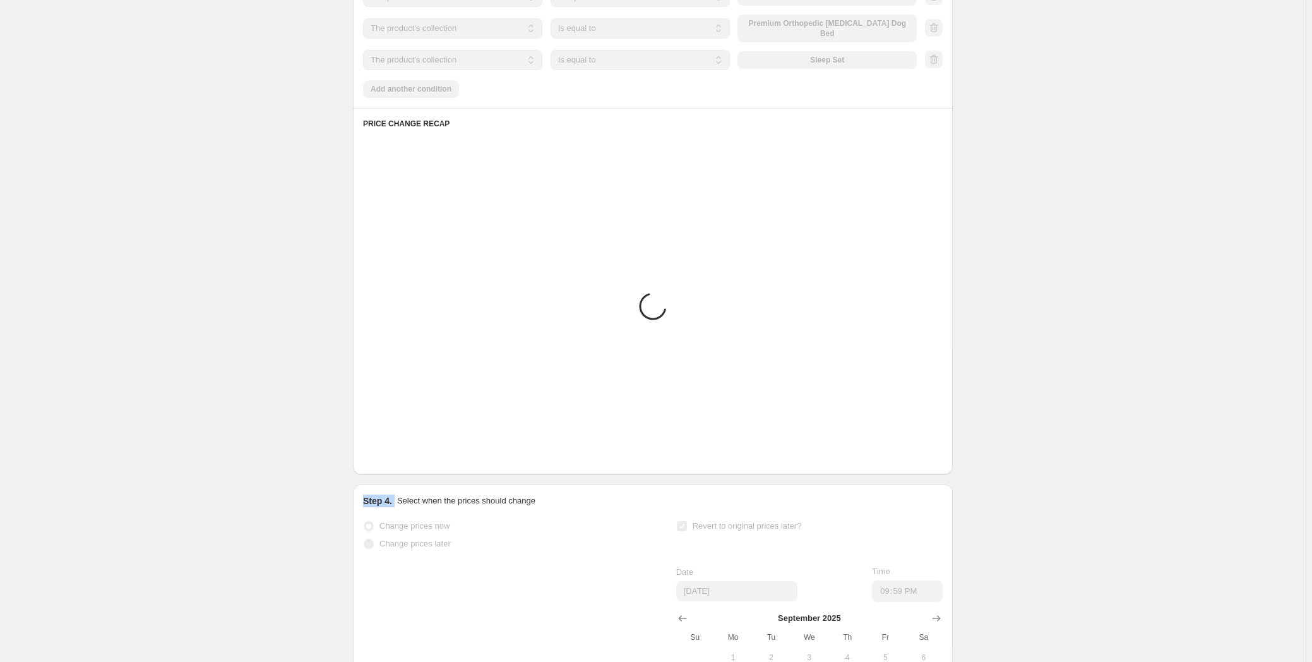
click at [396, 464] on button "Next" at bounding box center [389, 455] width 18 height 18
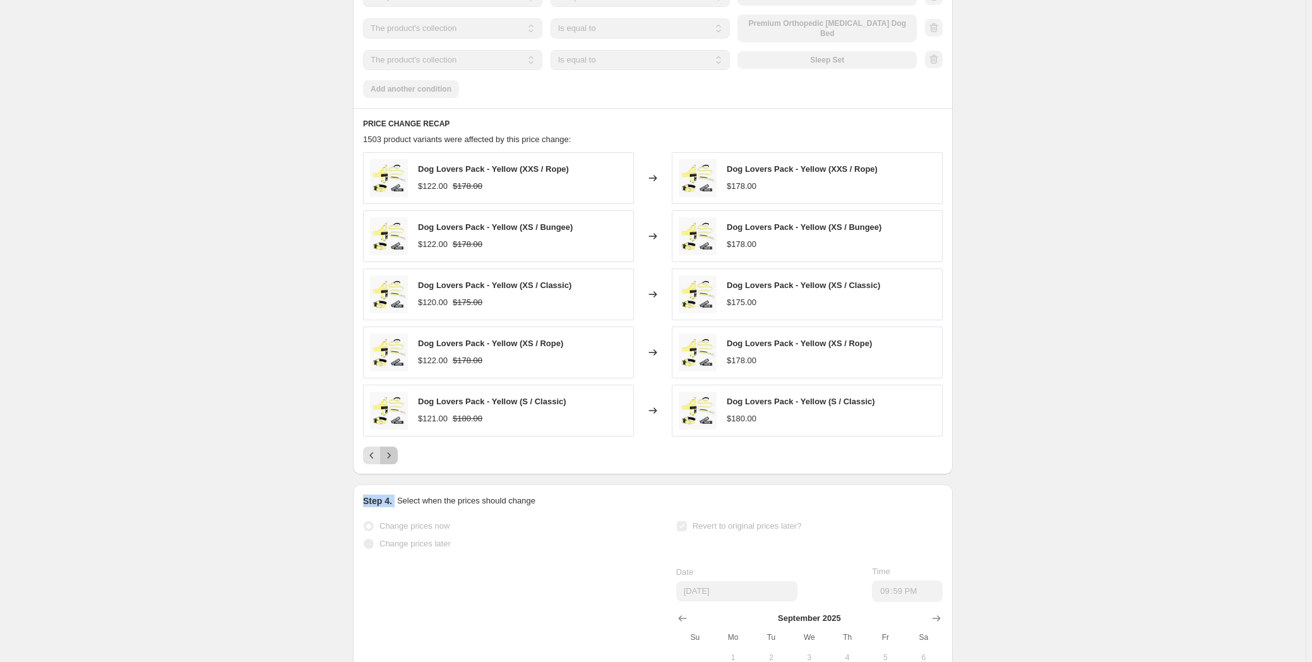
click at [396, 464] on button "Next" at bounding box center [389, 455] width 18 height 18
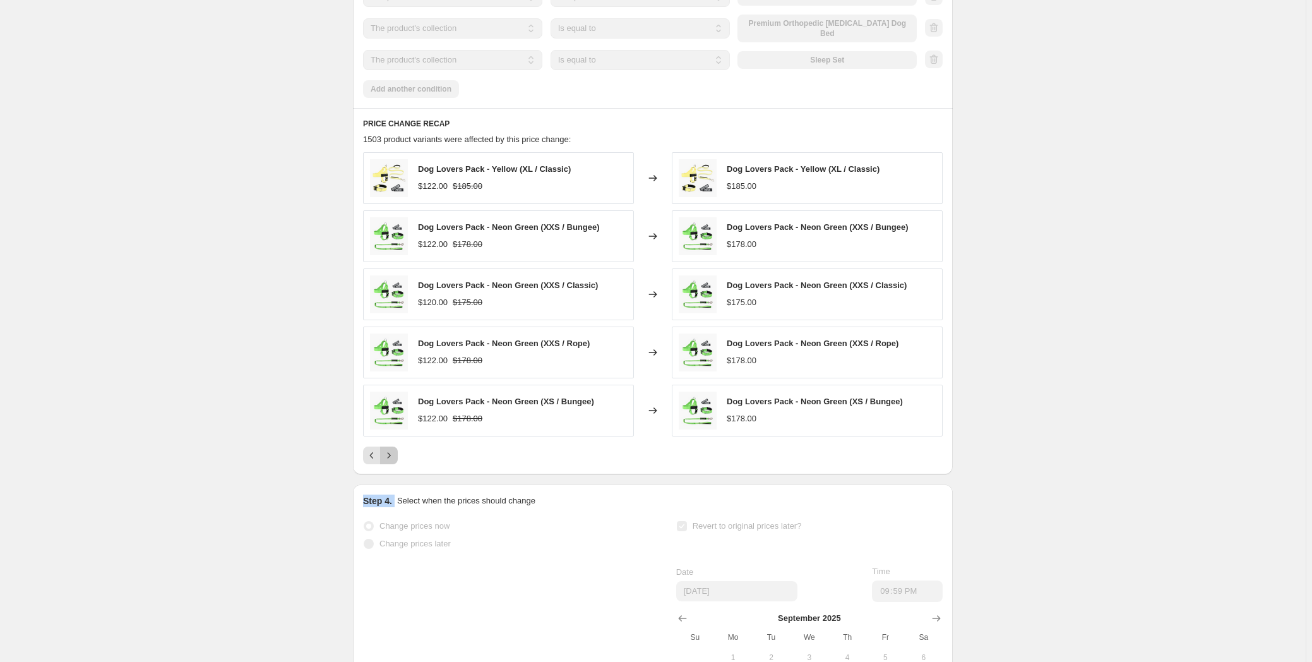
click at [396, 464] on button "Next" at bounding box center [389, 455] width 18 height 18
click at [395, 462] on icon "Next" at bounding box center [389, 455] width 13 height 13
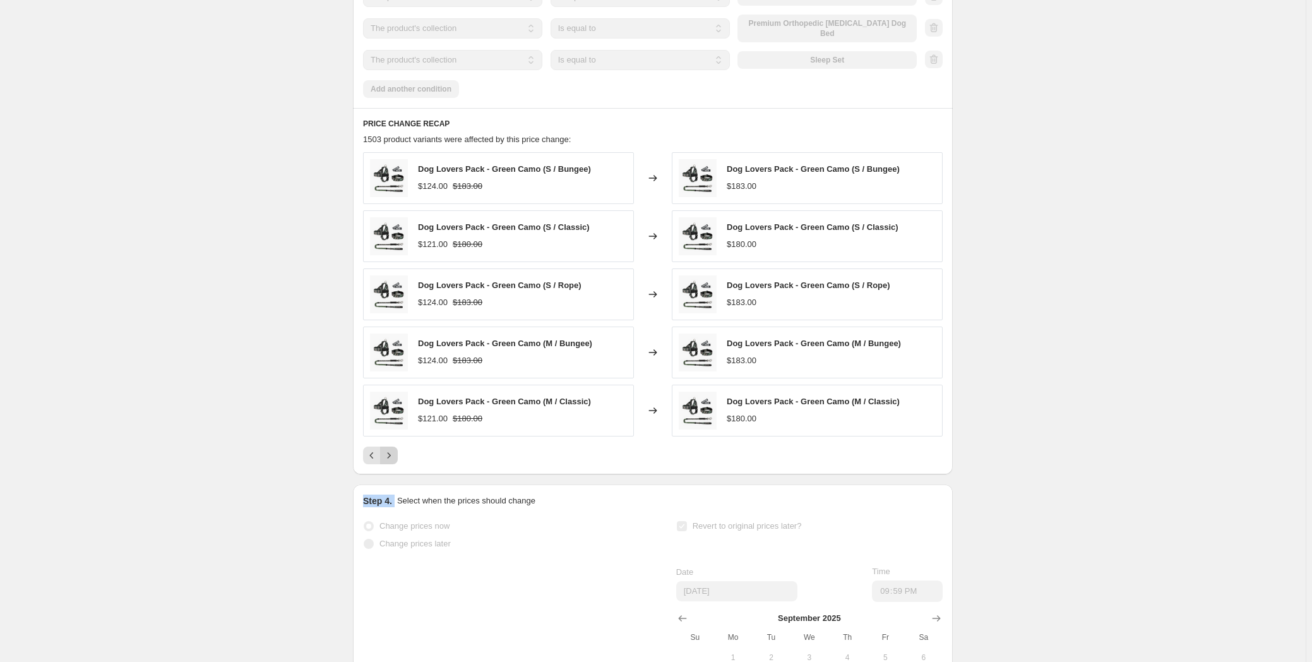
click at [395, 462] on icon "Next" at bounding box center [389, 455] width 13 height 13
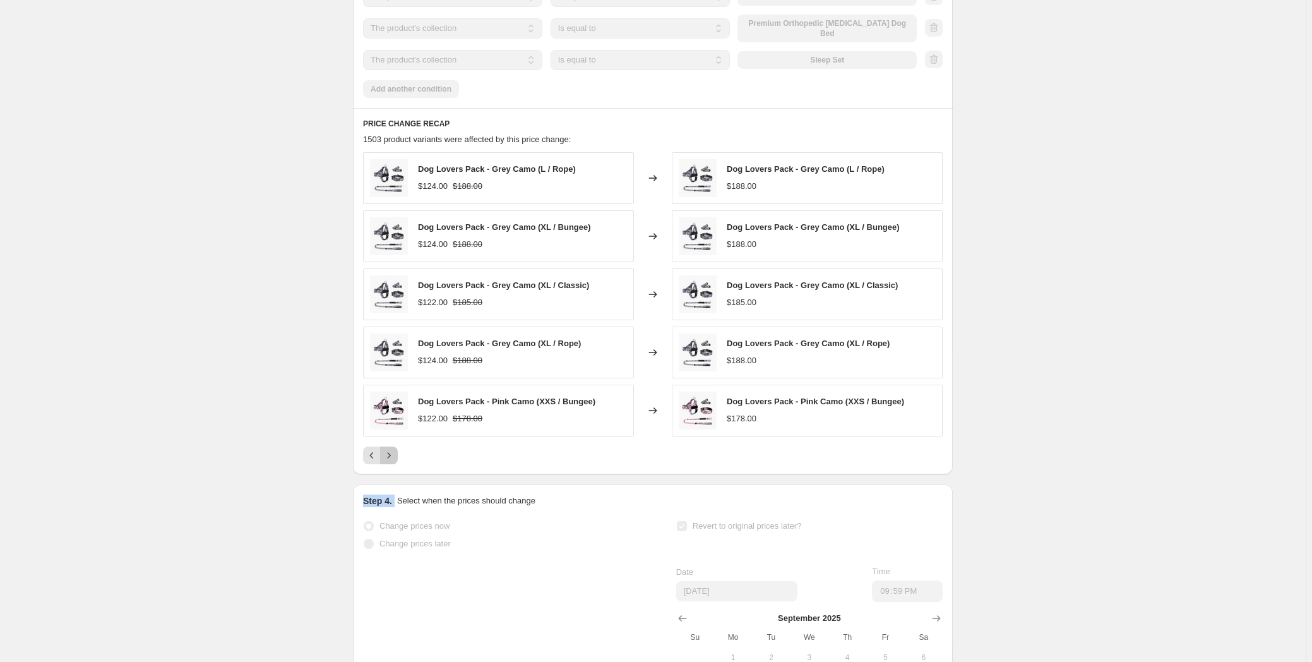
click at [395, 462] on icon "Next" at bounding box center [389, 455] width 13 height 13
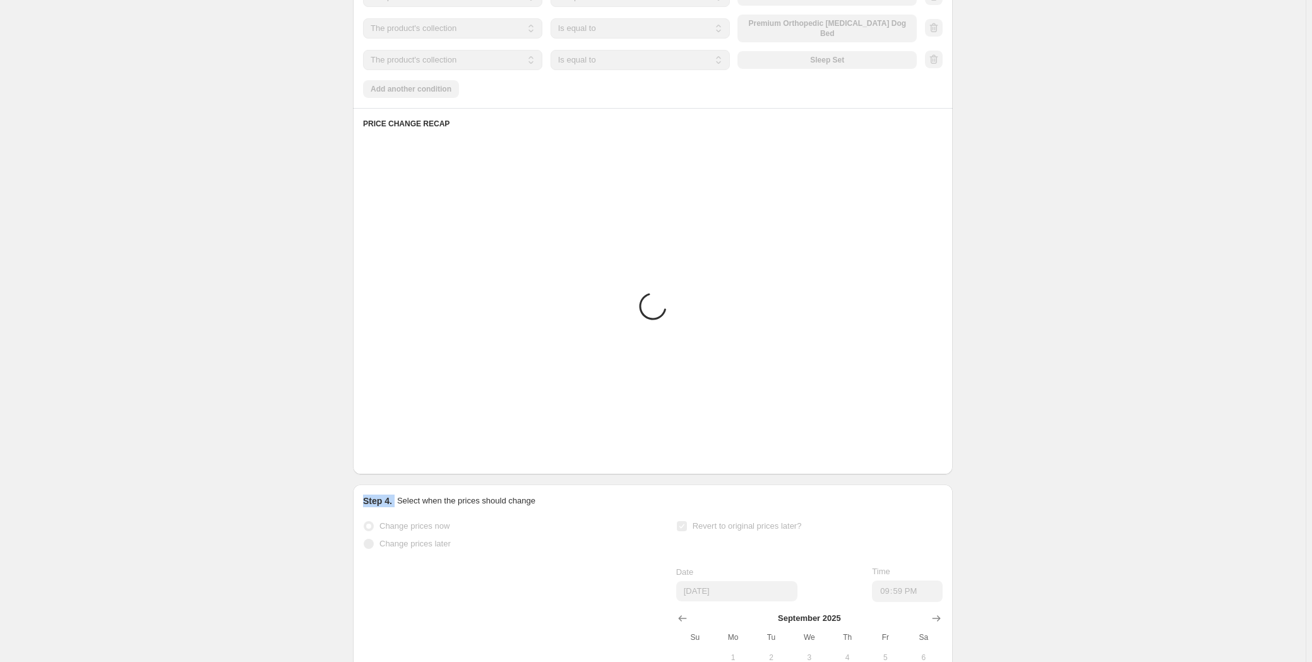
click at [395, 462] on icon "Next" at bounding box center [389, 455] width 13 height 13
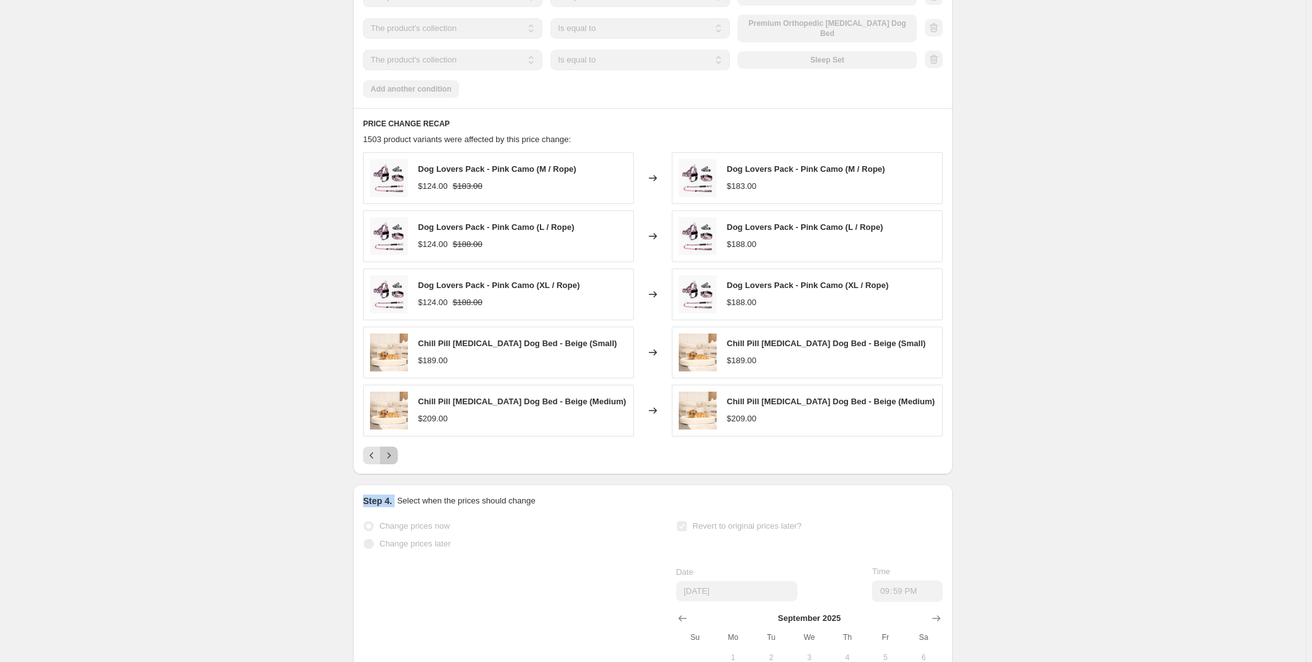
click at [395, 462] on icon "Next" at bounding box center [389, 455] width 13 height 13
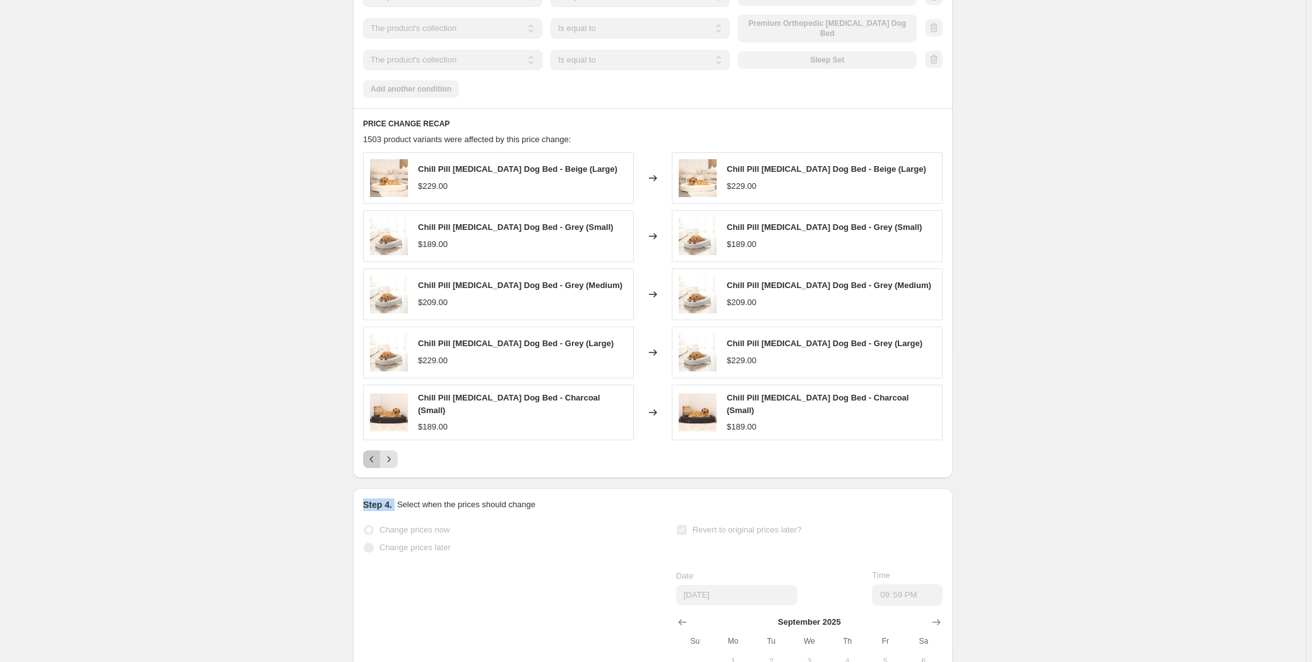
click at [371, 460] on icon "Previous" at bounding box center [372, 459] width 13 height 13
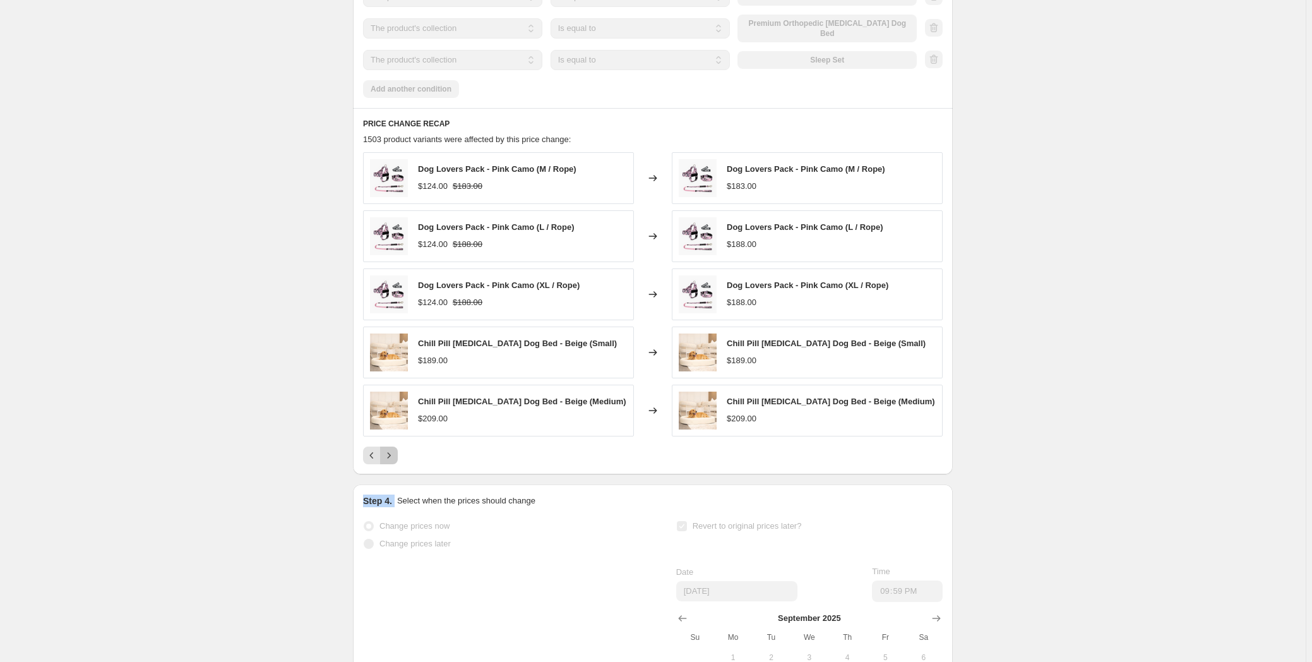
click at [393, 456] on icon "Next" at bounding box center [389, 455] width 13 height 13
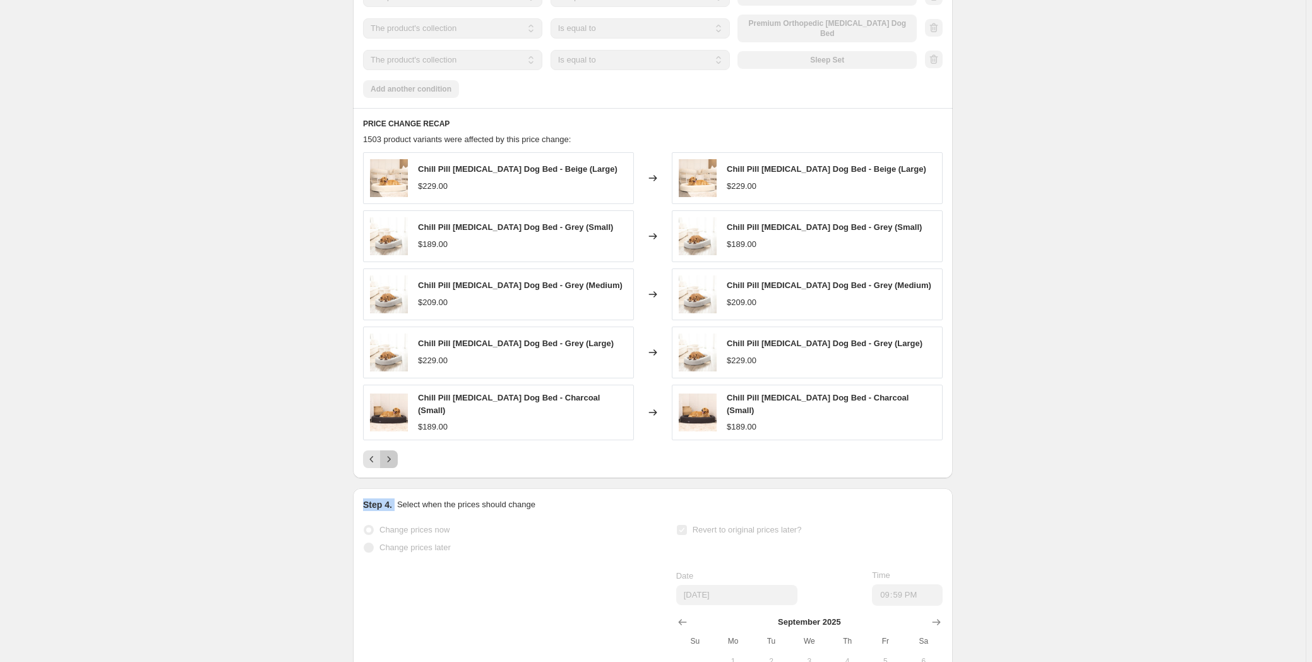
click at [398, 455] on button "Next" at bounding box center [389, 459] width 18 height 18
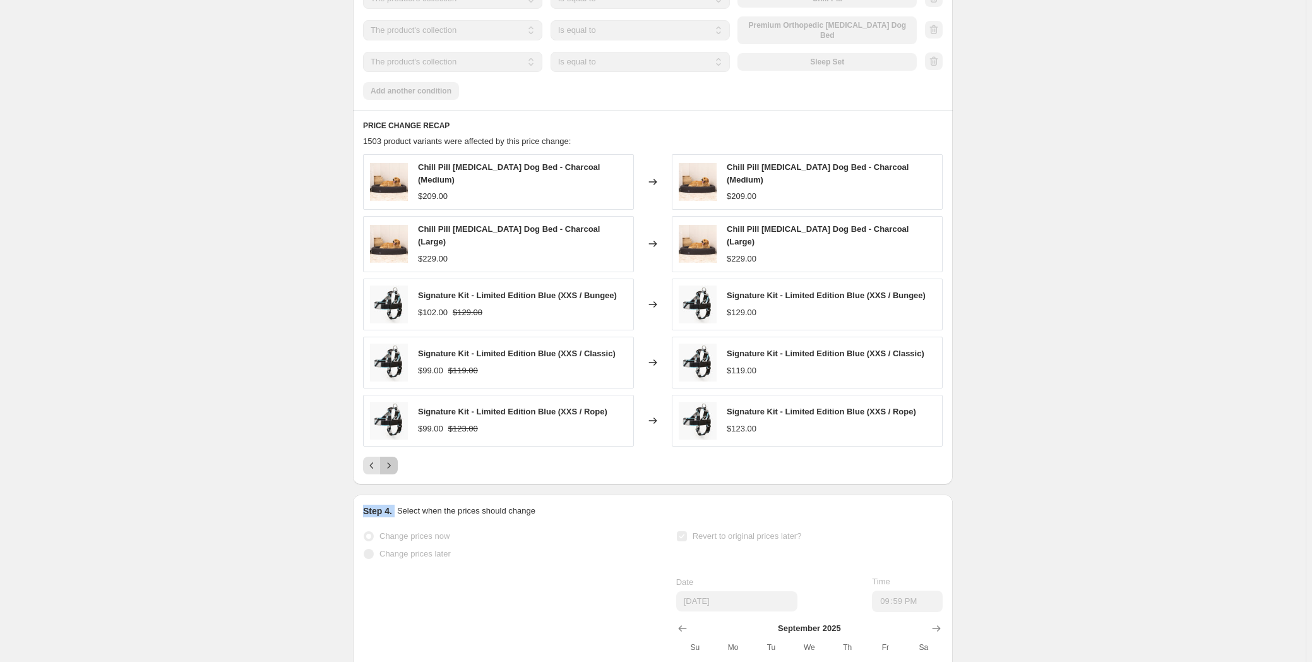
click at [395, 460] on icon "Next" at bounding box center [389, 465] width 13 height 13
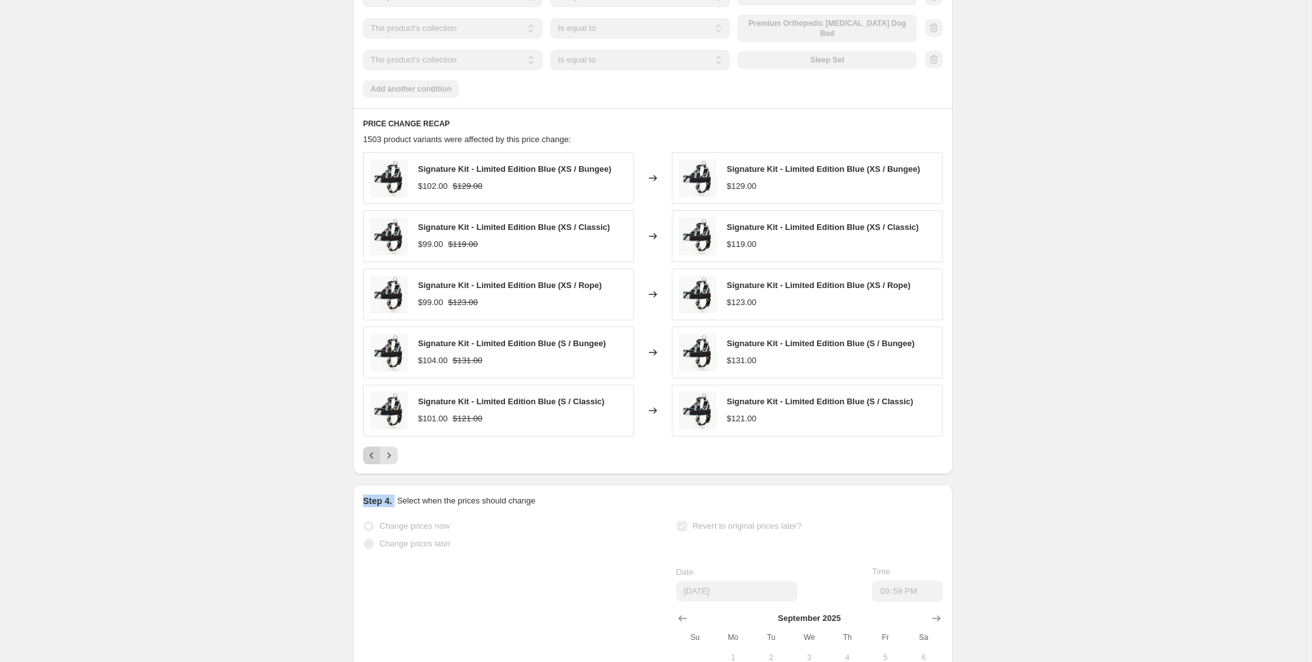
click at [378, 461] on icon "Previous" at bounding box center [372, 455] width 13 height 13
